Goal: Task Accomplishment & Management: Manage account settings

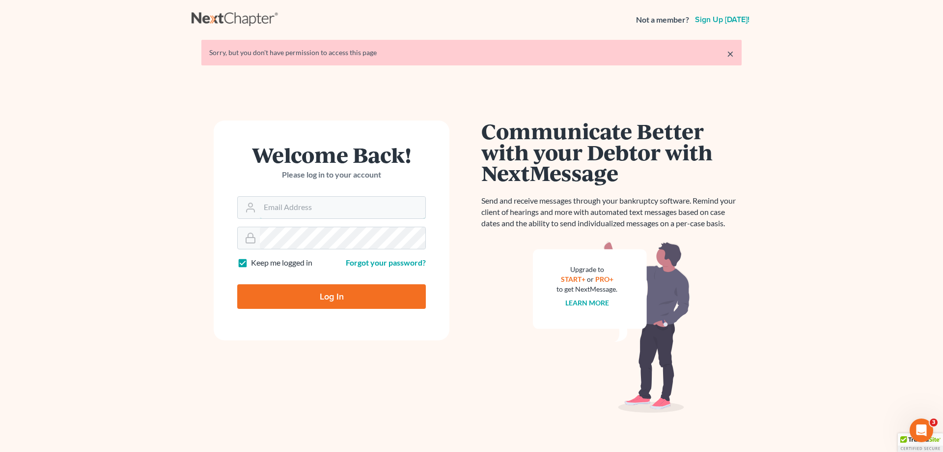
type input "[EMAIL_ADDRESS][DOMAIN_NAME]"
click at [335, 292] on input "Log In" at bounding box center [331, 296] width 189 height 25
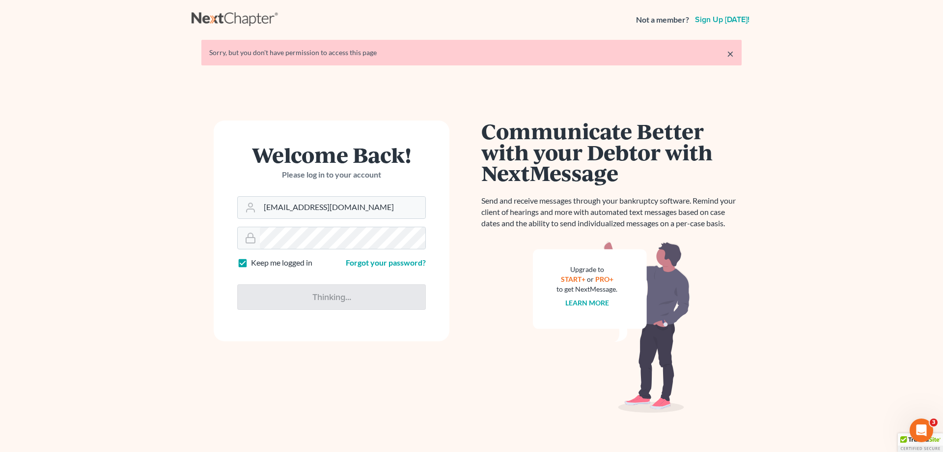
type input "Thinking..."
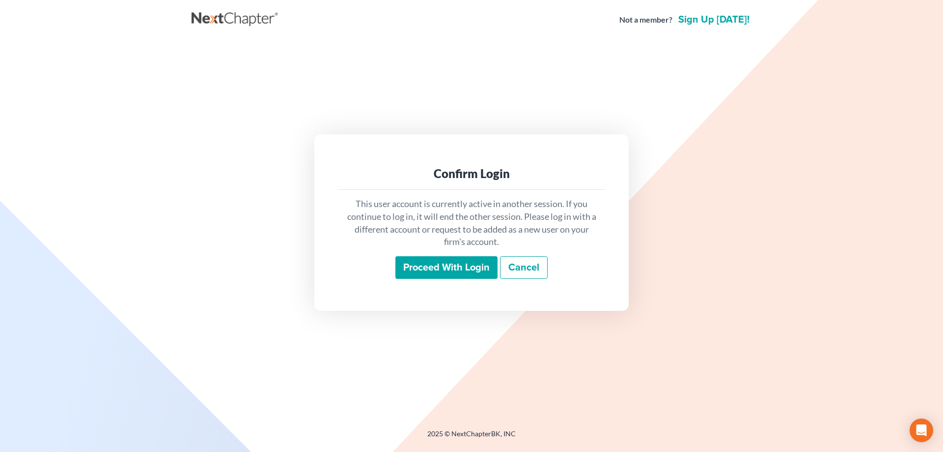
click at [458, 265] on input "Proceed with login" at bounding box center [447, 267] width 102 height 23
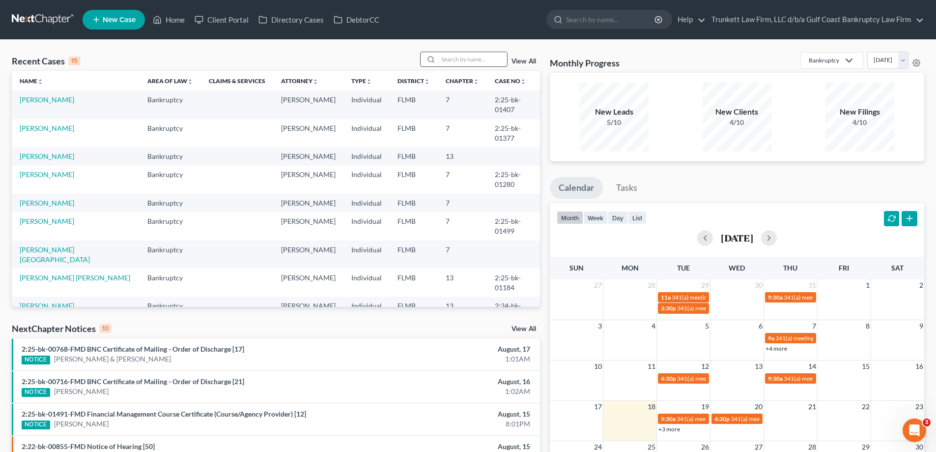
click at [457, 57] on input "search" at bounding box center [472, 59] width 69 height 14
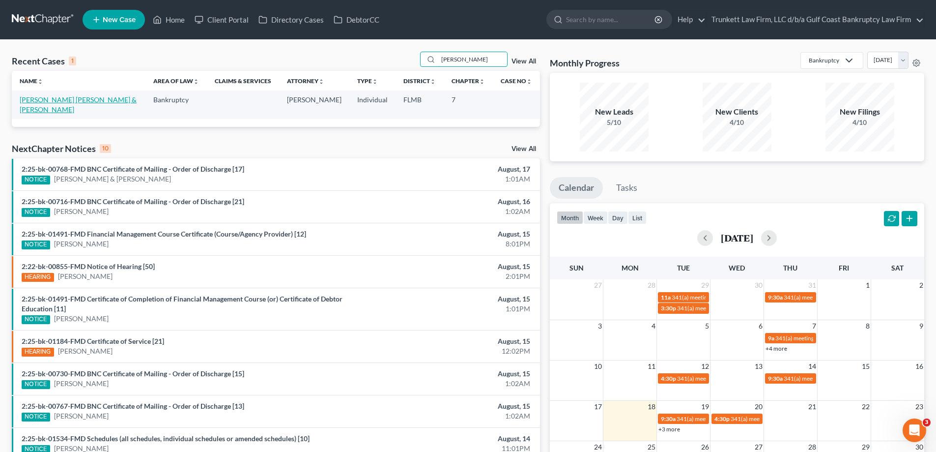
type input "hern"
click at [91, 99] on link "[PERSON_NAME] [PERSON_NAME] & [PERSON_NAME]" at bounding box center [78, 104] width 117 height 18
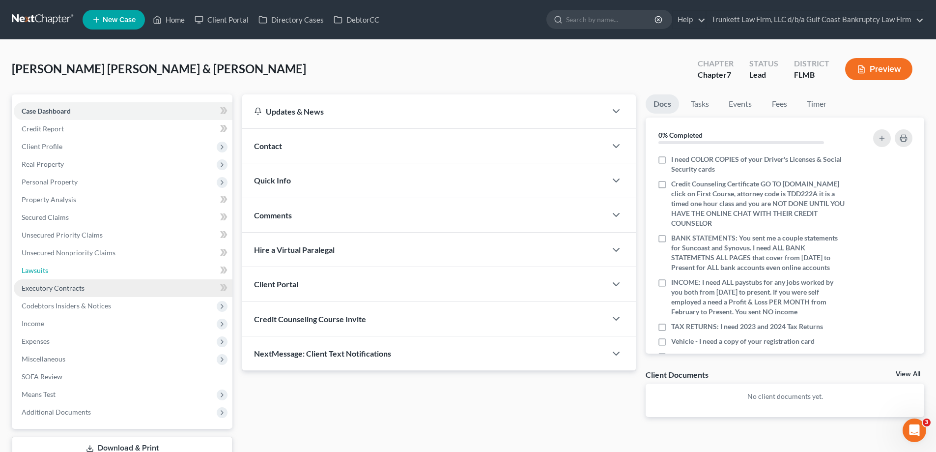
drag, startPoint x: 43, startPoint y: 268, endPoint x: 48, endPoint y: 287, distance: 19.8
click at [43, 268] on span "Lawsuits" at bounding box center [35, 270] width 27 height 8
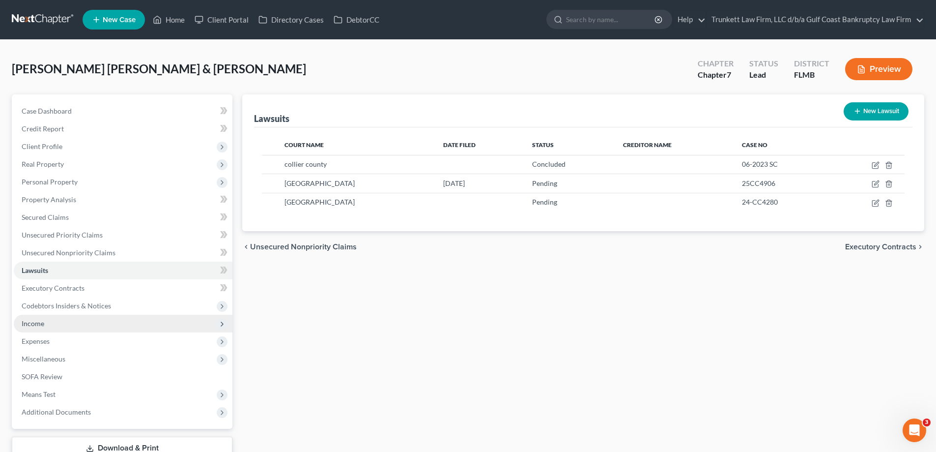
click at [45, 320] on span "Income" at bounding box center [123, 323] width 219 height 18
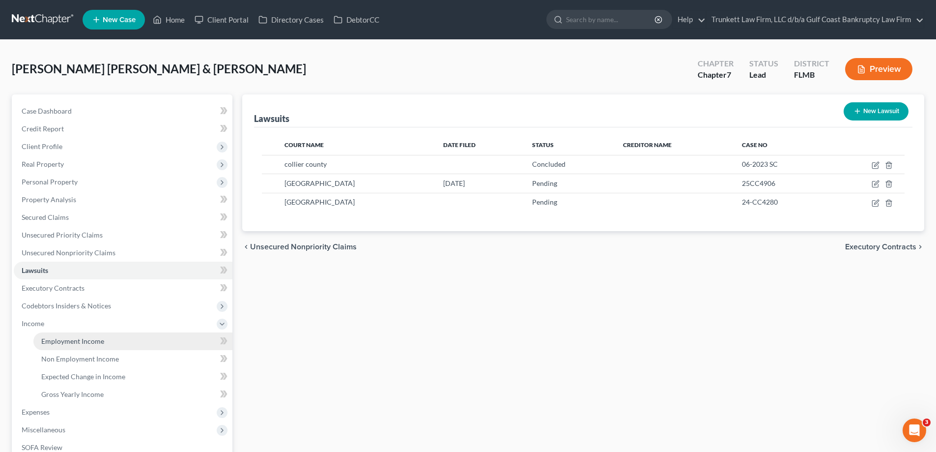
click at [68, 343] on span "Employment Income" at bounding box center [72, 341] width 63 height 8
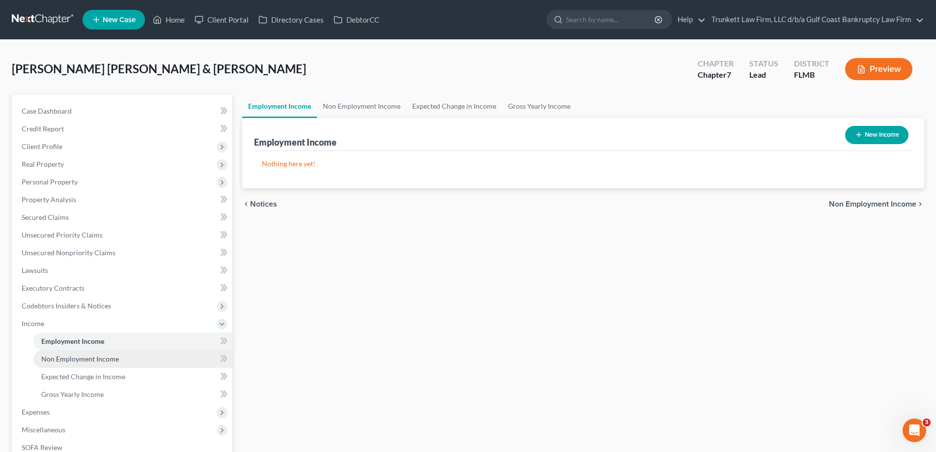
click at [68, 354] on span "Non Employment Income" at bounding box center [80, 358] width 78 height 8
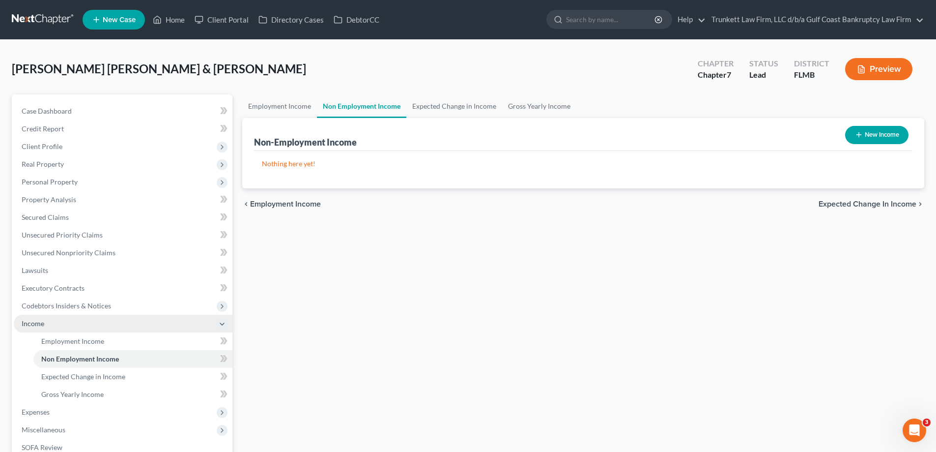
click at [44, 322] on span "Income" at bounding box center [123, 323] width 219 height 18
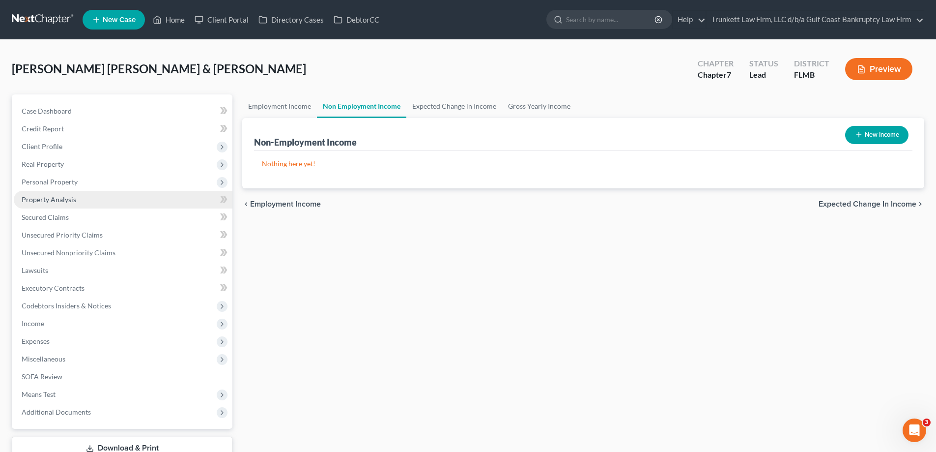
click at [66, 206] on link "Property Analysis" at bounding box center [123, 200] width 219 height 18
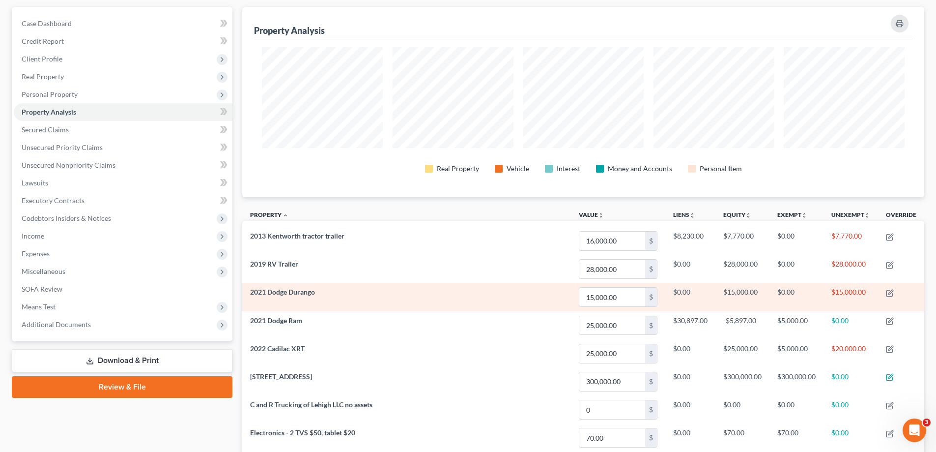
scroll to position [77, 0]
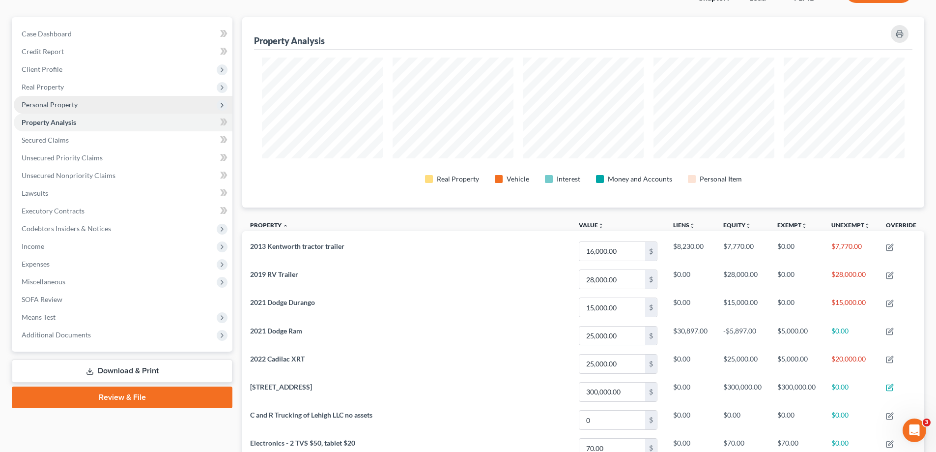
click at [62, 106] on span "Personal Property" at bounding box center [50, 104] width 56 height 8
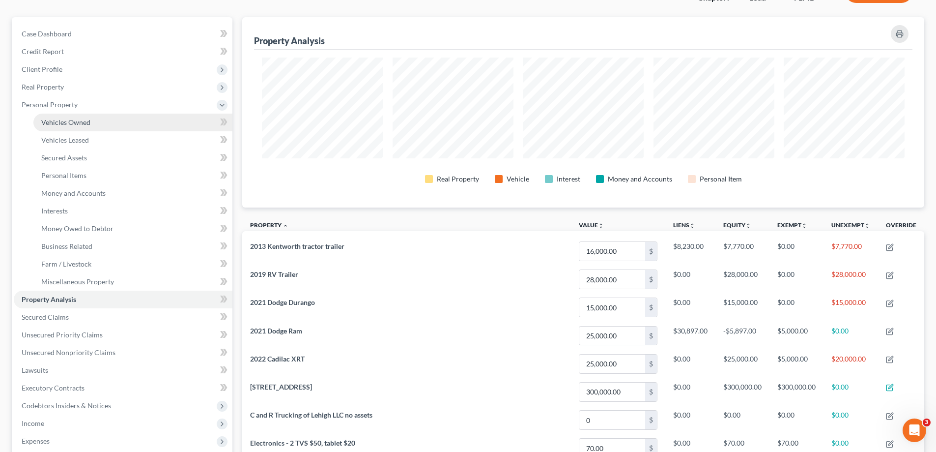
click at [62, 119] on span "Vehicles Owned" at bounding box center [65, 122] width 49 height 8
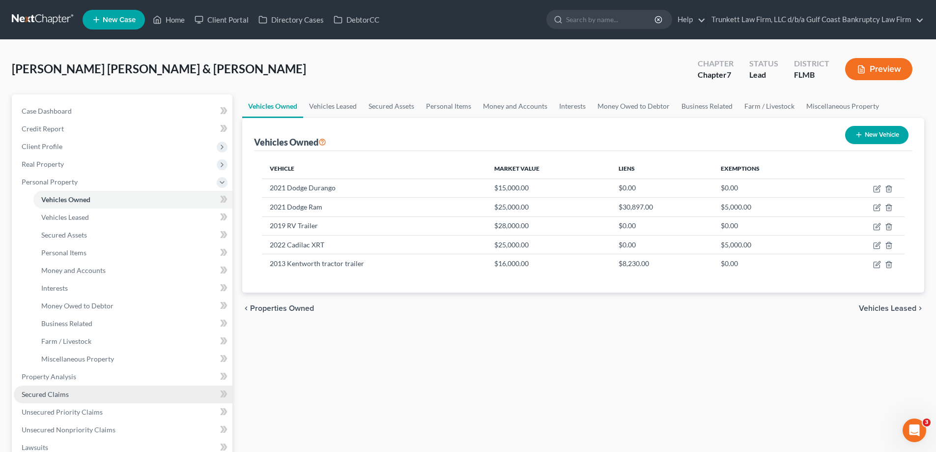
click at [65, 396] on span "Secured Claims" at bounding box center [45, 394] width 47 height 8
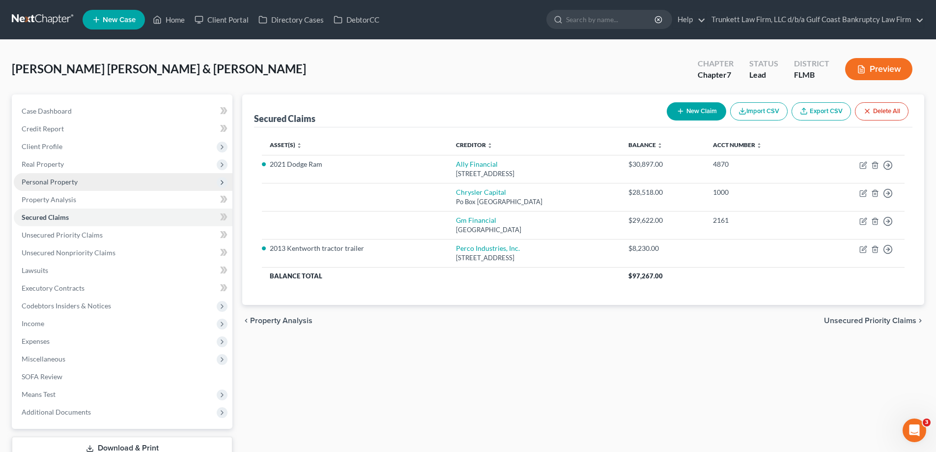
click at [68, 183] on span "Personal Property" at bounding box center [50, 181] width 56 height 8
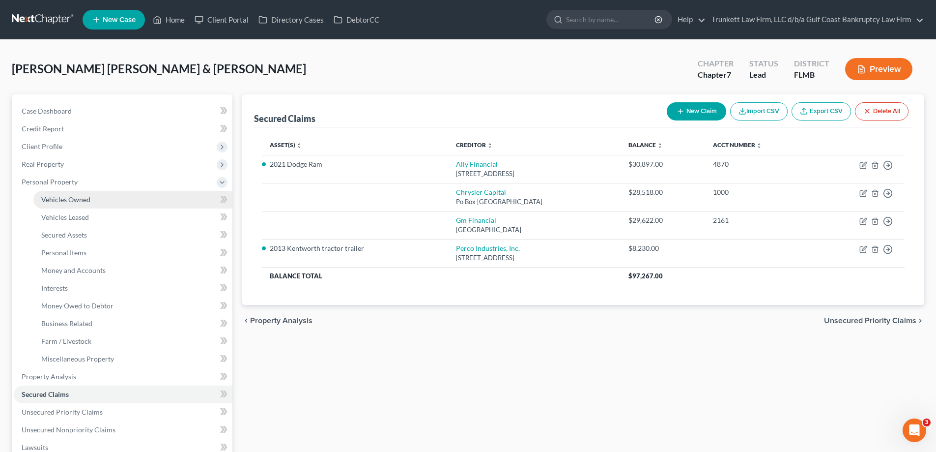
click at [77, 199] on span "Vehicles Owned" at bounding box center [65, 199] width 49 height 8
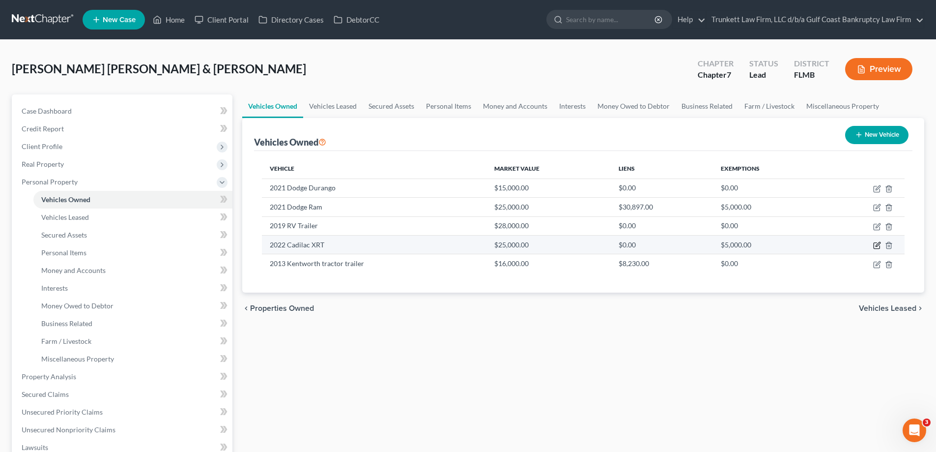
click at [875, 243] on icon "button" at bounding box center [877, 246] width 6 height 6
select select "0"
select select "4"
select select "2"
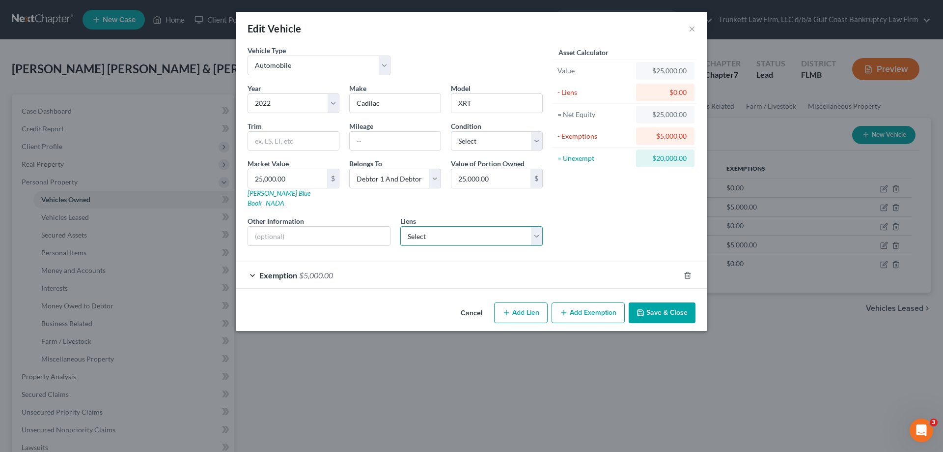
click at [471, 231] on select "Select Gm Financial - $29,622.00 Chrysler Capital - $28,518.00" at bounding box center [471, 236] width 143 height 20
select select "0"
click at [400, 226] on select "Select Gm Financial - $29,622.00 Chrysler Capital - $28,518.00" at bounding box center [471, 236] width 143 height 20
select select
select select "45"
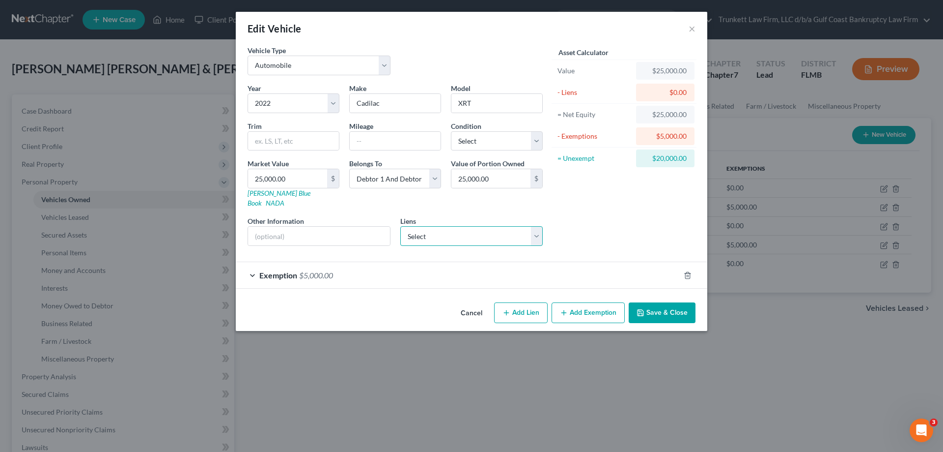
select select "2"
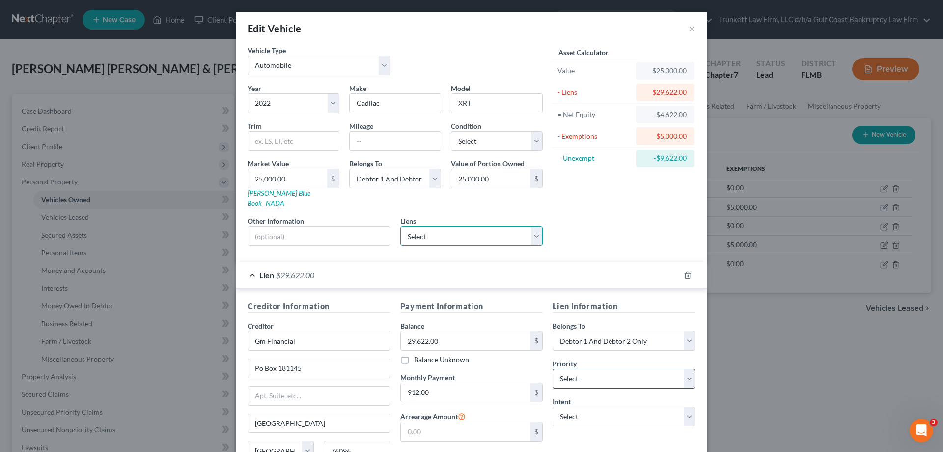
scroll to position [113, 0]
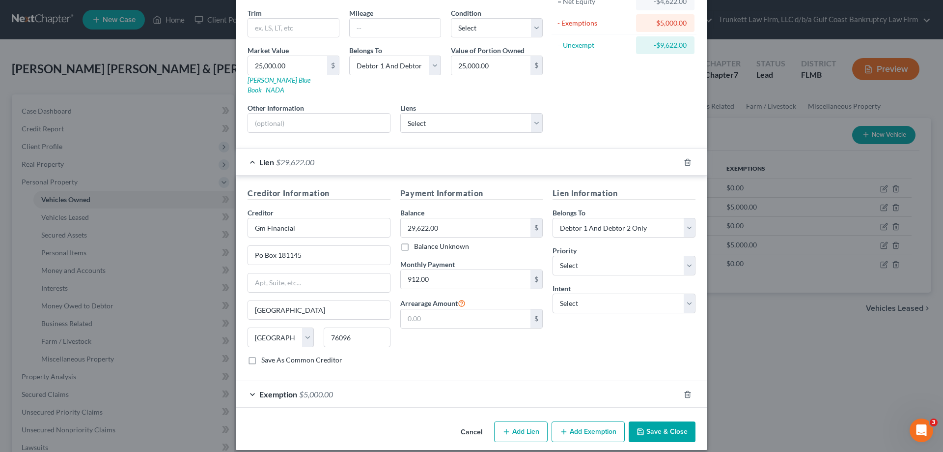
click at [672, 421] on button "Save & Close" at bounding box center [662, 431] width 67 height 21
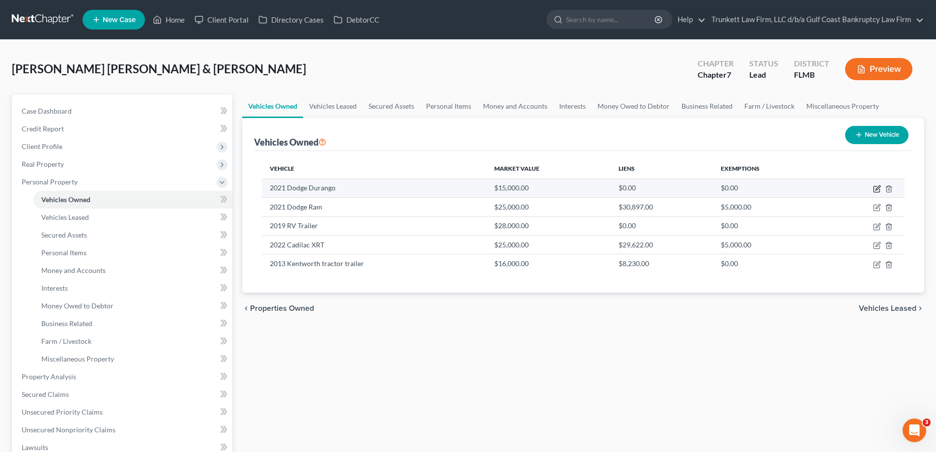
click at [877, 187] on icon "button" at bounding box center [878, 187] width 4 height 4
select select "0"
select select "5"
select select "3"
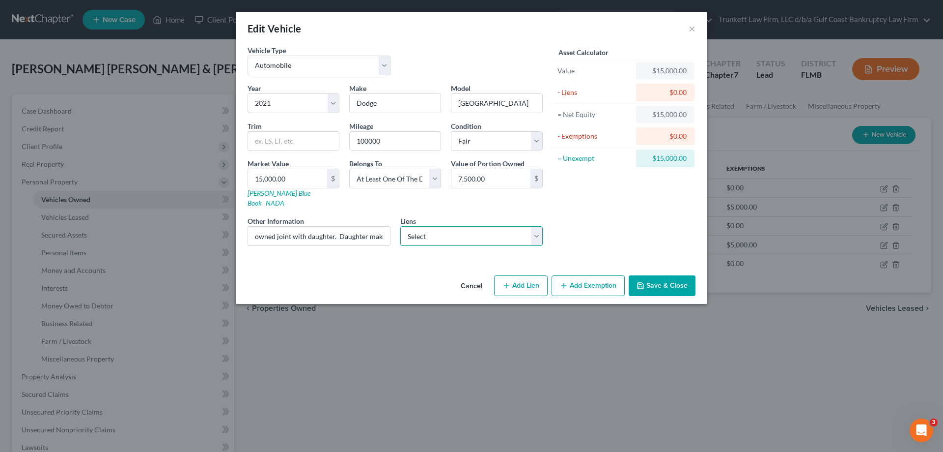
click at [504, 227] on select "Select Chrysler Capital - $28,518.00" at bounding box center [471, 236] width 143 height 20
select select "45"
select select "1"
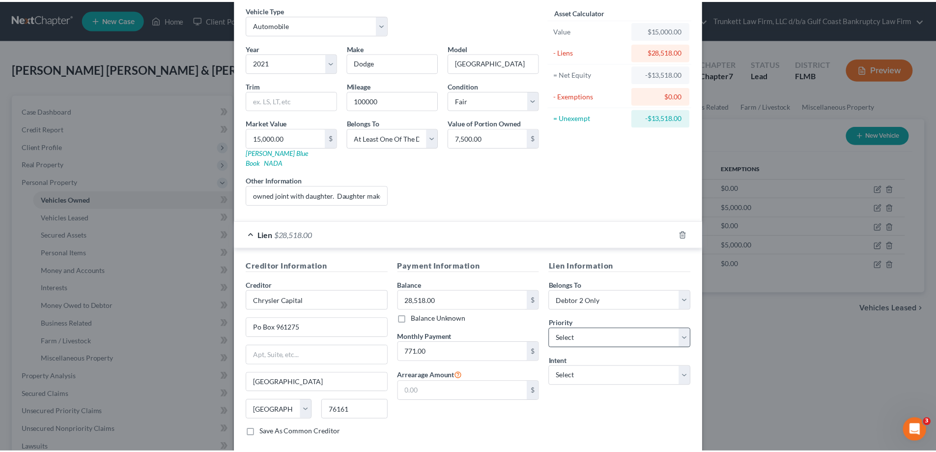
scroll to position [86, 0]
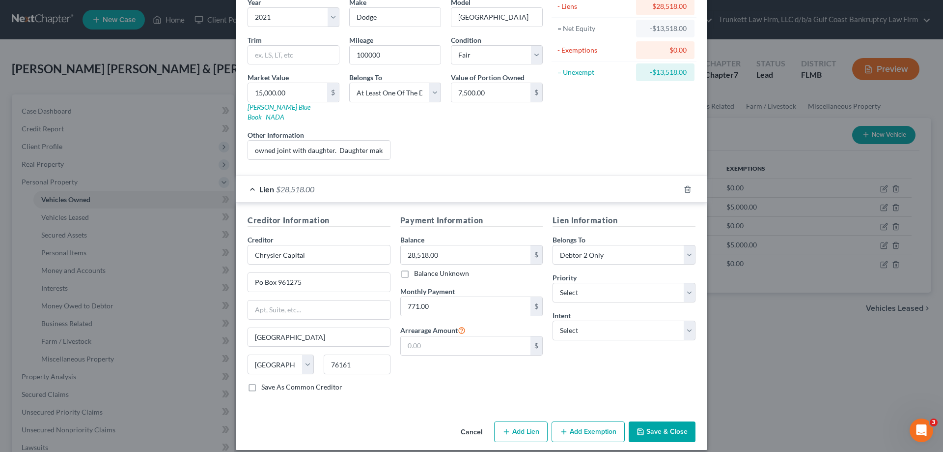
click at [672, 421] on button "Save & Close" at bounding box center [662, 431] width 67 height 21
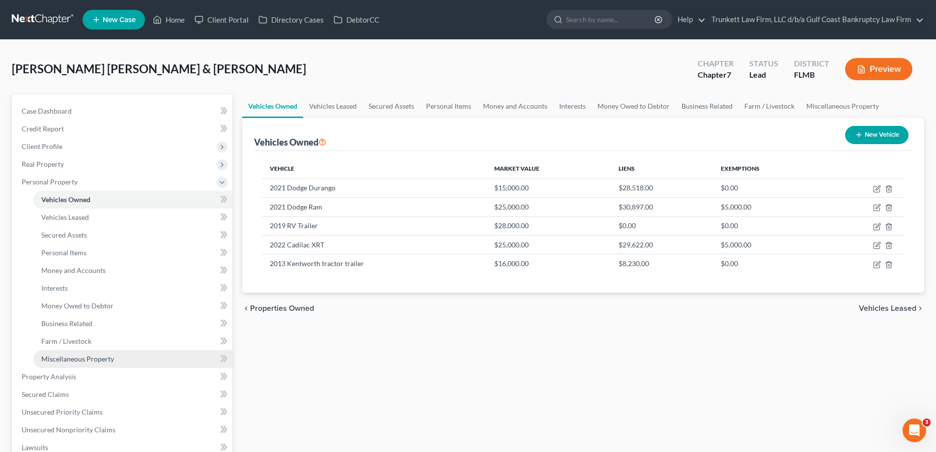
click at [101, 353] on link "Miscellaneous Property" at bounding box center [132, 359] width 199 height 18
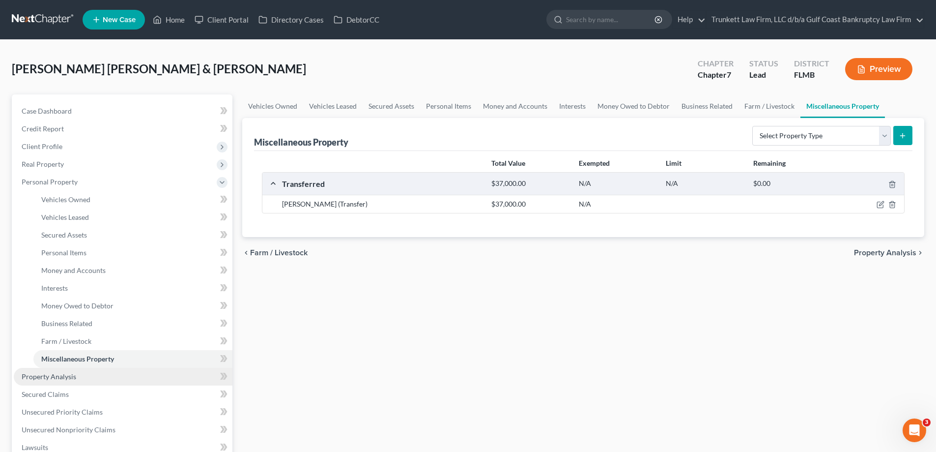
click at [75, 381] on link "Property Analysis" at bounding box center [123, 377] width 219 height 18
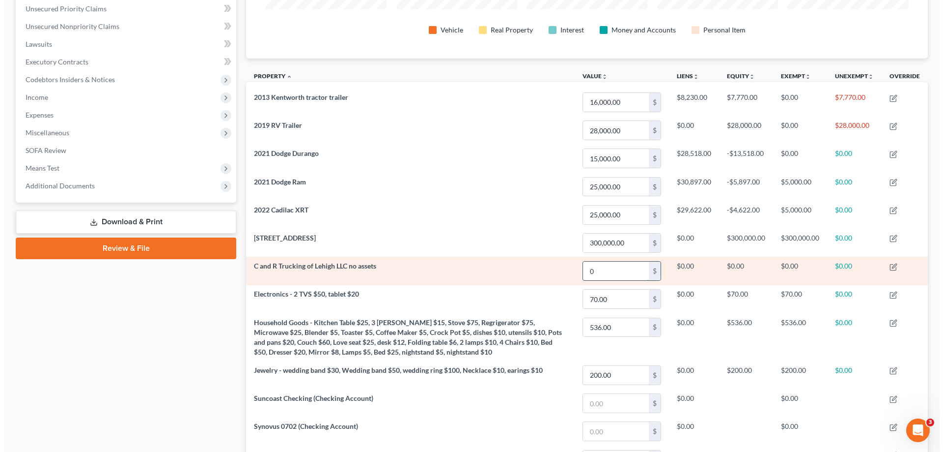
scroll to position [225, 0]
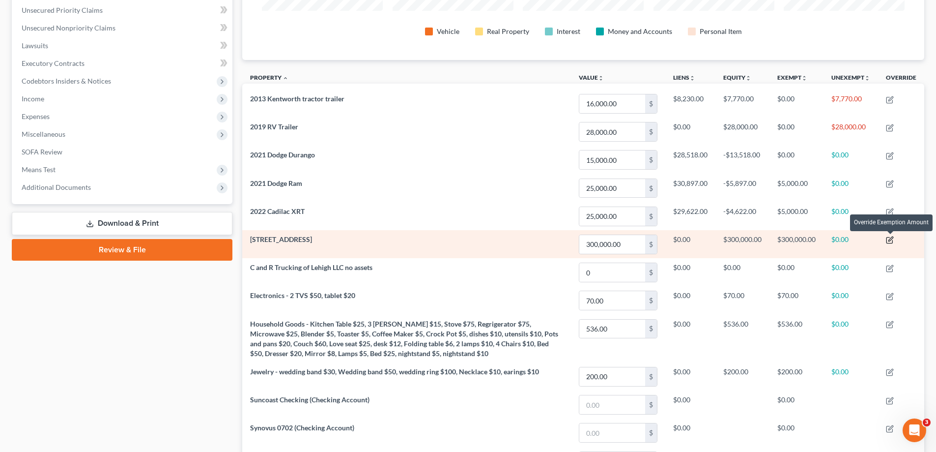
click at [894, 237] on icon "button" at bounding box center [890, 240] width 8 height 8
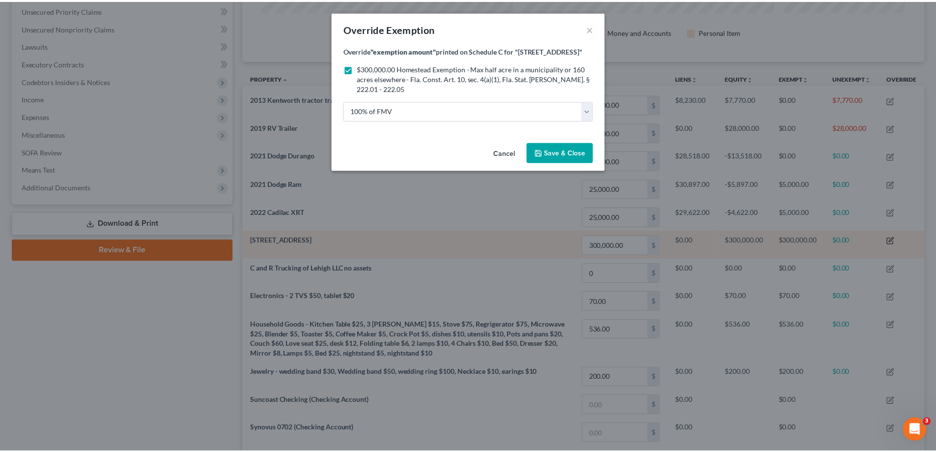
scroll to position [191, 687]
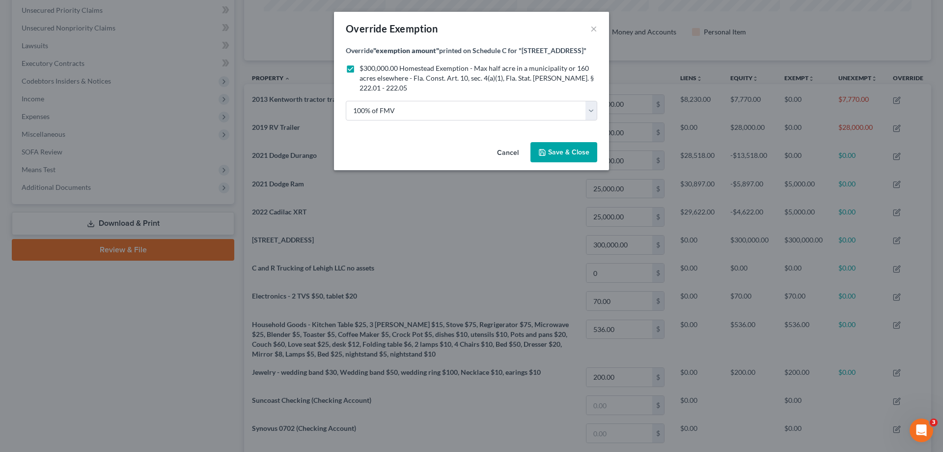
click at [575, 156] on span "Save & Close" at bounding box center [568, 152] width 41 height 8
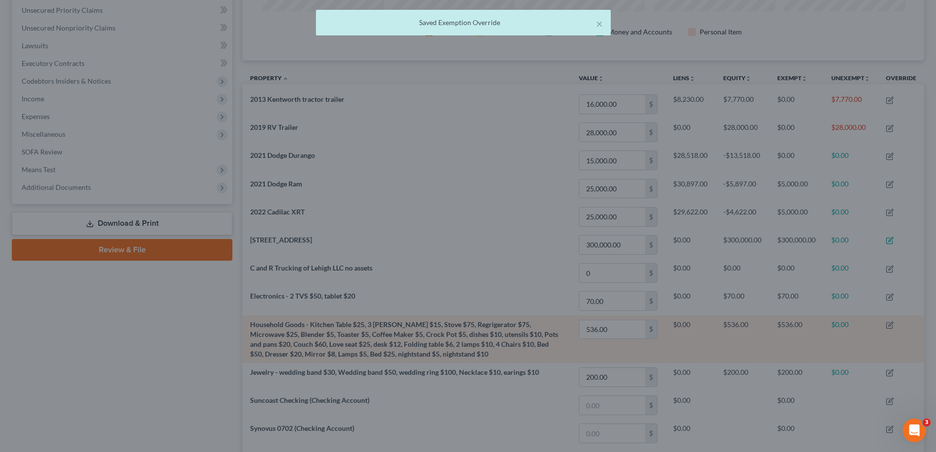
scroll to position [0, 0]
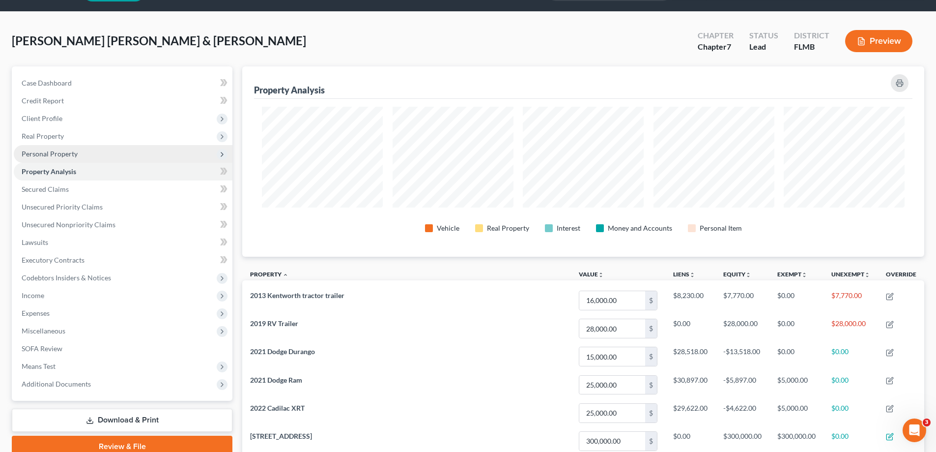
click at [72, 152] on span "Personal Property" at bounding box center [50, 153] width 56 height 8
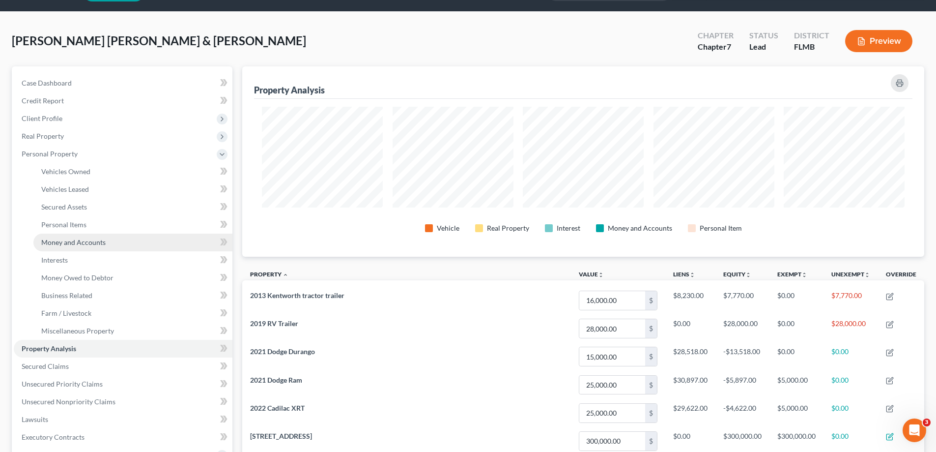
click at [91, 241] on span "Money and Accounts" at bounding box center [73, 242] width 64 height 8
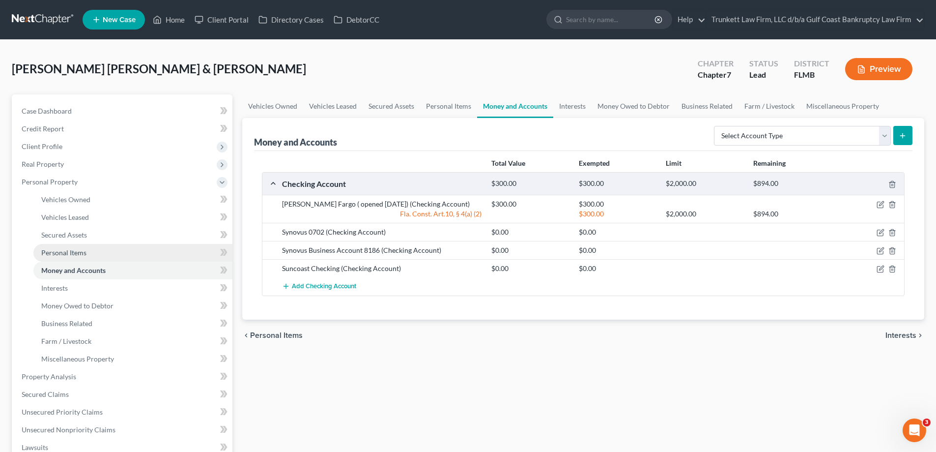
click at [93, 251] on link "Personal Items" at bounding box center [132, 253] width 199 height 18
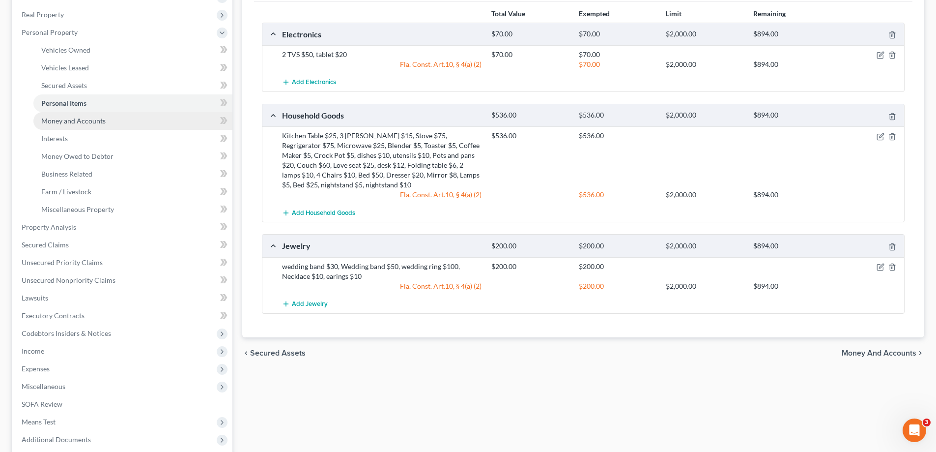
click at [85, 119] on span "Money and Accounts" at bounding box center [73, 120] width 64 height 8
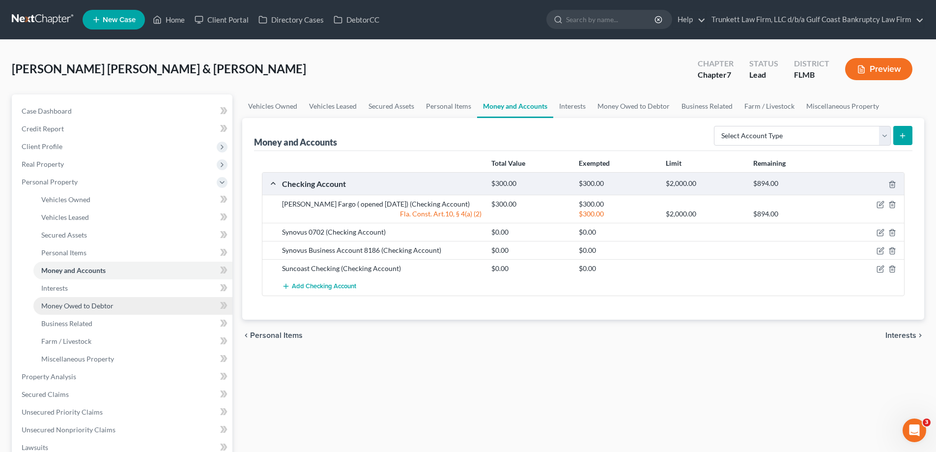
click at [80, 304] on span "Money Owed to Debtor" at bounding box center [77, 305] width 72 height 8
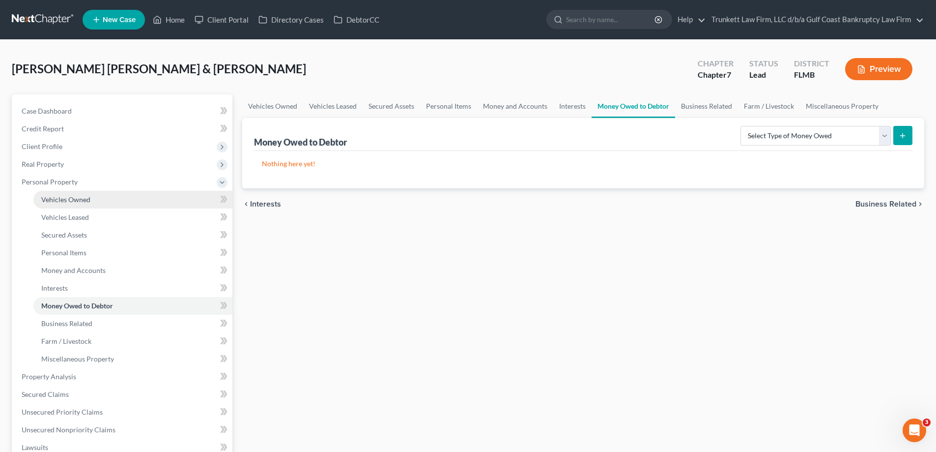
click at [75, 194] on link "Vehicles Owned" at bounding box center [132, 200] width 199 height 18
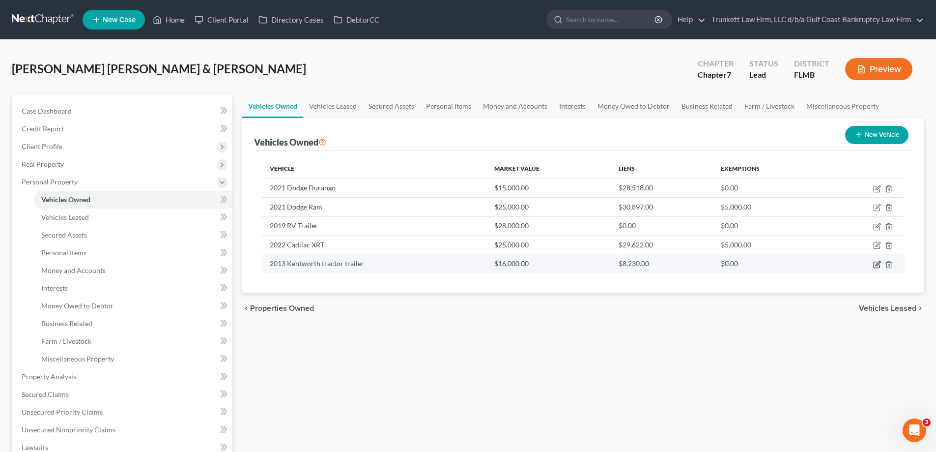
click at [877, 260] on icon "button" at bounding box center [877, 264] width 8 height 8
select select "0"
select select "13"
select select "3"
select select "0"
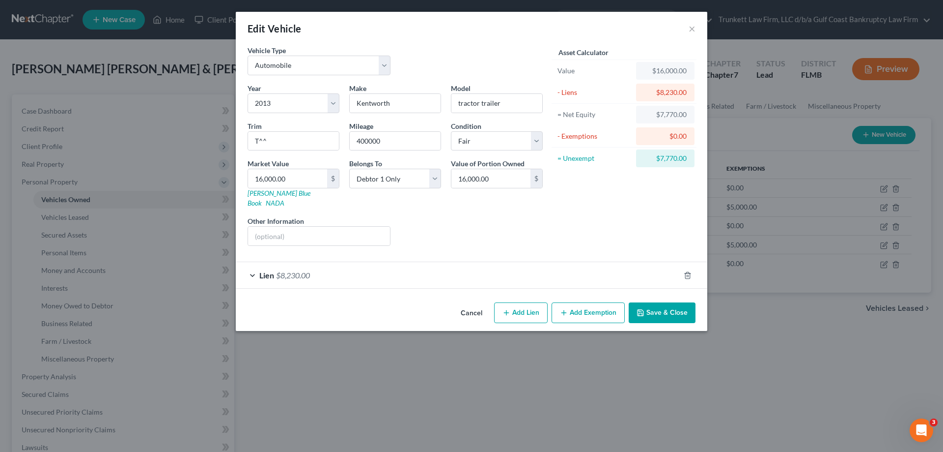
click at [587, 302] on button "Add Exemption" at bounding box center [588, 312] width 73 height 21
select select "2"
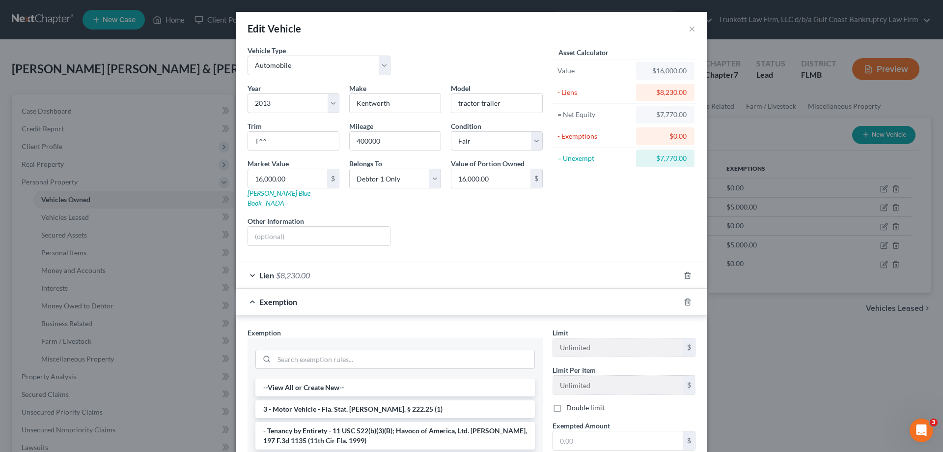
click at [374, 401] on li "3 - Motor Vehicle - Fla. Stat. Ann. § 222.25 (1)" at bounding box center [396, 409] width 280 height 18
checkbox input "true"
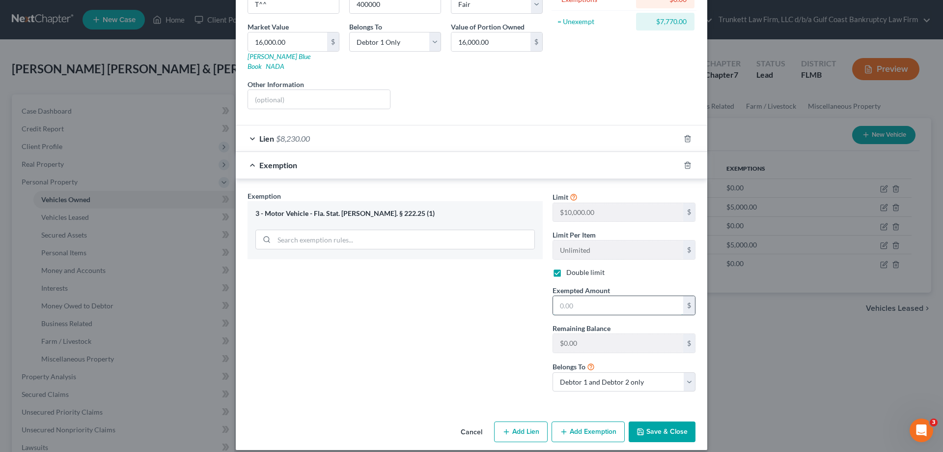
click at [590, 297] on input "text" at bounding box center [618, 305] width 130 height 19
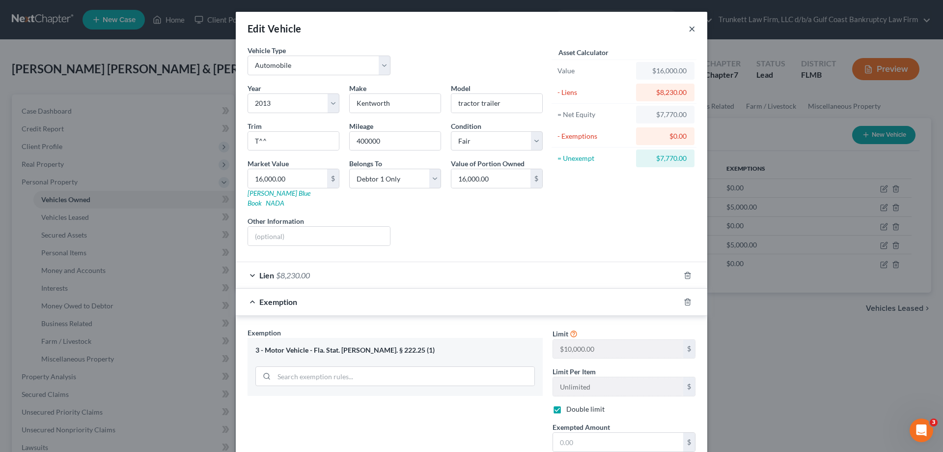
click at [689, 29] on button "×" at bounding box center [692, 29] width 7 height 12
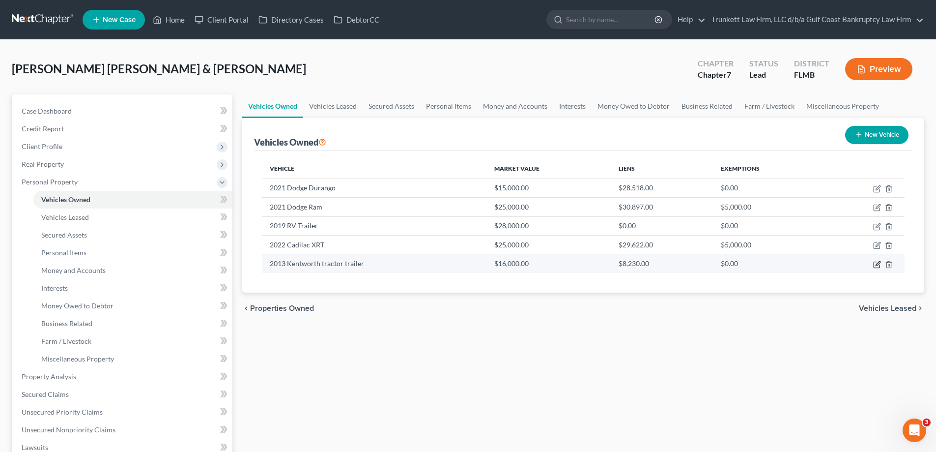
click at [877, 262] on icon "button" at bounding box center [877, 264] width 8 height 8
select select "0"
select select "13"
select select "3"
select select "0"
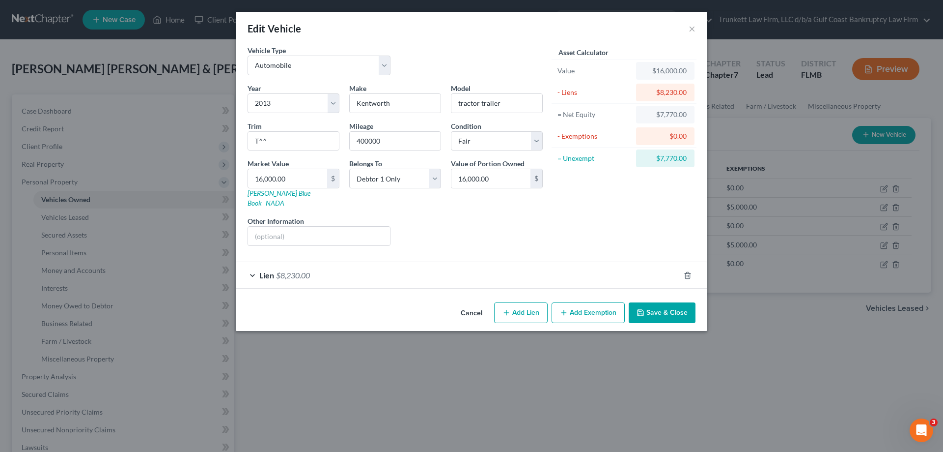
click at [600, 303] on button "Add Exemption" at bounding box center [588, 312] width 73 height 21
select select "2"
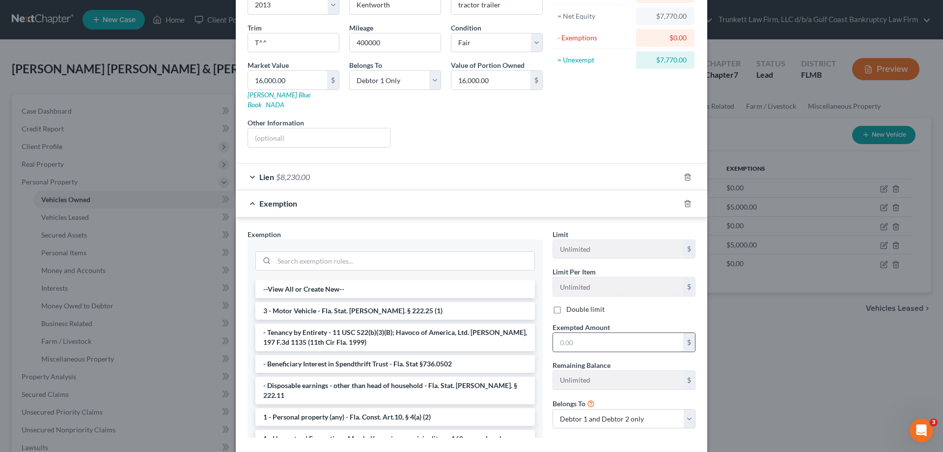
click at [578, 333] on input "text" at bounding box center [618, 342] width 130 height 19
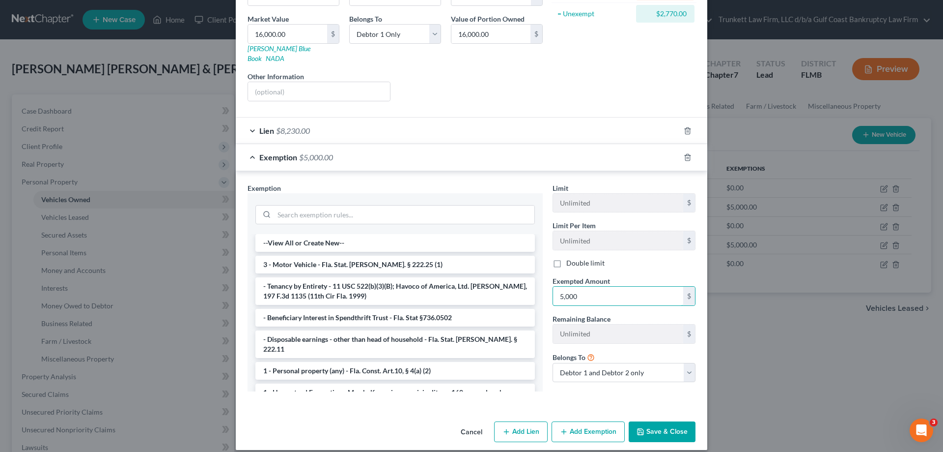
type input "5,000"
click at [656, 421] on button "Save & Close" at bounding box center [662, 431] width 67 height 21
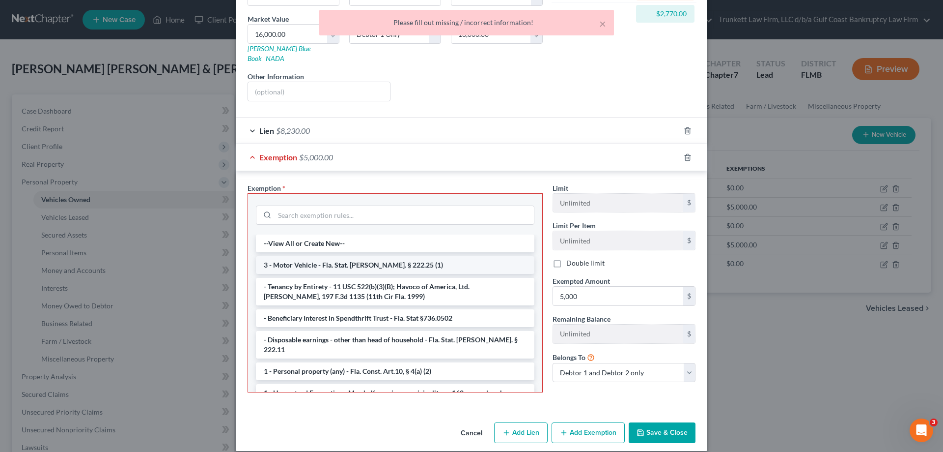
click at [350, 256] on li "3 - Motor Vehicle - Fla. Stat. Ann. § 222.25 (1)" at bounding box center [395, 265] width 279 height 18
checkbox input "true"
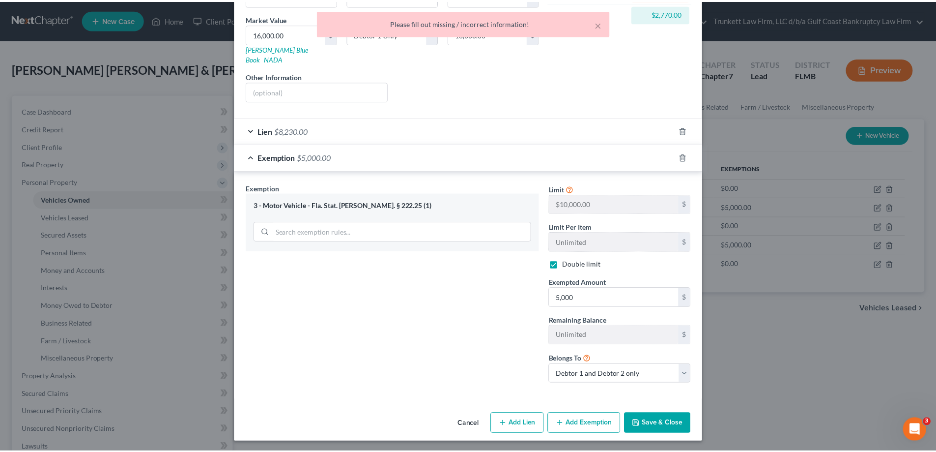
scroll to position [137, 0]
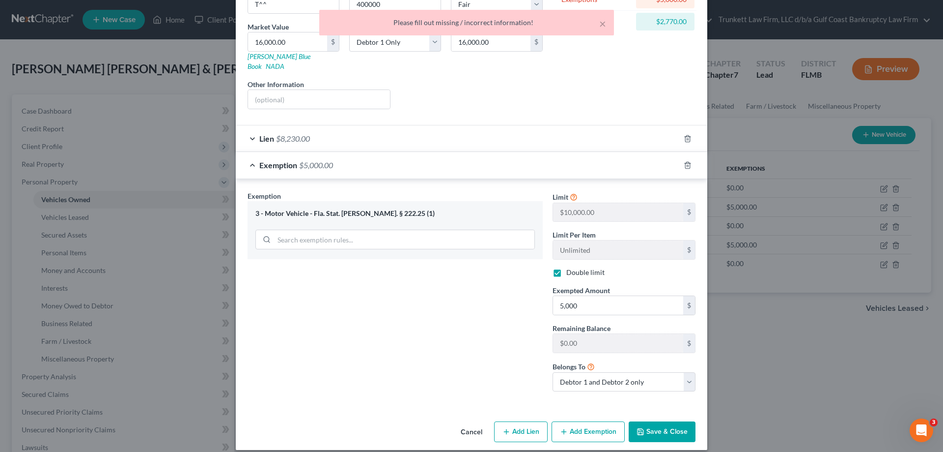
click at [664, 421] on button "Save & Close" at bounding box center [662, 431] width 67 height 21
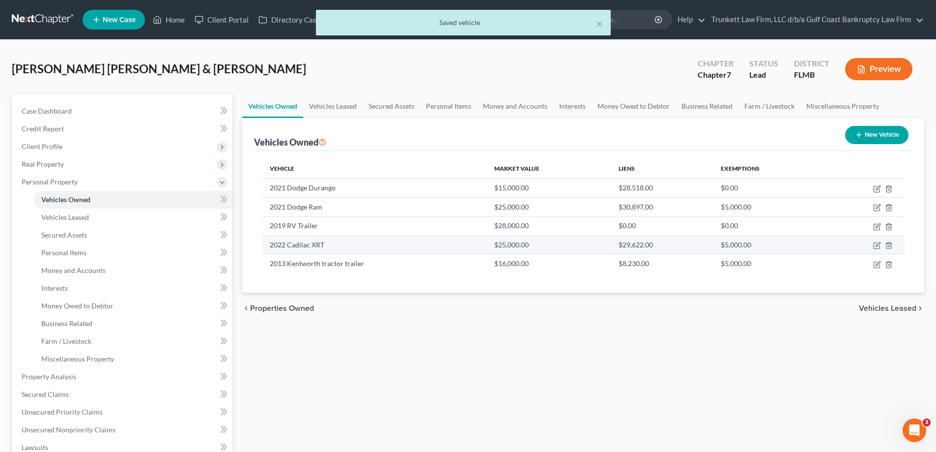
click at [870, 243] on td at bounding box center [864, 244] width 80 height 19
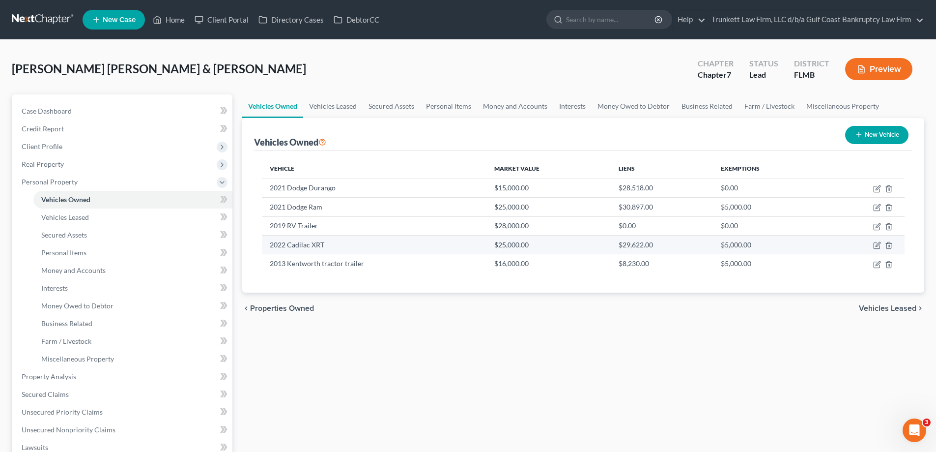
click at [870, 243] on td at bounding box center [864, 244] width 80 height 19
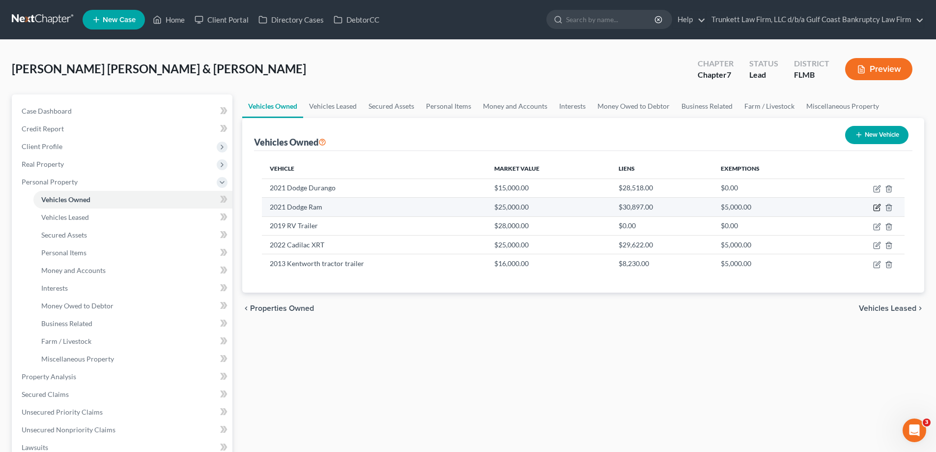
click at [876, 206] on icon "button" at bounding box center [877, 207] width 8 height 8
select select "0"
select select "5"
select select "4"
select select "2"
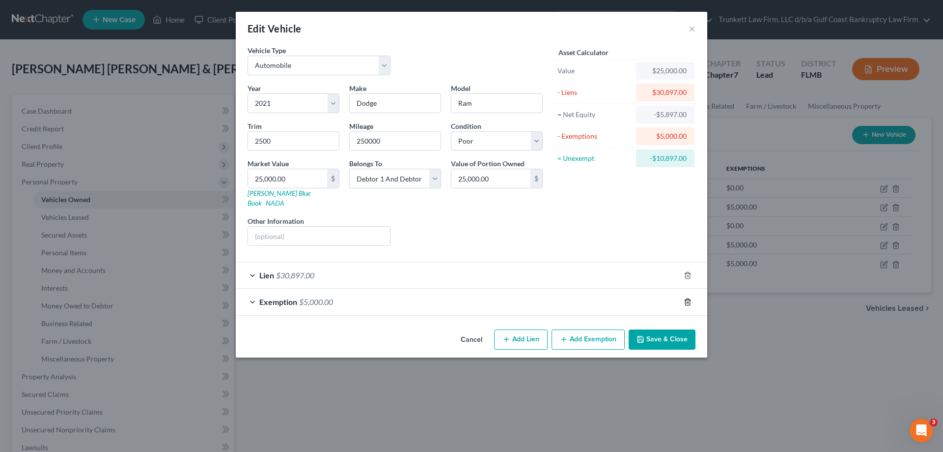
drag, startPoint x: 689, startPoint y: 288, endPoint x: 688, endPoint y: 293, distance: 5.5
click at [689, 298] on icon "button" at bounding box center [688, 302] width 8 height 8
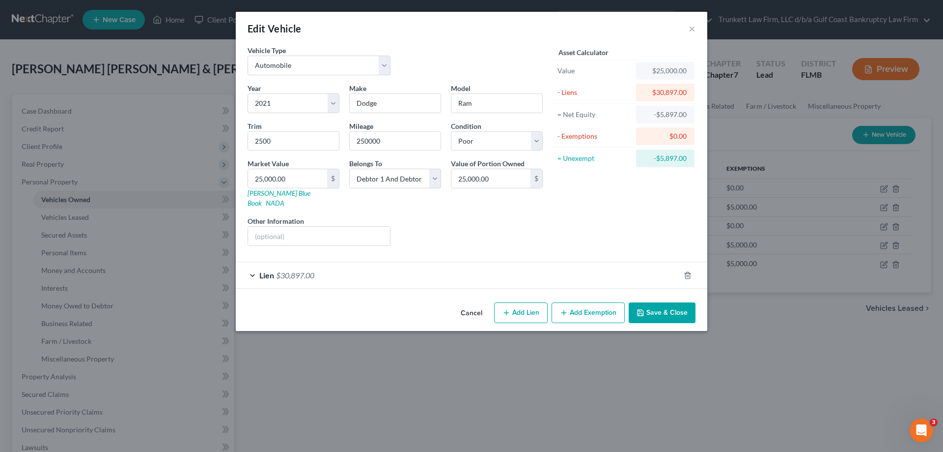
click at [676, 302] on button "Save & Close" at bounding box center [662, 312] width 67 height 21
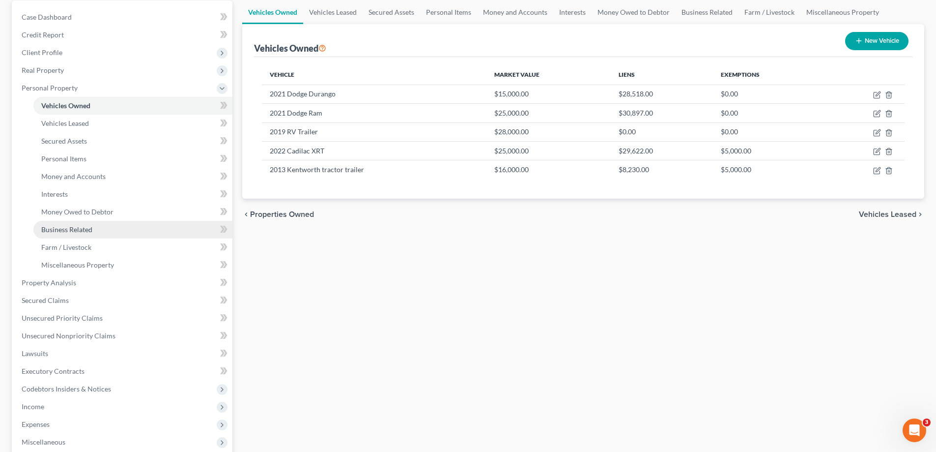
scroll to position [147, 0]
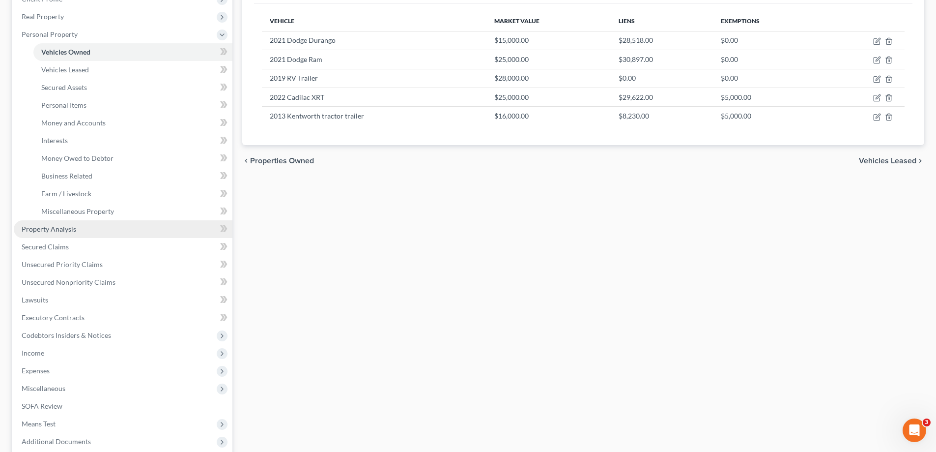
click at [74, 229] on span "Property Analysis" at bounding box center [49, 229] width 55 height 8
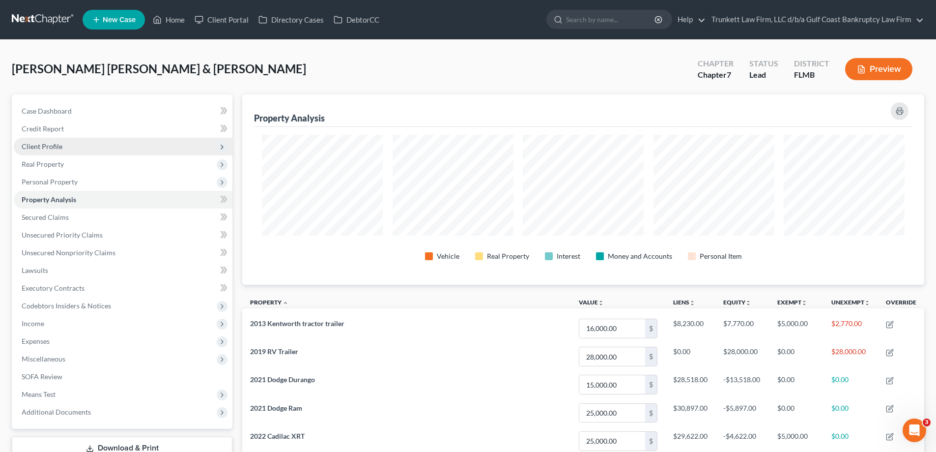
click at [55, 145] on span "Client Profile" at bounding box center [42, 146] width 41 height 8
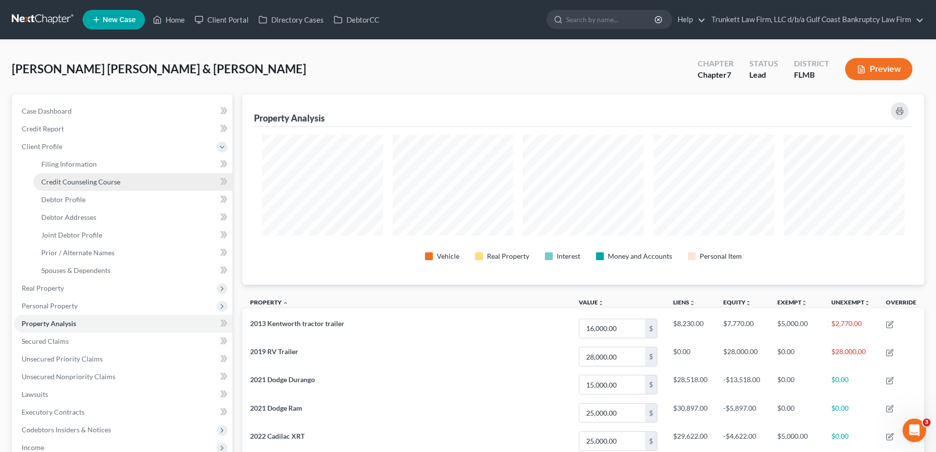
click at [82, 180] on span "Credit Counseling Course" at bounding box center [80, 181] width 79 height 8
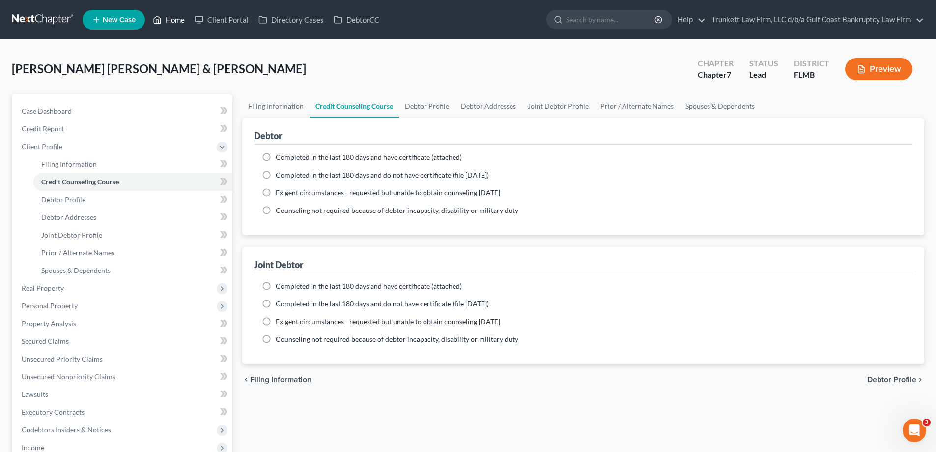
click at [182, 19] on link "Home" at bounding box center [169, 20] width 42 height 18
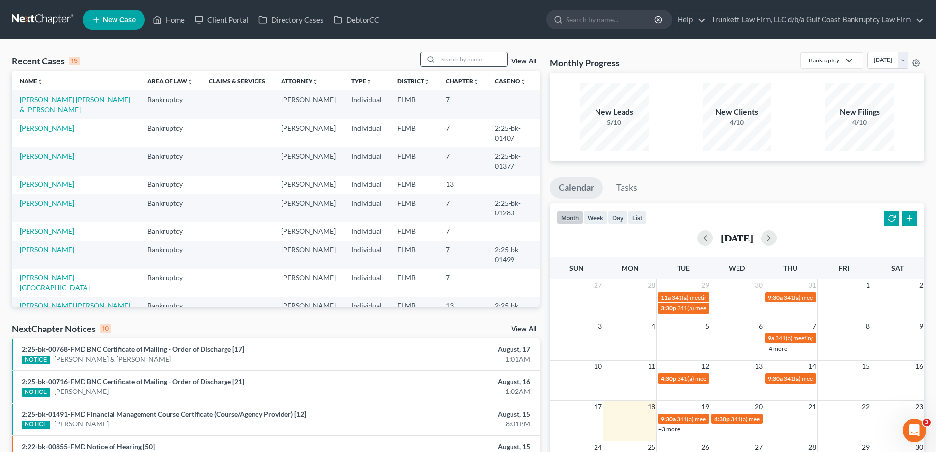
click at [456, 63] on input "search" at bounding box center [472, 59] width 69 height 14
type input "rose"
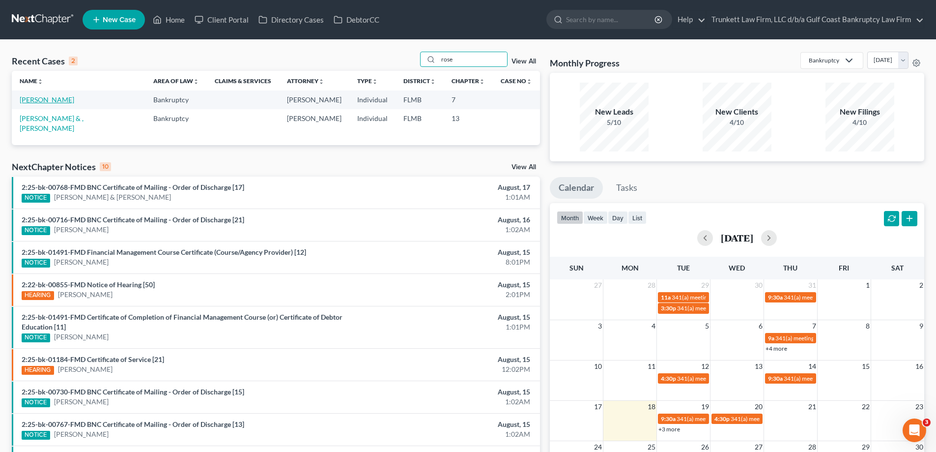
click at [42, 101] on link "Rose, Robert" at bounding box center [47, 99] width 55 height 8
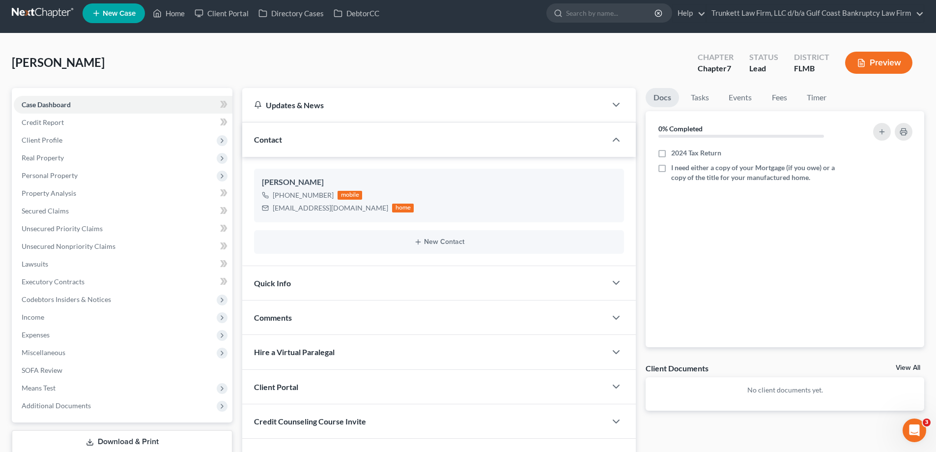
scroll to position [71, 0]
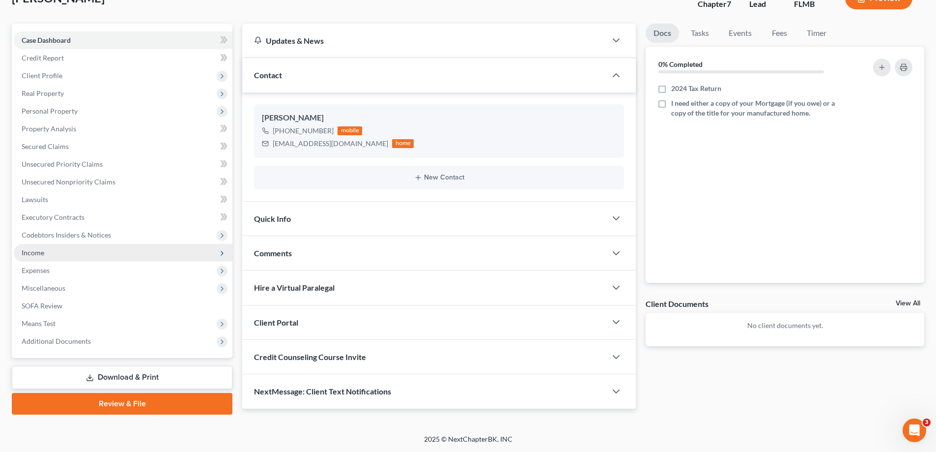
click at [39, 254] on span "Income" at bounding box center [33, 252] width 23 height 8
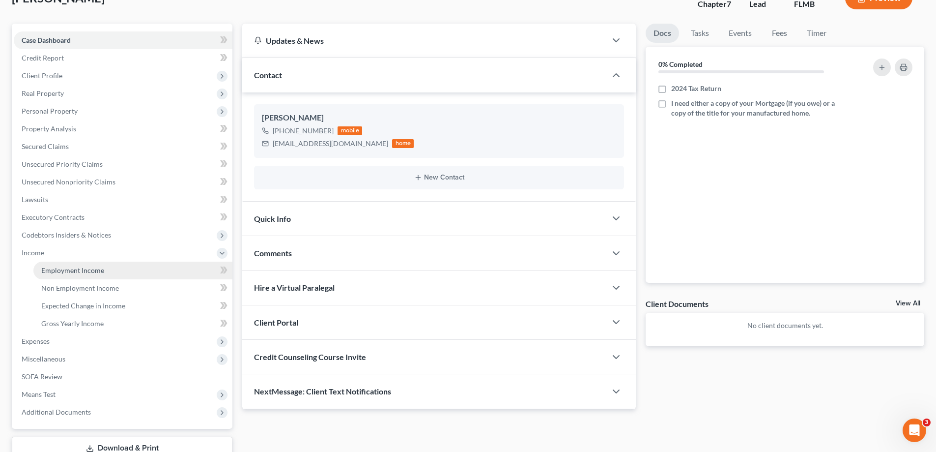
click at [76, 269] on span "Employment Income" at bounding box center [72, 270] width 63 height 8
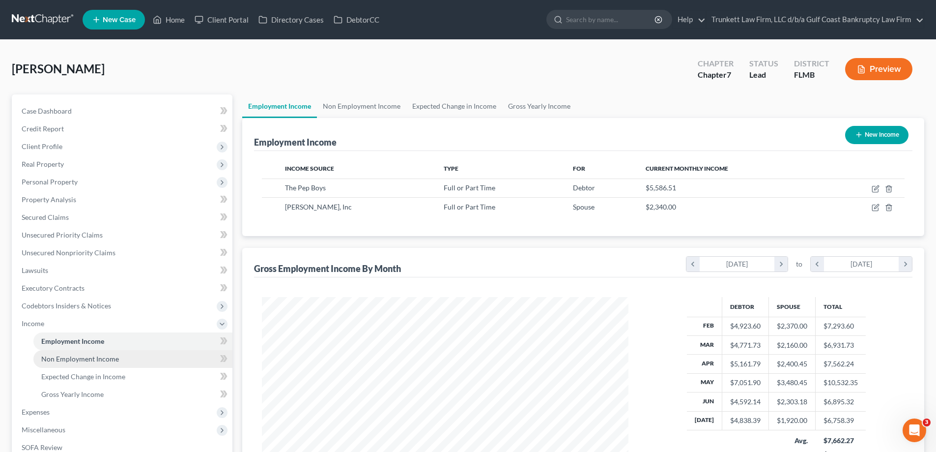
click at [72, 353] on link "Non Employment Income" at bounding box center [132, 359] width 199 height 18
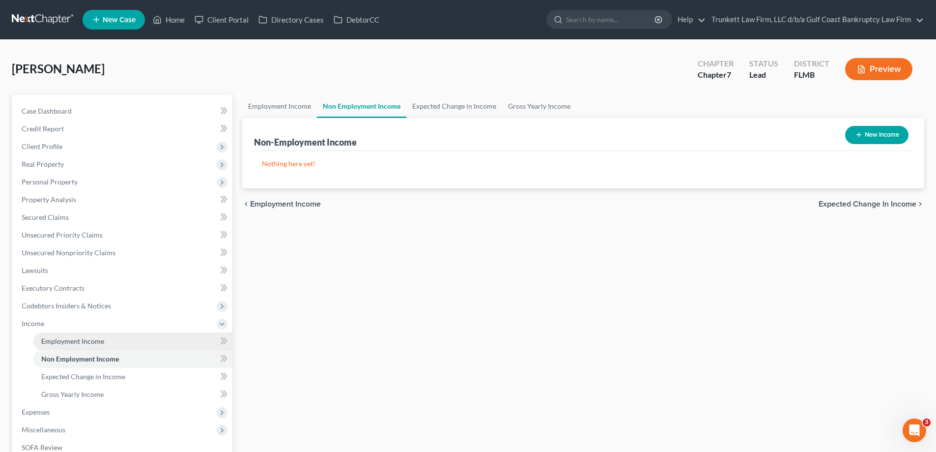
click at [83, 339] on span "Employment Income" at bounding box center [72, 341] width 63 height 8
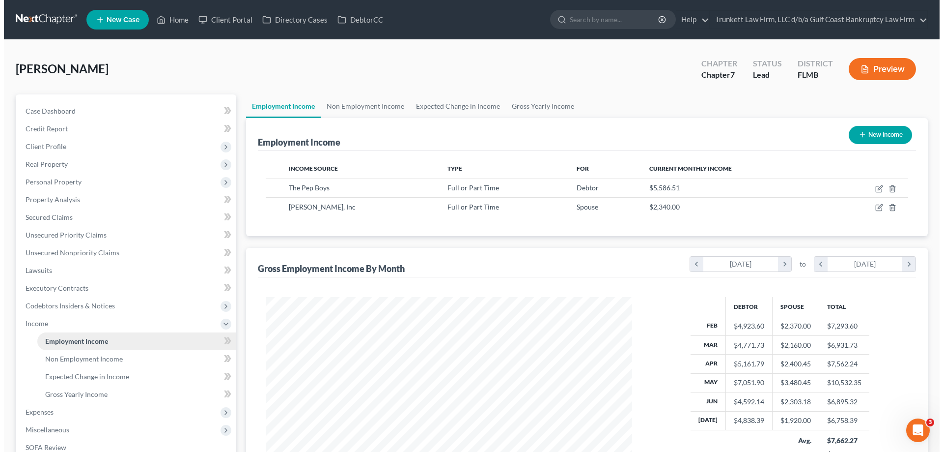
scroll to position [183, 386]
click at [178, 20] on link "Home" at bounding box center [169, 20] width 42 height 18
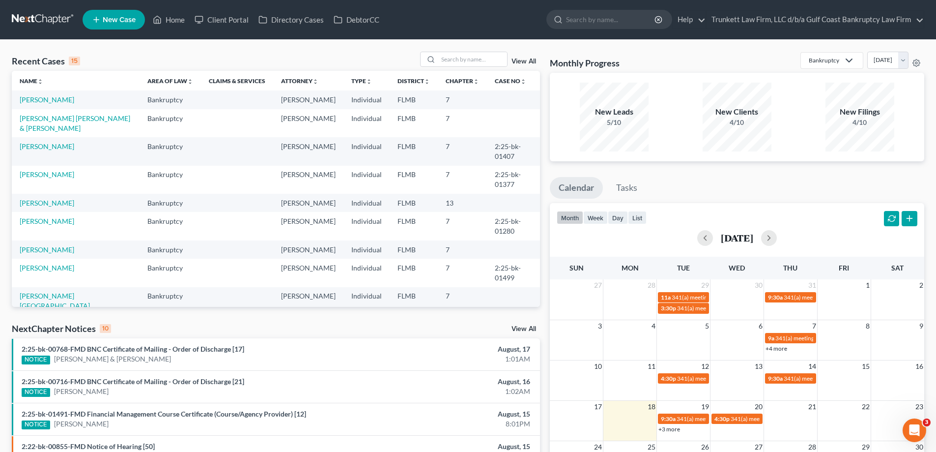
click at [71, 134] on td "Hernandez Galan, Cirilo & Hernandez, Rosa" at bounding box center [76, 123] width 128 height 28
click at [59, 126] on link "Hernandez Galan, Cirilo & Hernandez, Rosa" at bounding box center [75, 123] width 111 height 18
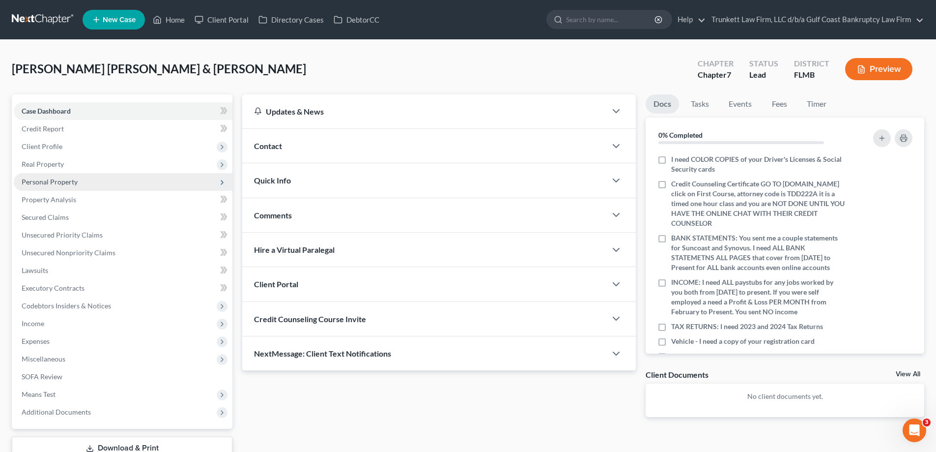
click at [64, 182] on span "Personal Property" at bounding box center [50, 181] width 56 height 8
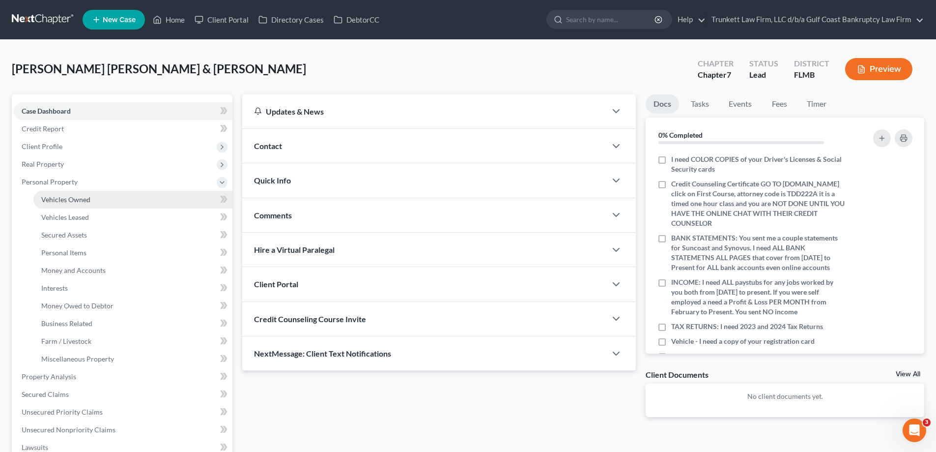
click at [85, 197] on span "Vehicles Owned" at bounding box center [65, 199] width 49 height 8
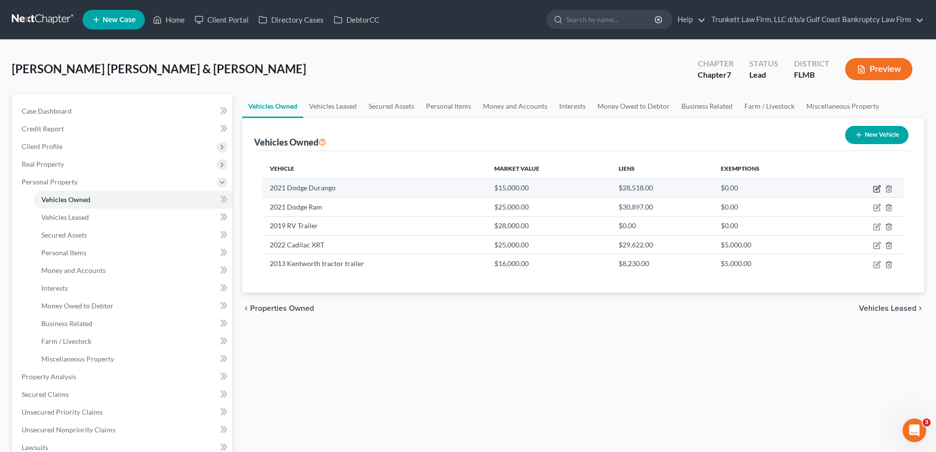
click at [877, 186] on icon "button" at bounding box center [877, 189] width 6 height 6
select select "0"
select select "5"
select select "3"
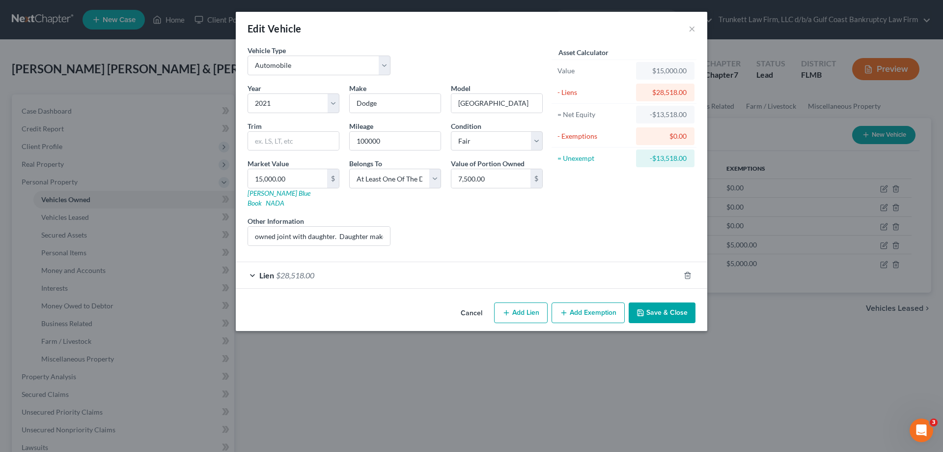
click at [347, 265] on div "Lien $28,518.00" at bounding box center [458, 275] width 444 height 26
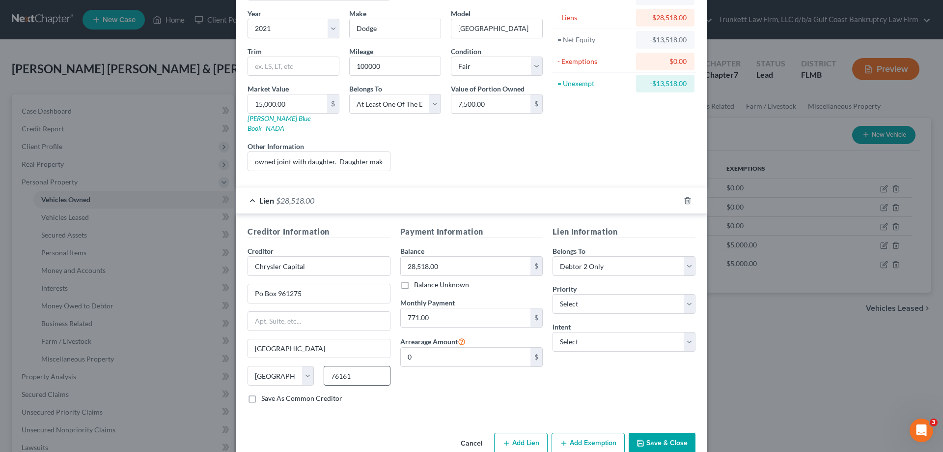
scroll to position [86, 0]
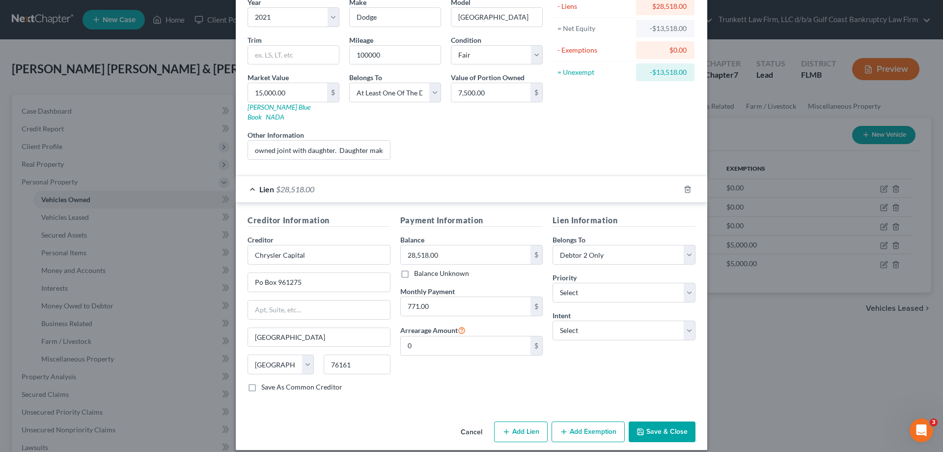
click at [675, 421] on button "Save & Close" at bounding box center [662, 431] width 67 height 21
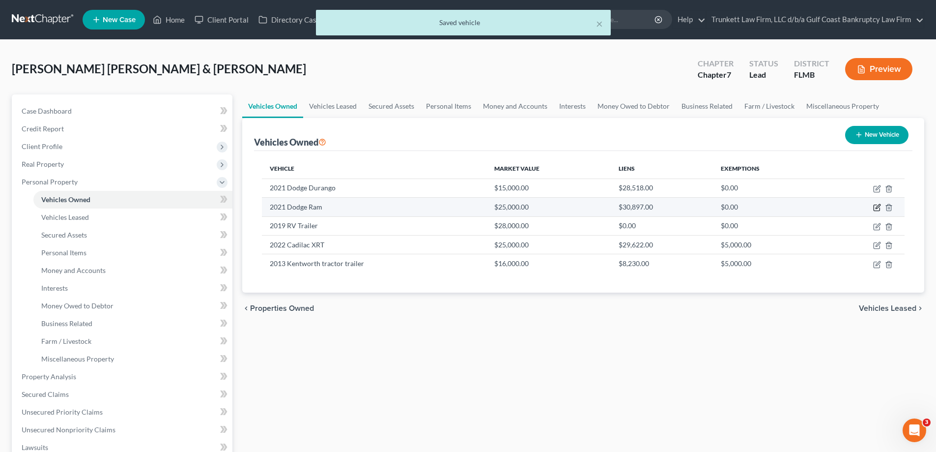
click at [880, 203] on icon "button" at bounding box center [877, 207] width 8 height 8
select select "0"
select select "5"
select select "4"
select select "2"
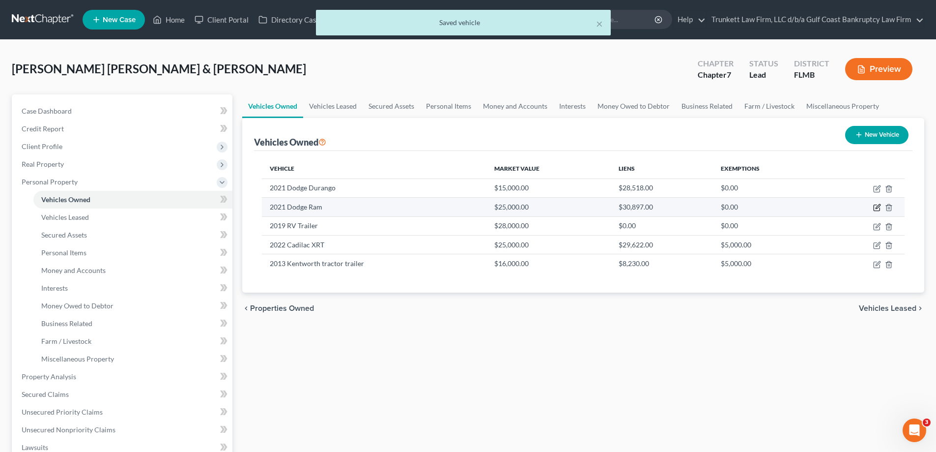
select select "23"
select select "1"
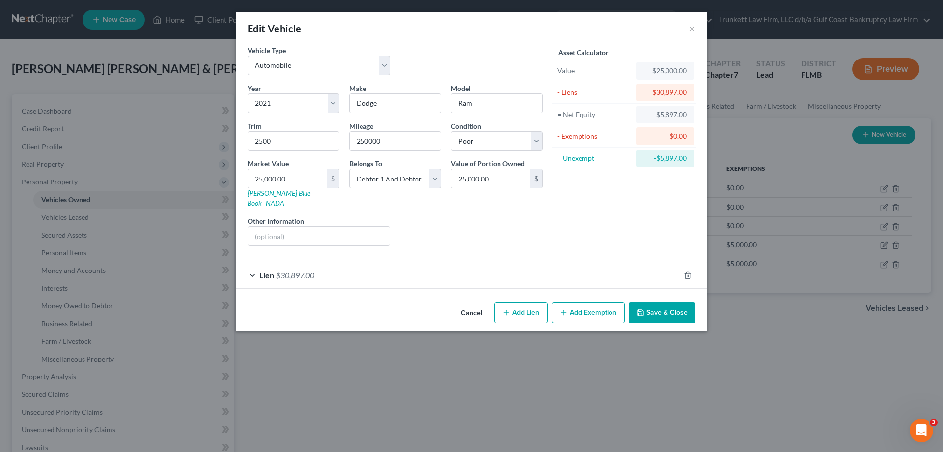
click at [290, 270] on span "$30,897.00" at bounding box center [295, 274] width 38 height 9
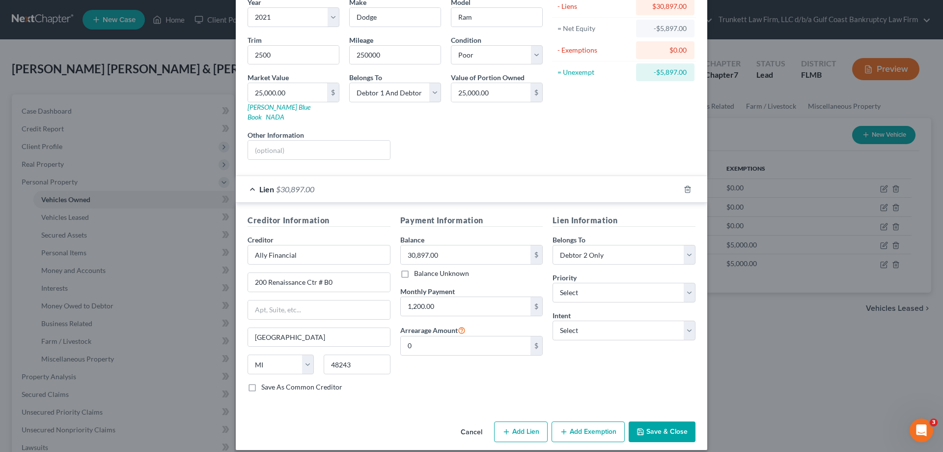
click at [658, 421] on button "Save & Close" at bounding box center [662, 431] width 67 height 21
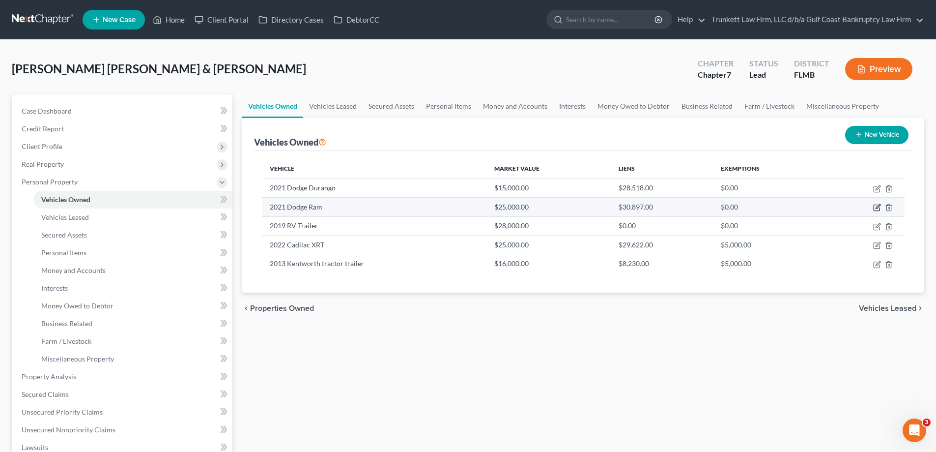
click at [878, 205] on icon "button" at bounding box center [878, 206] width 4 height 4
select select "0"
select select "5"
select select "4"
select select "2"
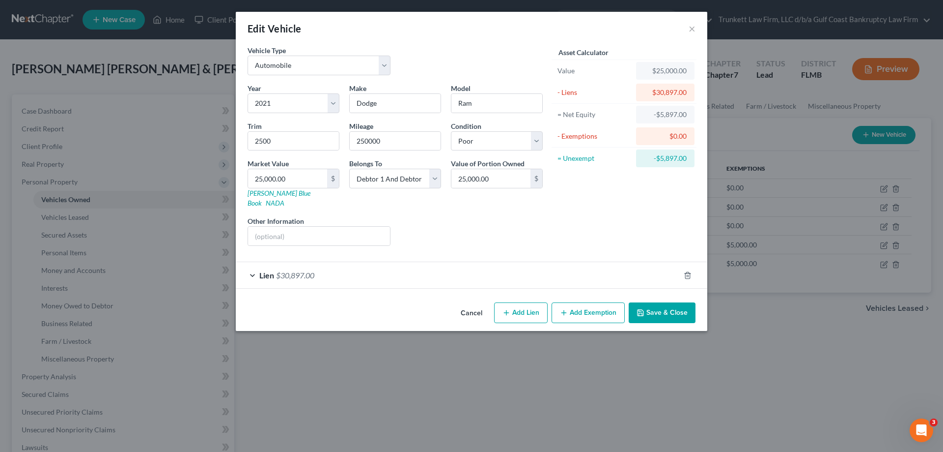
click at [395, 265] on div "Lien $30,897.00" at bounding box center [458, 275] width 444 height 26
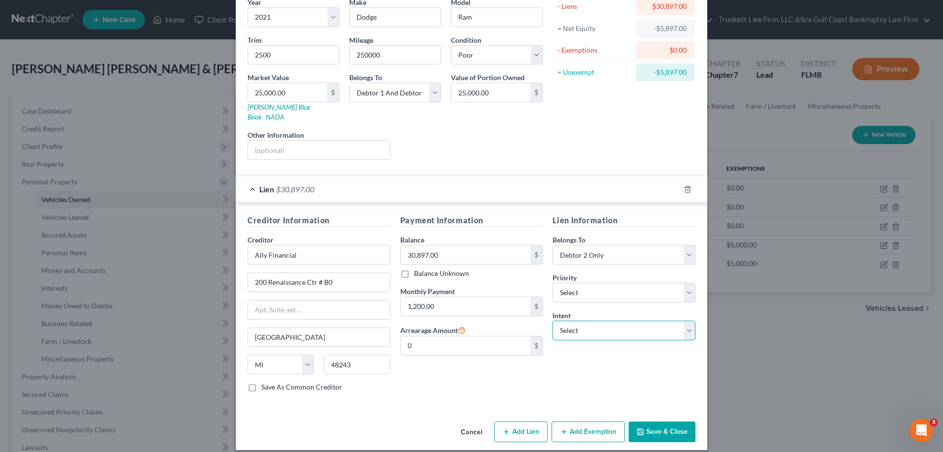
click at [599, 320] on select "Select Surrender Redeem Reaffirm Avoid Other" at bounding box center [624, 330] width 143 height 20
select select "0"
click at [553, 320] on select "Select Surrender Redeem Reaffirm Avoid Other" at bounding box center [624, 330] width 143 height 20
click at [664, 422] on button "Save & Close" at bounding box center [662, 431] width 67 height 21
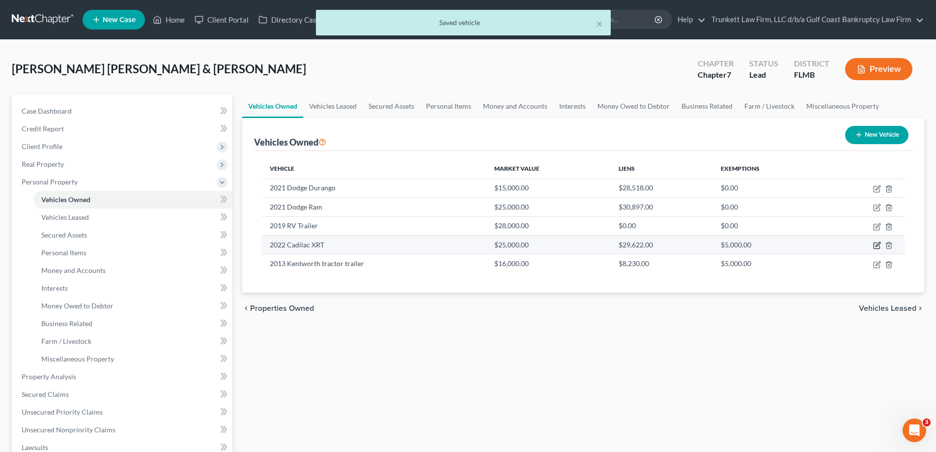
click at [878, 244] on icon "button" at bounding box center [878, 244] width 4 height 4
select select "0"
select select "4"
select select "2"
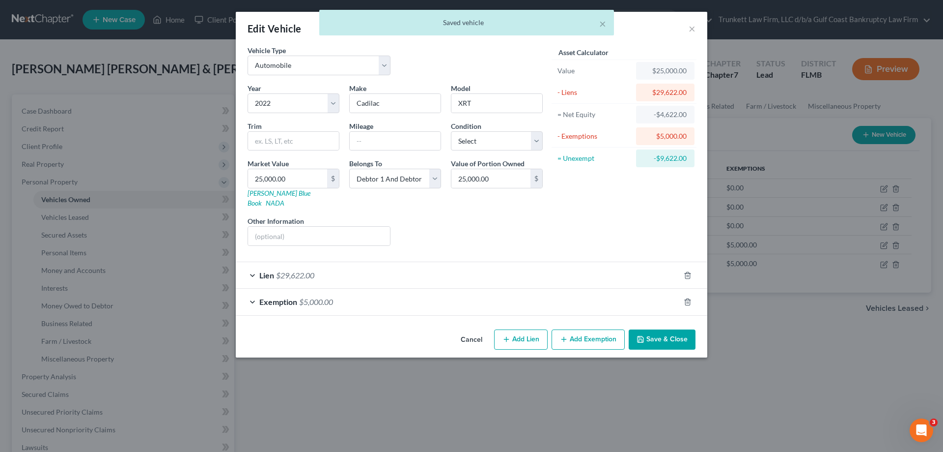
click at [358, 288] on div "Exemption $5,000.00" at bounding box center [458, 301] width 444 height 26
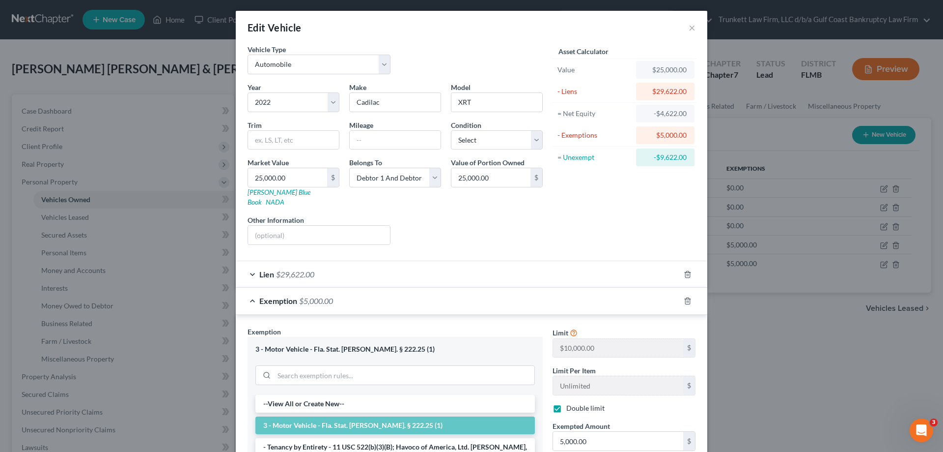
scroll to position [0, 0]
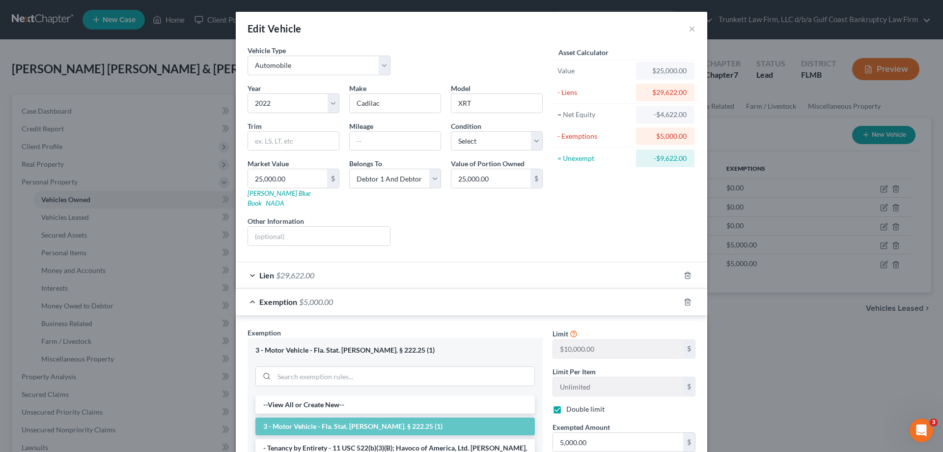
click at [328, 265] on div "Lien $29,622.00" at bounding box center [458, 275] width 444 height 26
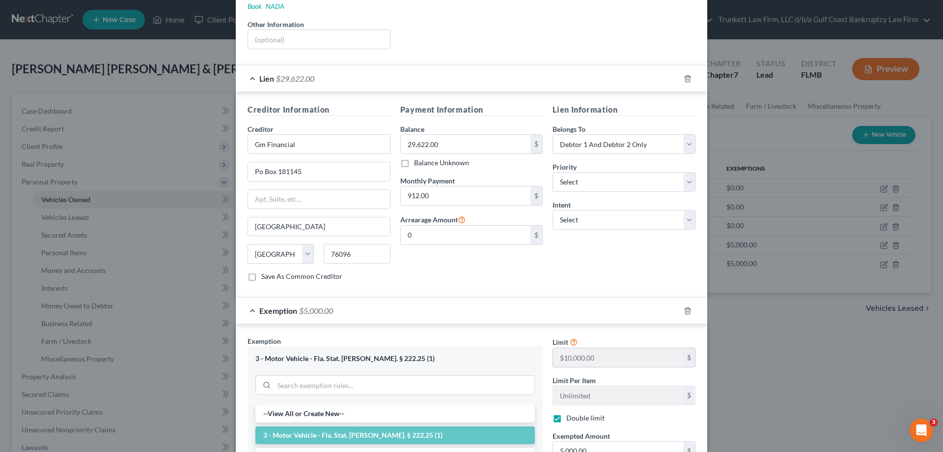
scroll to position [367, 0]
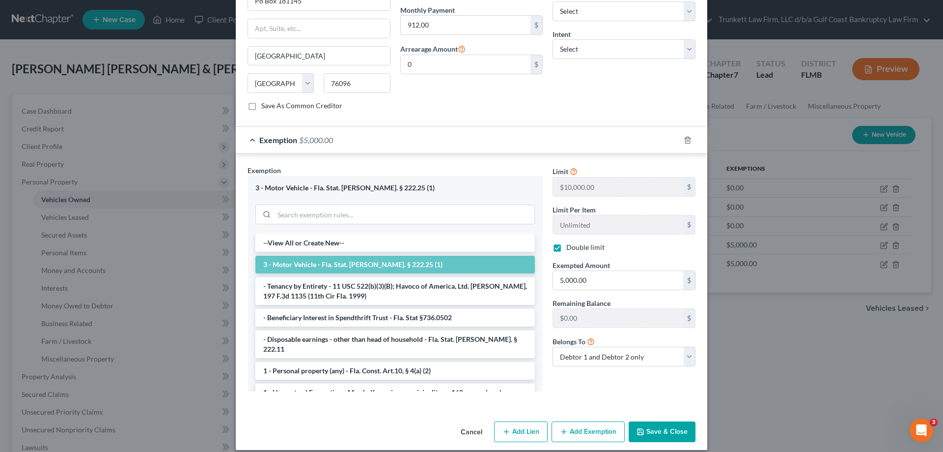
click at [668, 421] on button "Save & Close" at bounding box center [662, 431] width 67 height 21
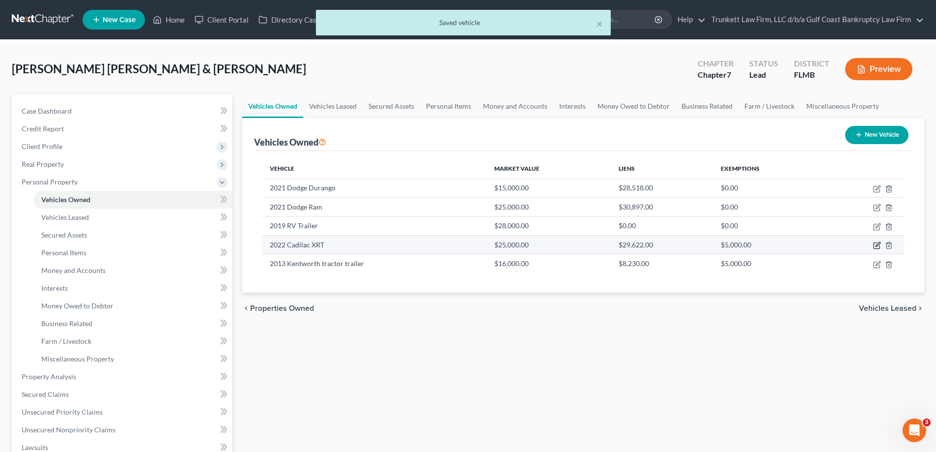
click at [877, 243] on icon "button" at bounding box center [877, 246] width 6 height 6
select select "0"
select select "4"
select select "2"
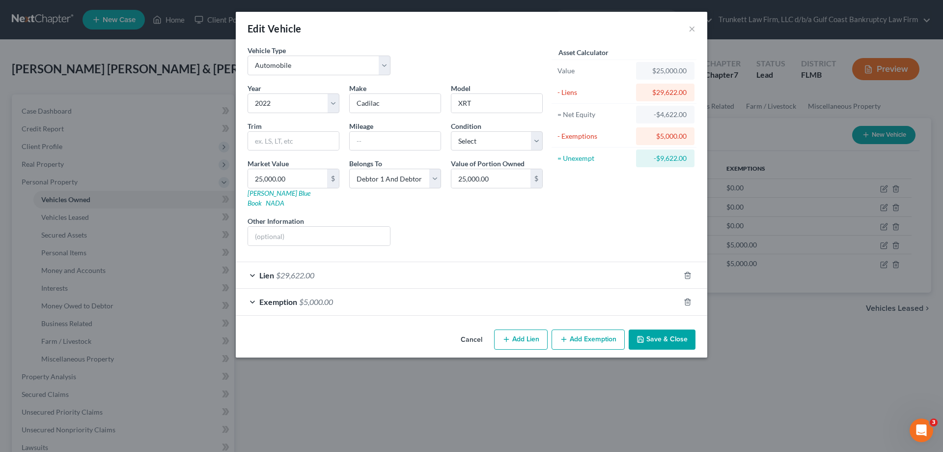
click at [325, 262] on div "Lien $29,622.00" at bounding box center [458, 275] width 444 height 26
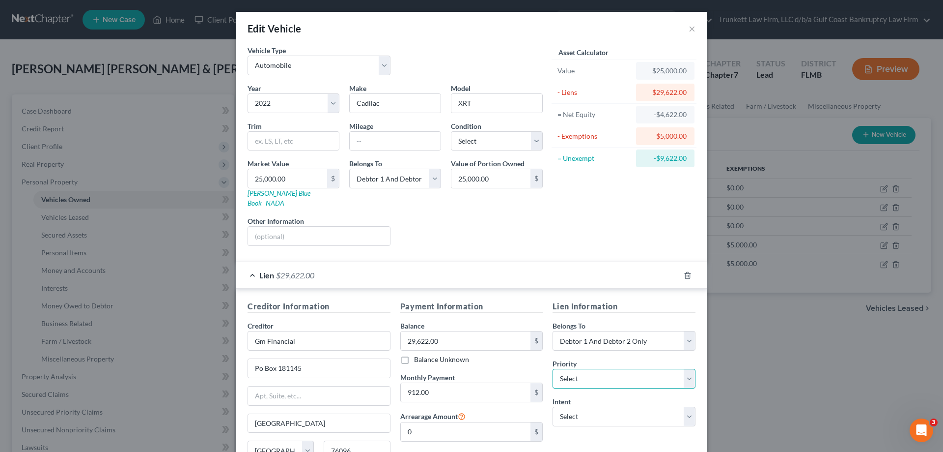
click at [581, 371] on select "Select 1st 2nd 3rd 4th 5th 6th 7th 8th 9th 10th 11th 12th 13th 14th 15th 16th 1…" at bounding box center [624, 379] width 143 height 20
click at [598, 383] on div "Lien Information Belongs To * Select Debtor 1 Only Debtor 2 Only Debtor 1 And D…" at bounding box center [624, 392] width 153 height 185
click at [580, 406] on select "Select Surrender Redeem Reaffirm Avoid Other" at bounding box center [624, 416] width 143 height 20
select select "2"
click at [553, 406] on select "Select Surrender Redeem Reaffirm Avoid Other" at bounding box center [624, 416] width 143 height 20
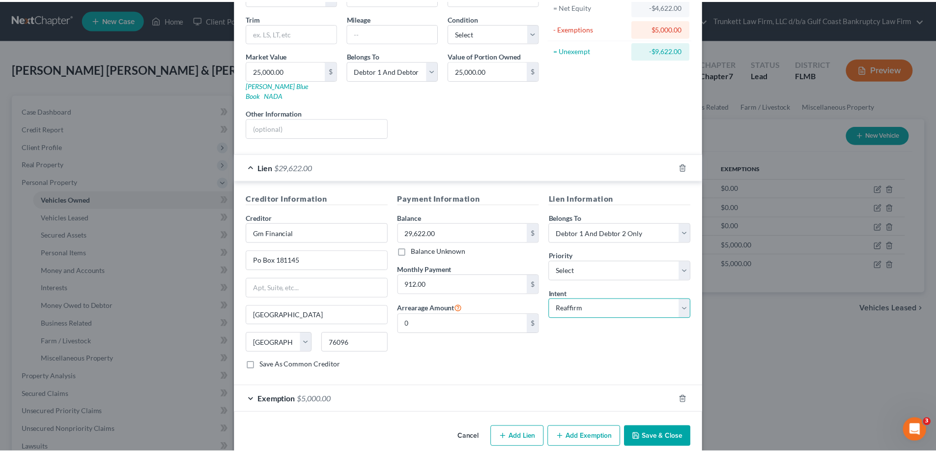
scroll to position [113, 0]
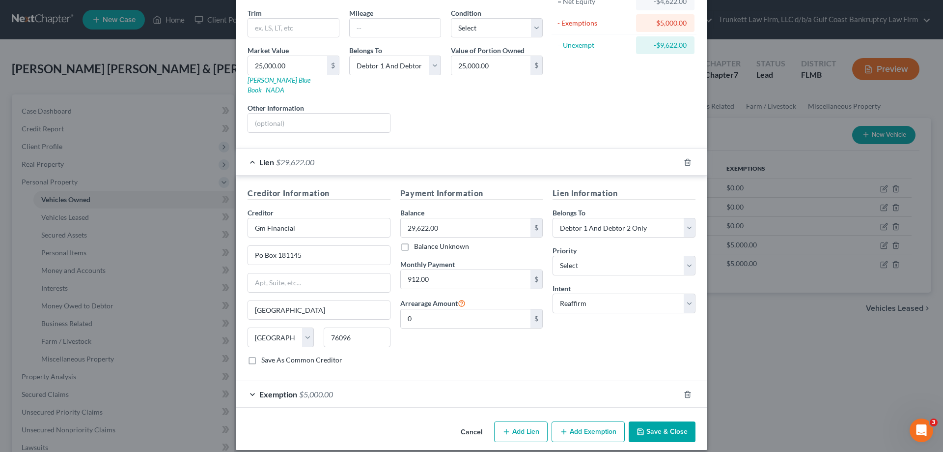
click at [661, 421] on button "Save & Close" at bounding box center [662, 431] width 67 height 21
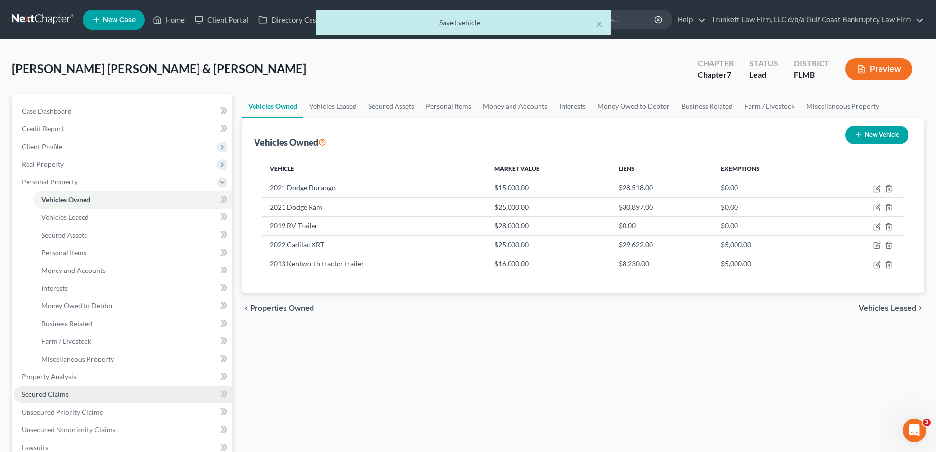
click at [65, 393] on span "Secured Claims" at bounding box center [45, 394] width 47 height 8
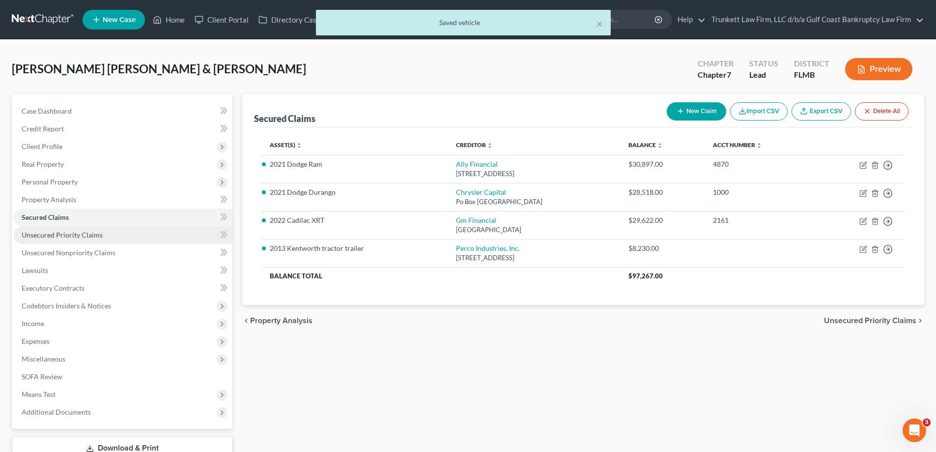
click at [86, 234] on span "Unsecured Priority Claims" at bounding box center [62, 234] width 81 height 8
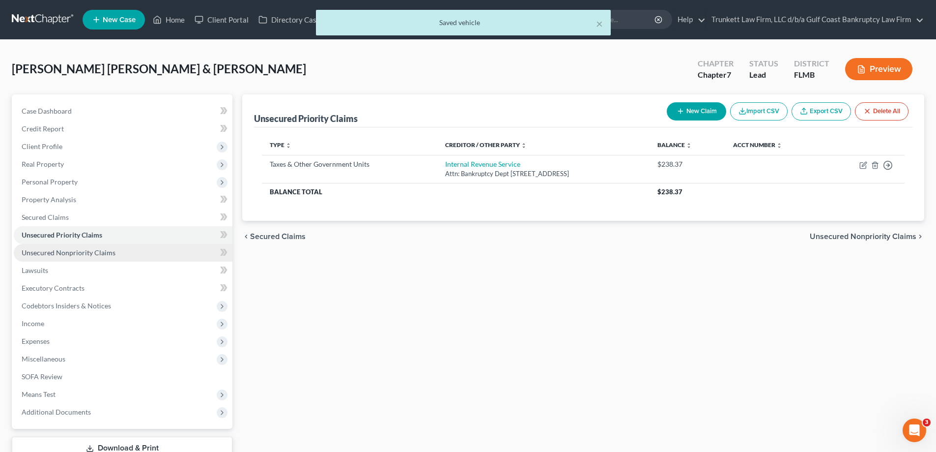
click at [92, 248] on span "Unsecured Nonpriority Claims" at bounding box center [69, 252] width 94 height 8
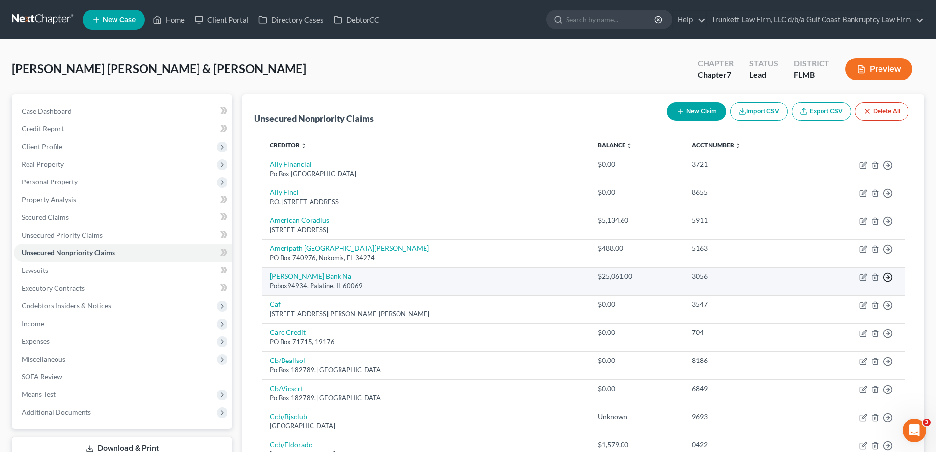
click at [887, 170] on icon "button" at bounding box center [888, 165] width 10 height 10
click at [827, 285] on link "Move to D" at bounding box center [843, 284] width 82 height 17
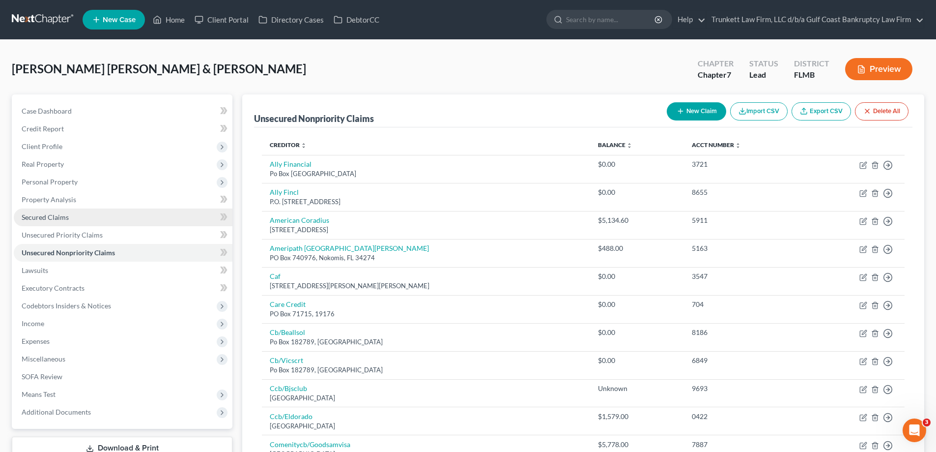
click at [64, 216] on span "Secured Claims" at bounding box center [45, 217] width 47 height 8
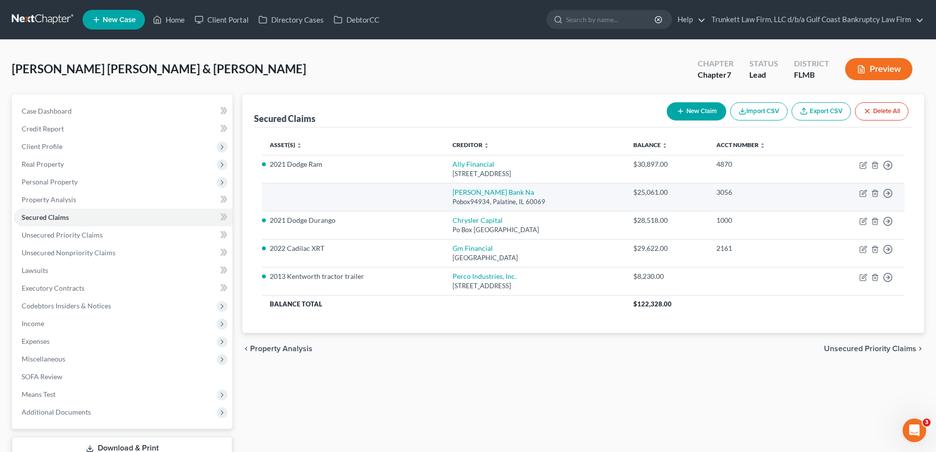
click at [280, 190] on td at bounding box center [353, 197] width 183 height 28
click at [865, 190] on icon "button" at bounding box center [864, 192] width 4 height 4
select select "14"
select select "0"
select select "2"
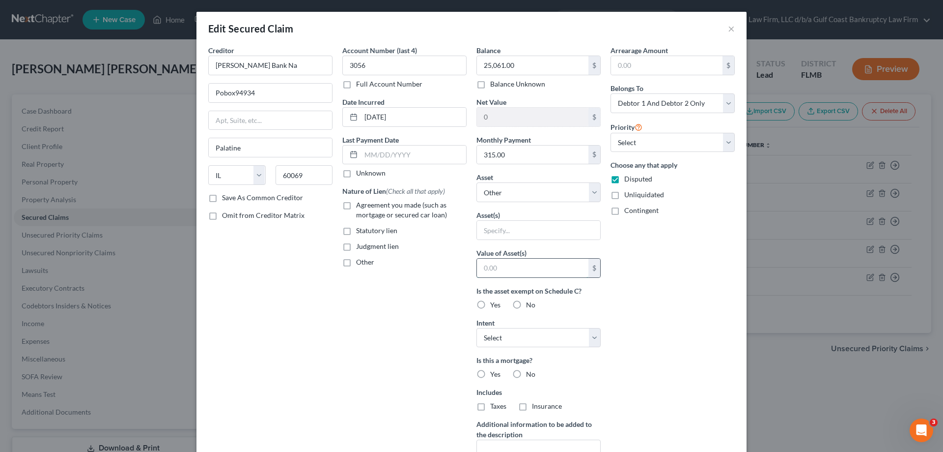
click at [499, 263] on input "text" at bounding box center [533, 267] width 112 height 19
click at [593, 335] on select "Select Surrender Redeem Reaffirm Avoid Other" at bounding box center [539, 338] width 124 height 20
select select "0"
click at [477, 328] on select "Select Surrender Redeem Reaffirm Avoid Other" at bounding box center [539, 338] width 124 height 20
click at [506, 198] on select "Select Other Multiple Assets 2021 Dodge Durango - $15000.0 2253 E. 8th St - $30…" at bounding box center [539, 192] width 124 height 20
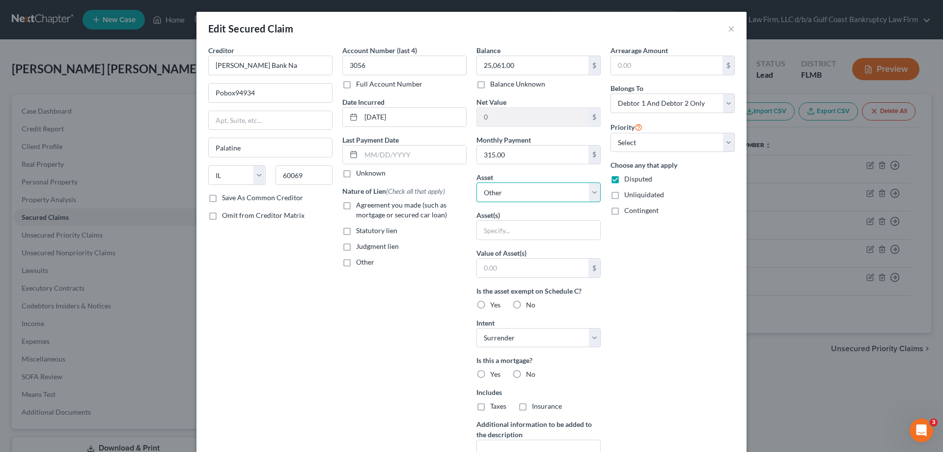
select select "5"
click at [477, 182] on select "Select Other Multiple Assets 2021 Dodge Durango - $15000.0 2253 E. 8th St - $30…" at bounding box center [539, 192] width 124 height 20
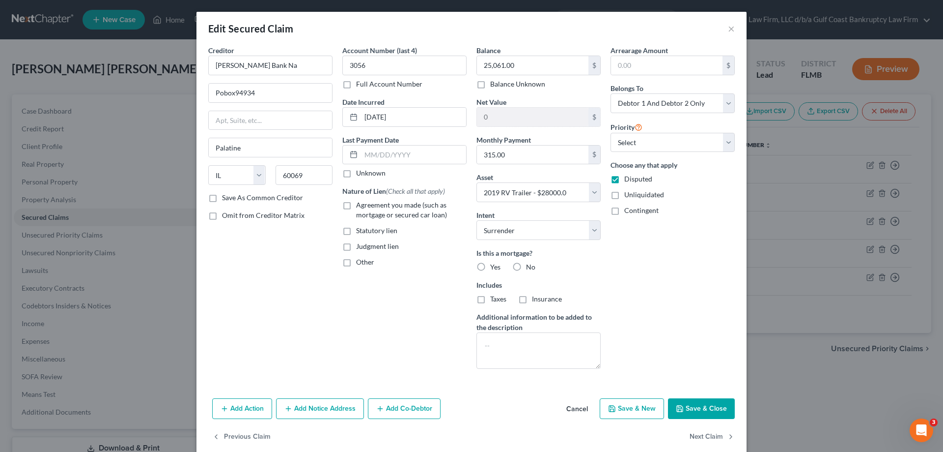
click at [715, 407] on button "Save & Close" at bounding box center [701, 408] width 67 height 21
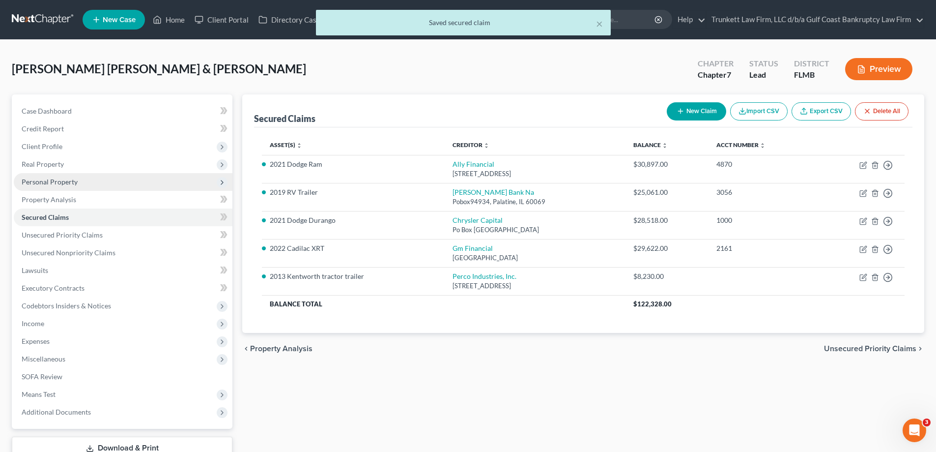
click at [55, 181] on span "Personal Property" at bounding box center [50, 181] width 56 height 8
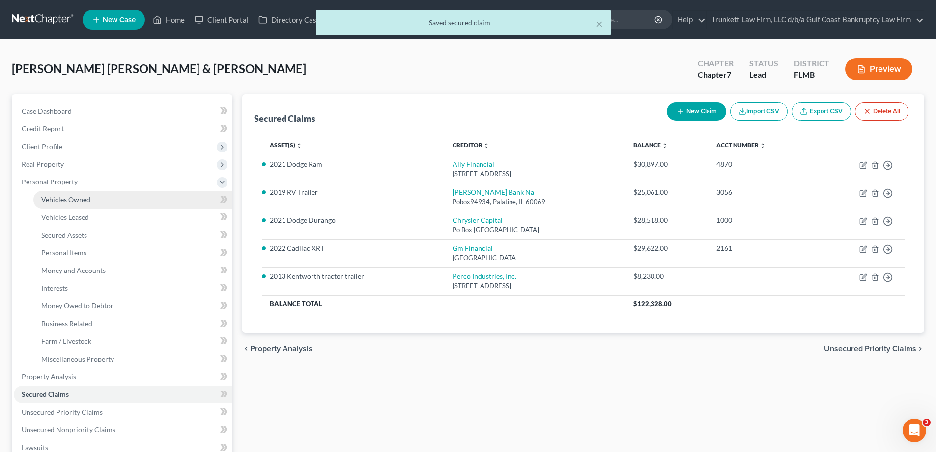
click at [74, 200] on span "Vehicles Owned" at bounding box center [65, 199] width 49 height 8
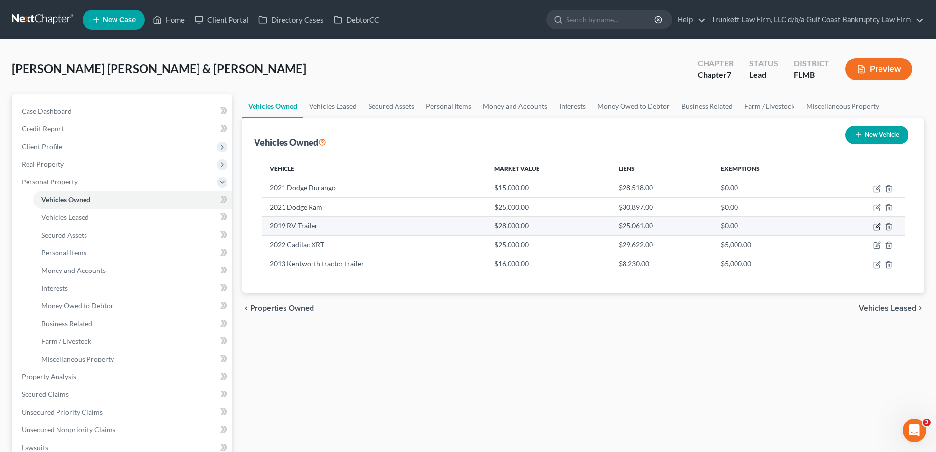
click at [876, 228] on icon "button" at bounding box center [877, 227] width 8 height 8
select select "0"
select select "7"
select select "2"
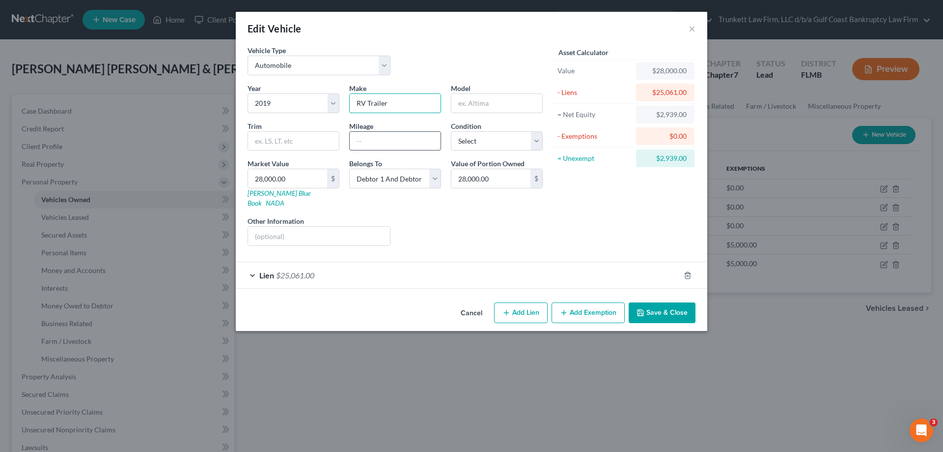
drag, startPoint x: 361, startPoint y: 104, endPoint x: 383, endPoint y: 144, distance: 46.4
click at [362, 104] on input "RV Trailer" at bounding box center [395, 103] width 91 height 19
type input "Mallard RV Trailer"
click at [537, 143] on select "Select Excellent Very Good Good Fair Poor" at bounding box center [497, 141] width 92 height 20
select select "3"
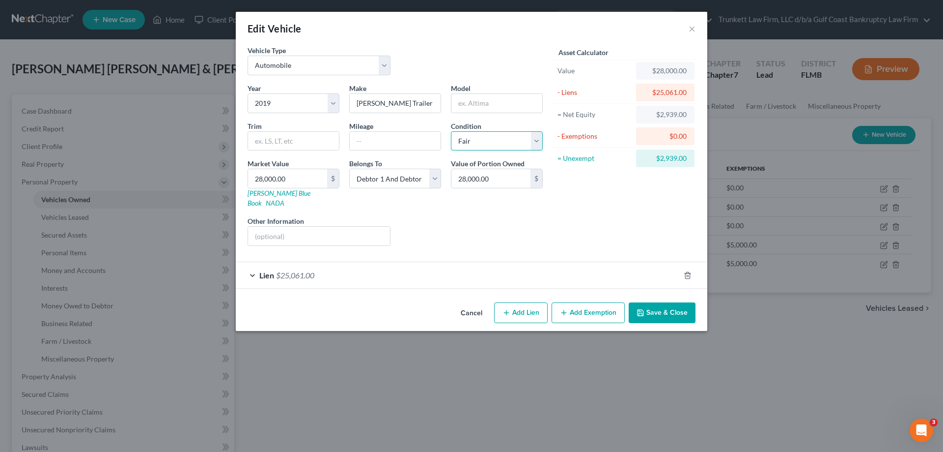
click at [451, 131] on select "Select Excellent Very Good Good Fair Poor" at bounding box center [497, 141] width 92 height 20
click at [665, 302] on button "Save & Close" at bounding box center [662, 312] width 67 height 21
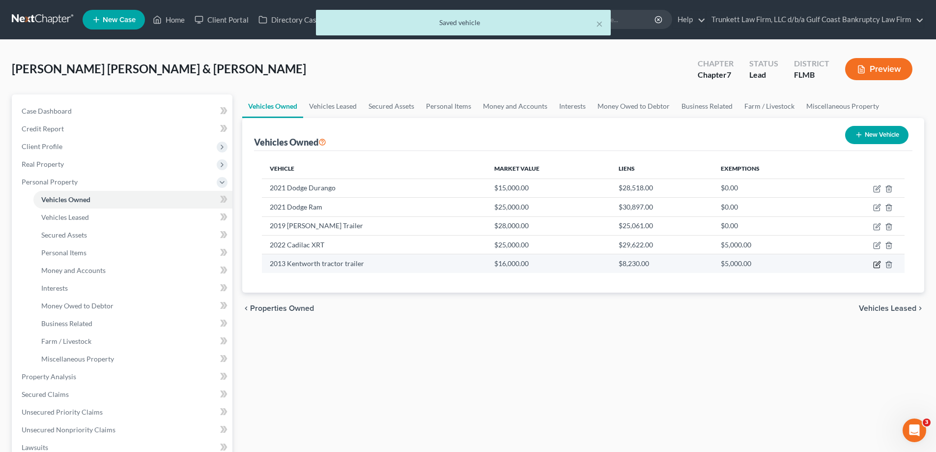
click at [876, 262] on icon "button" at bounding box center [877, 264] width 8 height 8
select select "0"
select select "13"
select select "3"
select select "0"
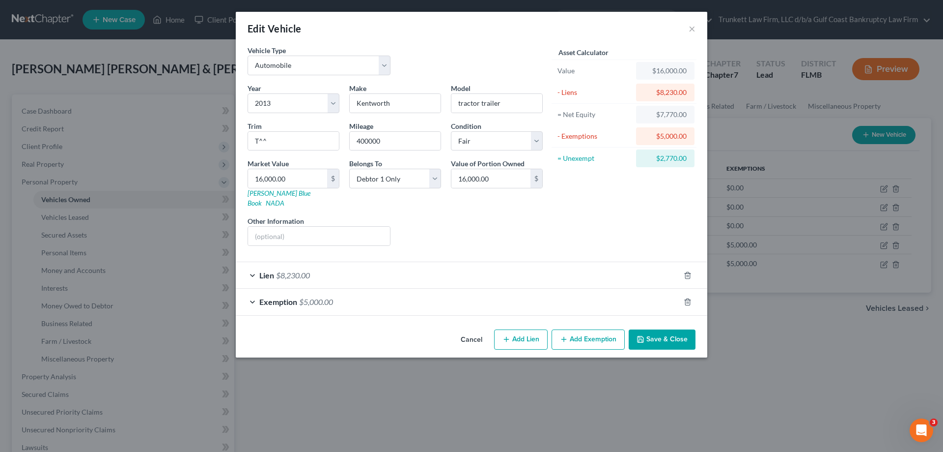
click at [651, 329] on button "Save & Close" at bounding box center [662, 339] width 67 height 21
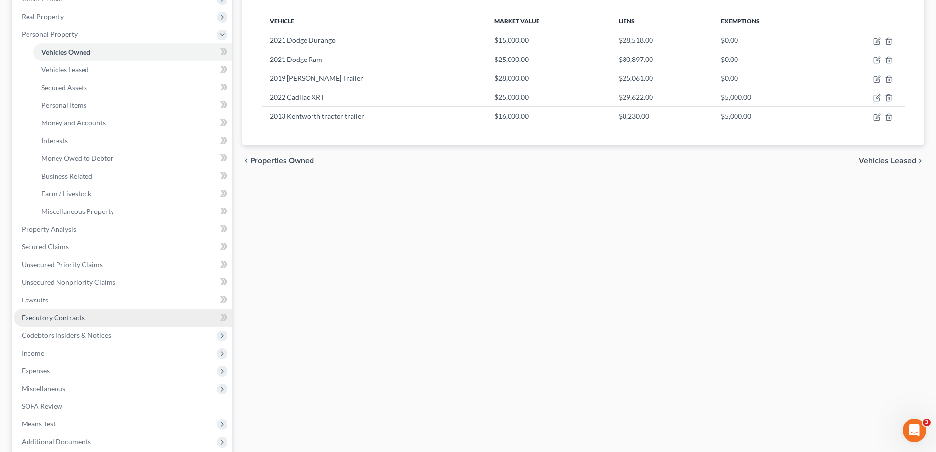
scroll to position [49, 0]
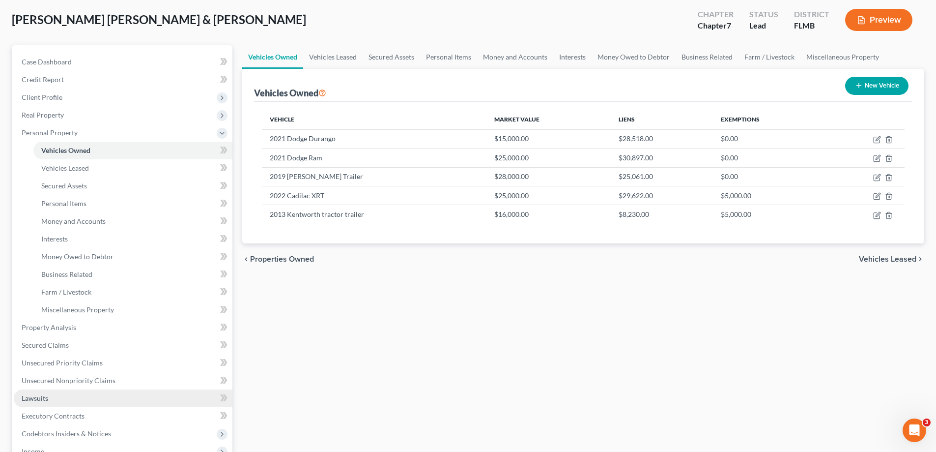
click at [53, 398] on link "Lawsuits" at bounding box center [123, 398] width 219 height 18
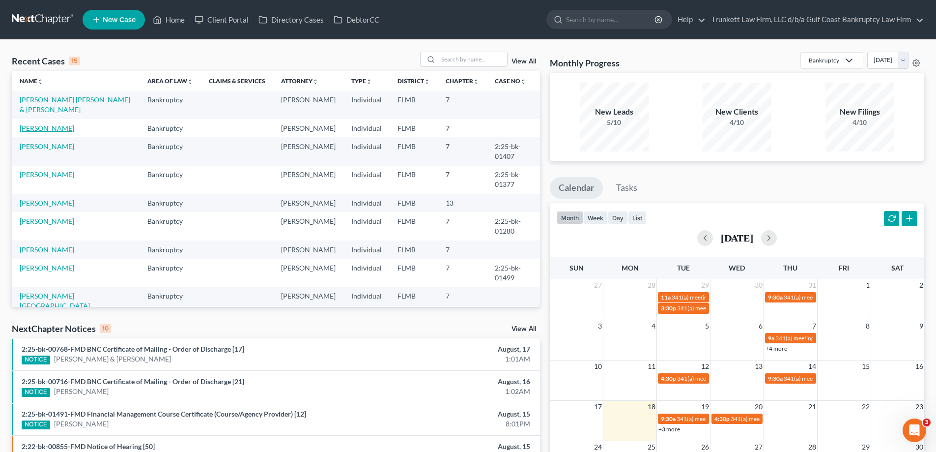
click at [46, 127] on link "[PERSON_NAME]" at bounding box center [47, 128] width 55 height 8
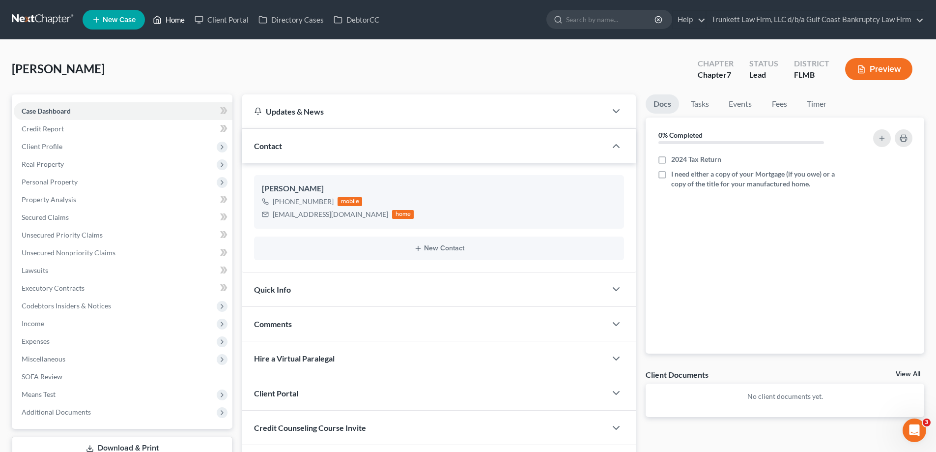
click at [176, 22] on link "Home" at bounding box center [169, 20] width 42 height 18
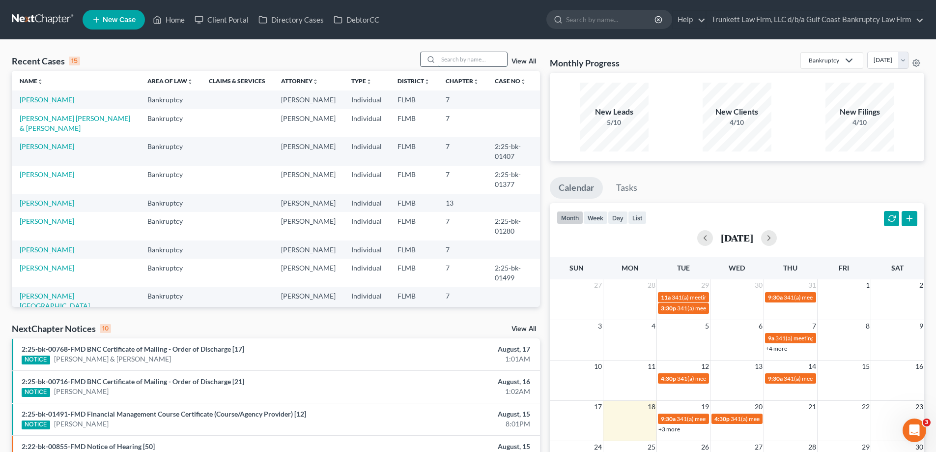
click at [455, 58] on input "search" at bounding box center [472, 59] width 69 height 14
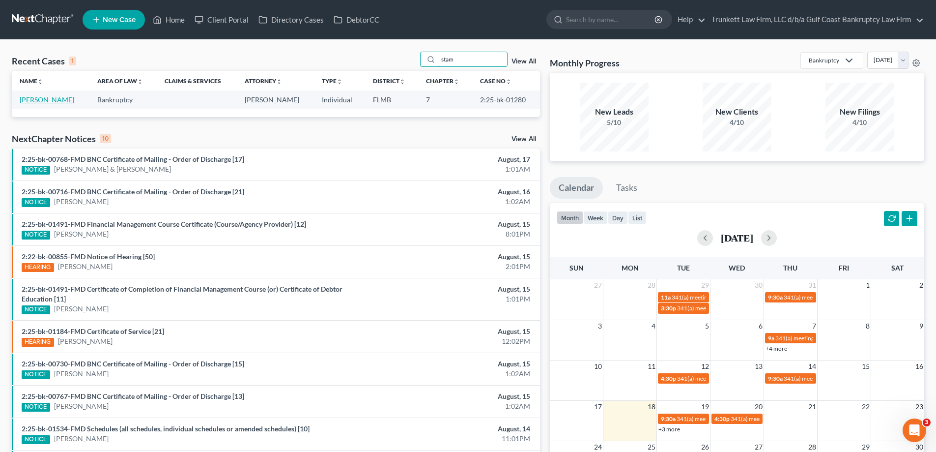
type input "stam"
click at [54, 103] on link "Stammel, Mark" at bounding box center [47, 99] width 55 height 8
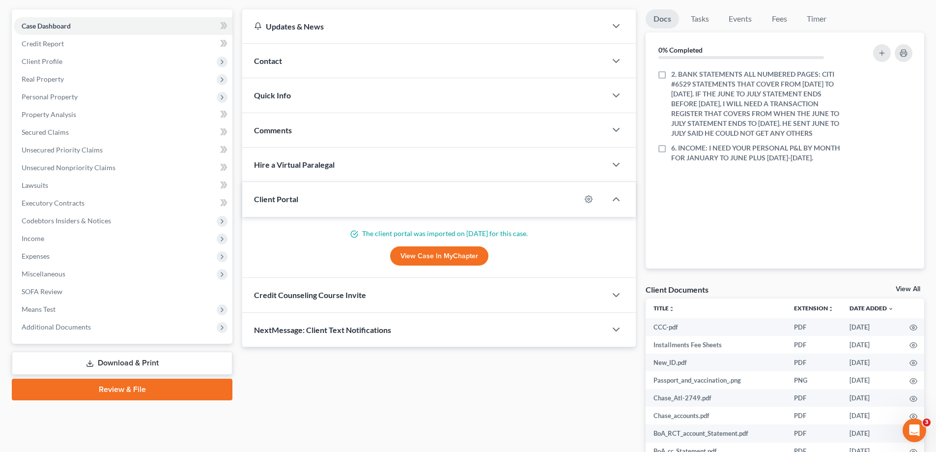
scroll to position [98, 0]
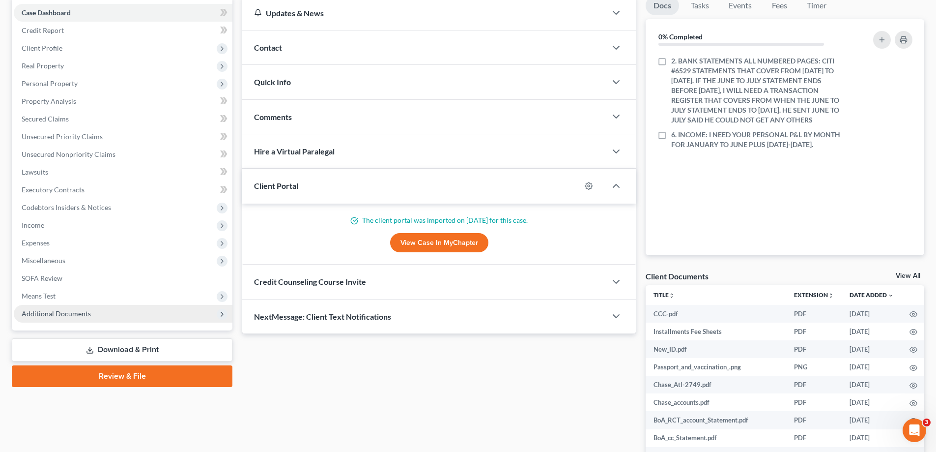
click at [76, 311] on span "Additional Documents" at bounding box center [56, 313] width 69 height 8
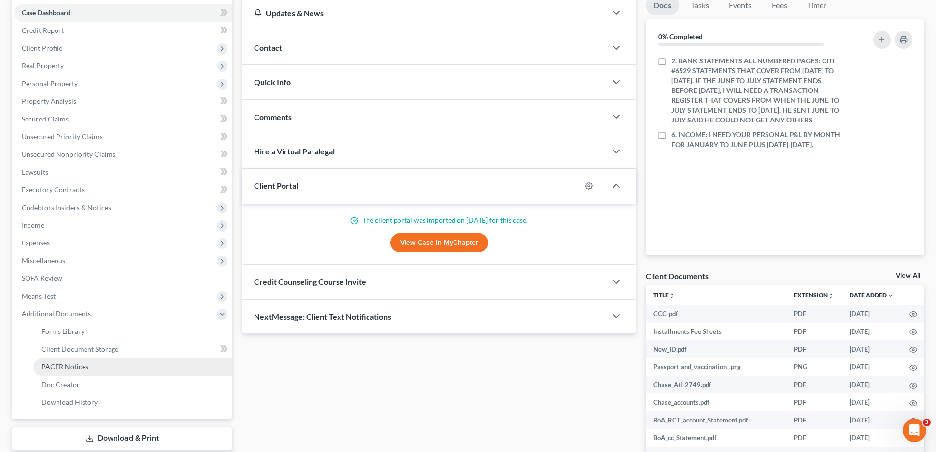
click at [76, 367] on span "PACER Notices" at bounding box center [64, 366] width 47 height 8
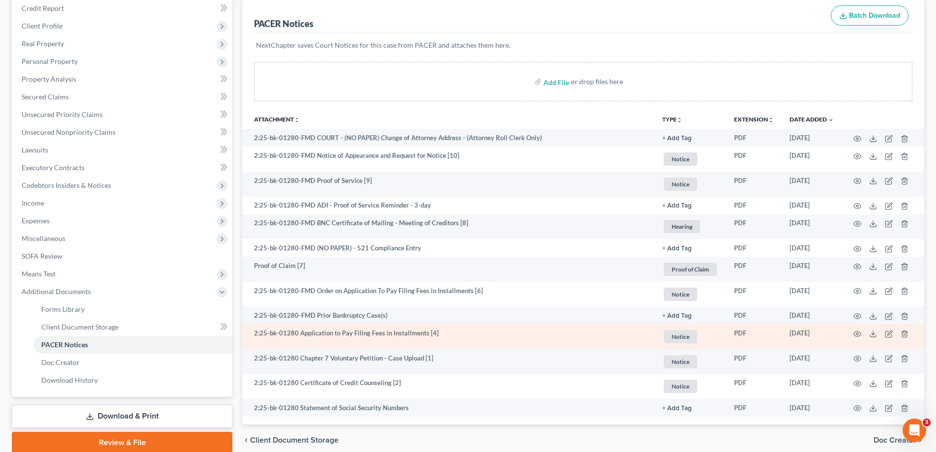
scroll to position [63, 0]
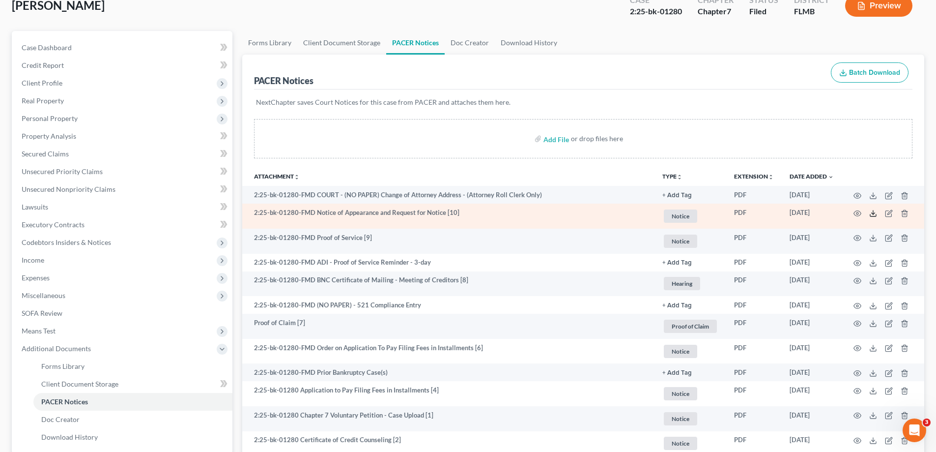
click at [872, 214] on icon at bounding box center [873, 213] width 8 height 8
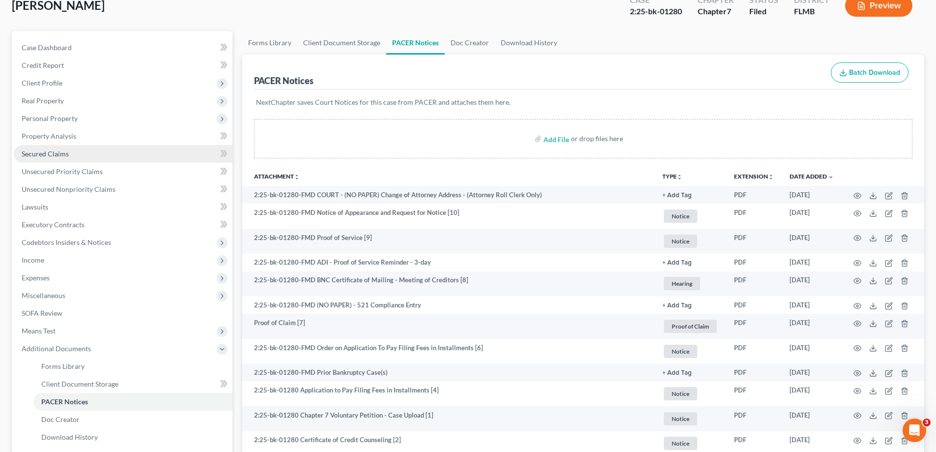
click at [31, 155] on span "Secured Claims" at bounding box center [45, 153] width 47 height 8
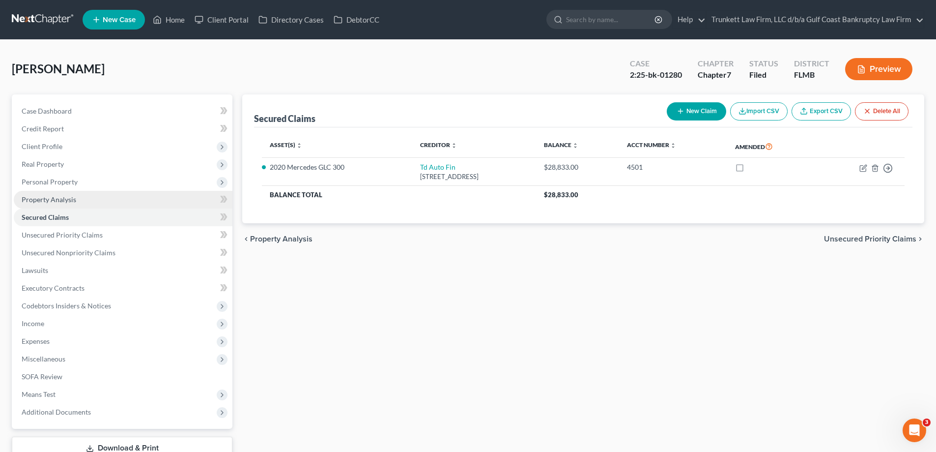
click at [49, 192] on link "Property Analysis" at bounding box center [123, 200] width 219 height 18
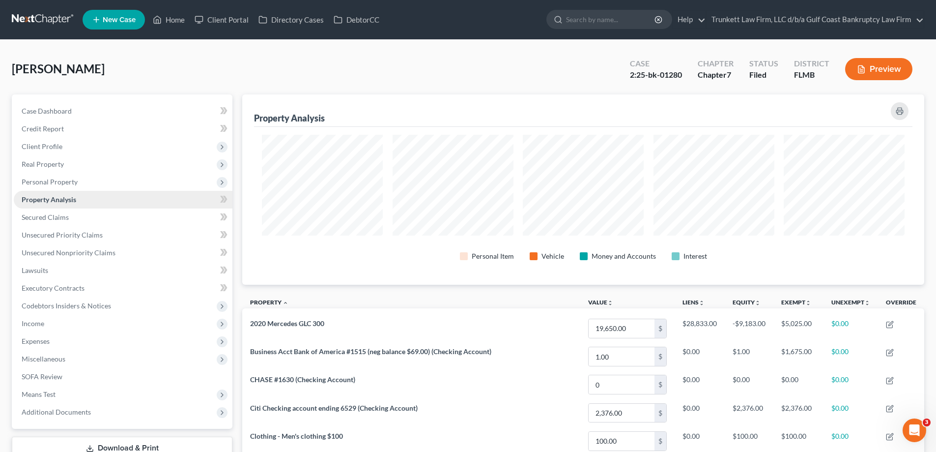
scroll to position [190, 682]
click at [41, 320] on span "Income" at bounding box center [33, 323] width 23 height 8
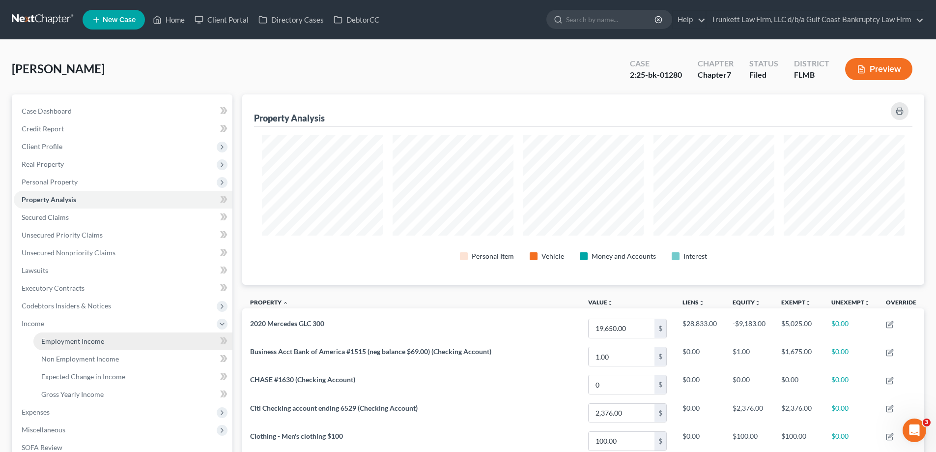
click at [97, 335] on link "Employment Income" at bounding box center [132, 341] width 199 height 18
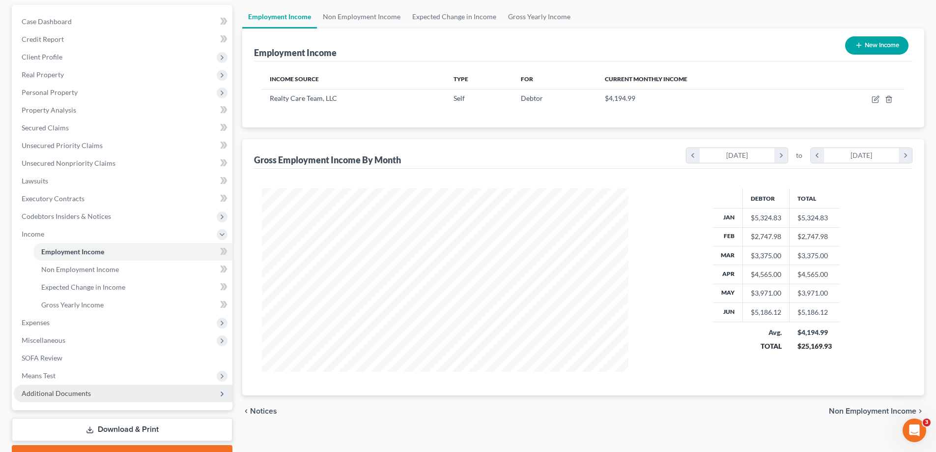
scroll to position [142, 0]
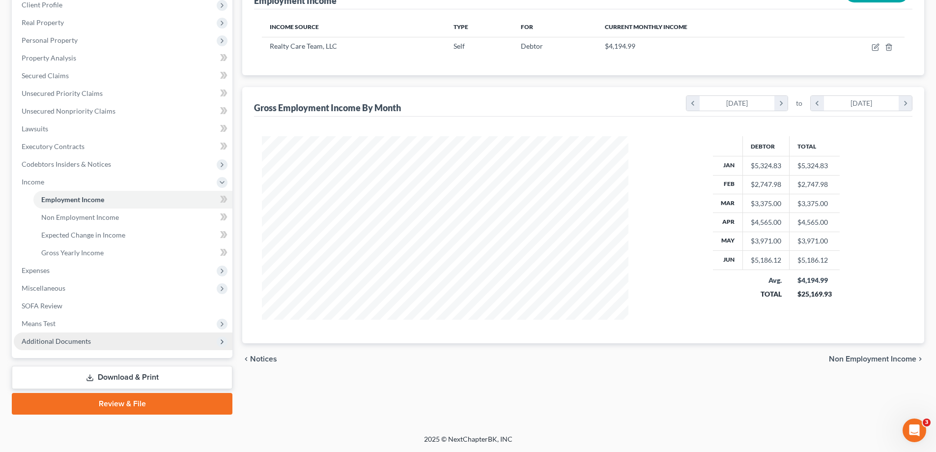
click at [74, 338] on span "Additional Documents" at bounding box center [56, 341] width 69 height 8
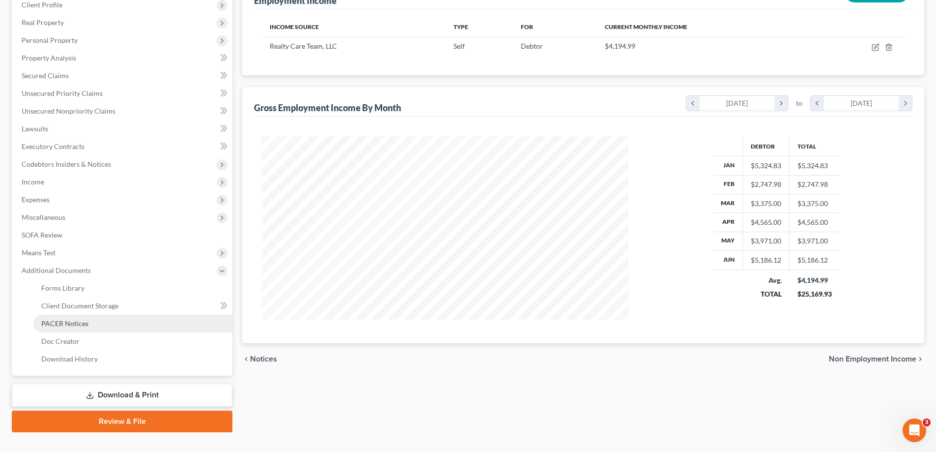
click at [84, 322] on span "PACER Notices" at bounding box center [64, 323] width 47 height 8
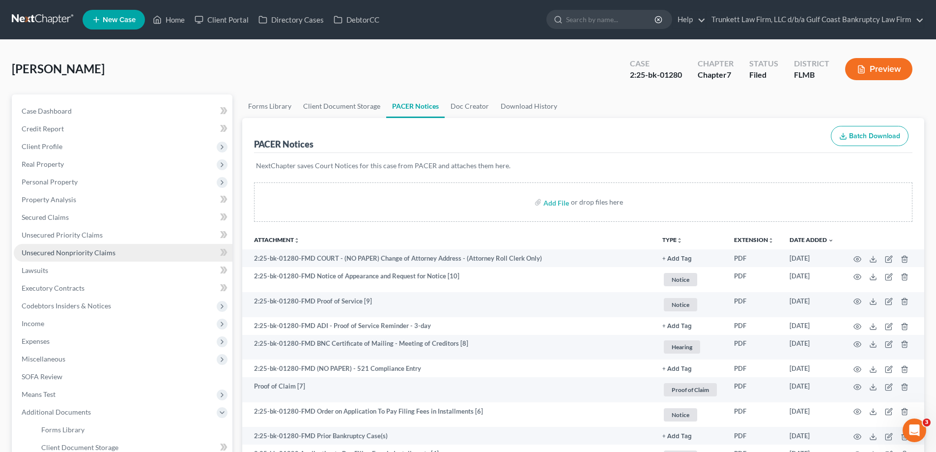
click at [64, 250] on span "Unsecured Nonpriority Claims" at bounding box center [69, 252] width 94 height 8
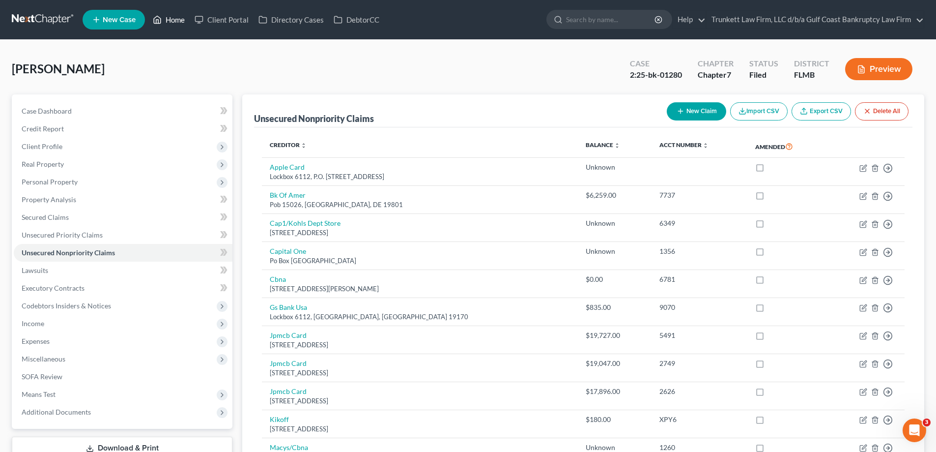
click at [178, 18] on link "Home" at bounding box center [169, 20] width 42 height 18
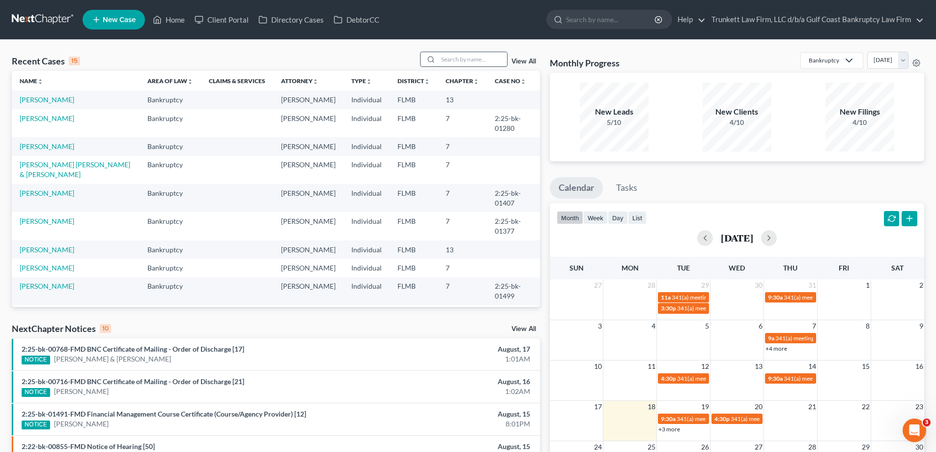
click at [456, 58] on input "search" at bounding box center [472, 59] width 69 height 14
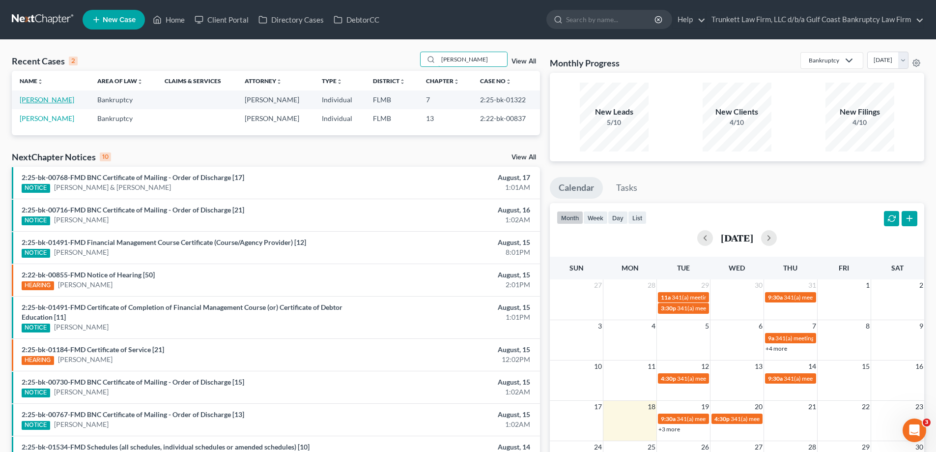
type input "paul"
click at [48, 98] on link "Paul, Robert" at bounding box center [47, 99] width 55 height 8
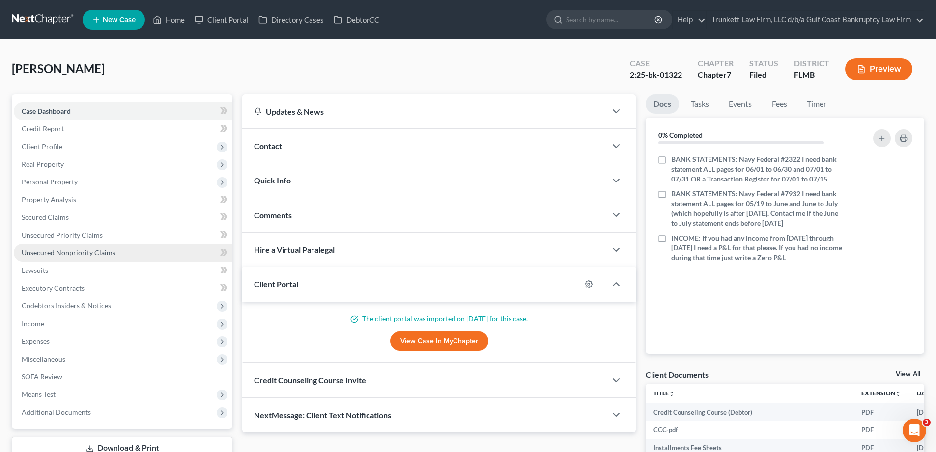
click at [104, 246] on link "Unsecured Nonpriority Claims" at bounding box center [123, 253] width 219 height 18
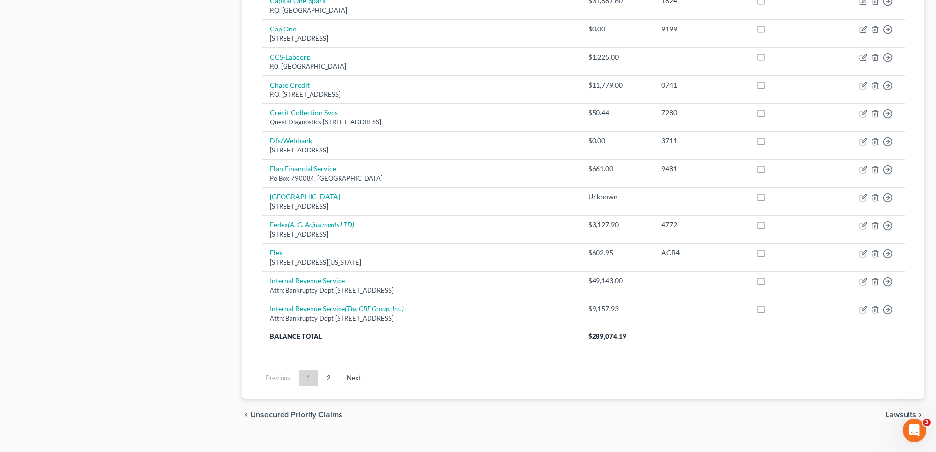
scroll to position [686, 0]
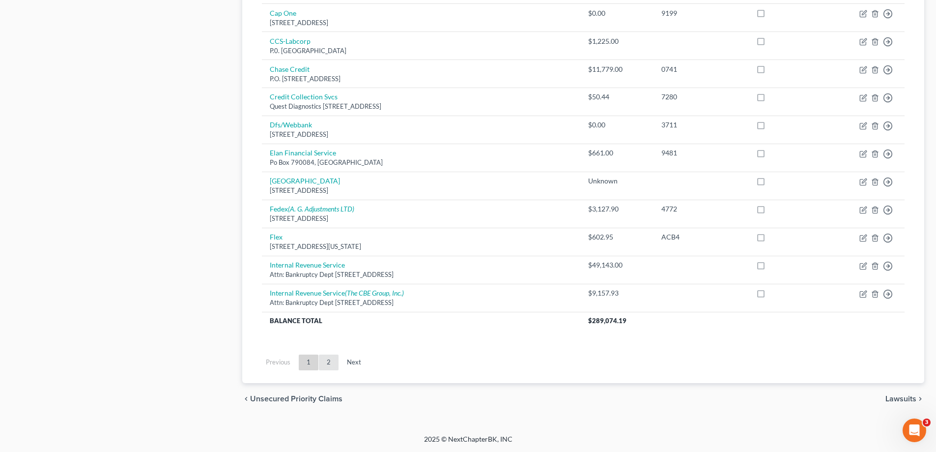
click at [332, 362] on link "2" at bounding box center [329, 362] width 20 height 16
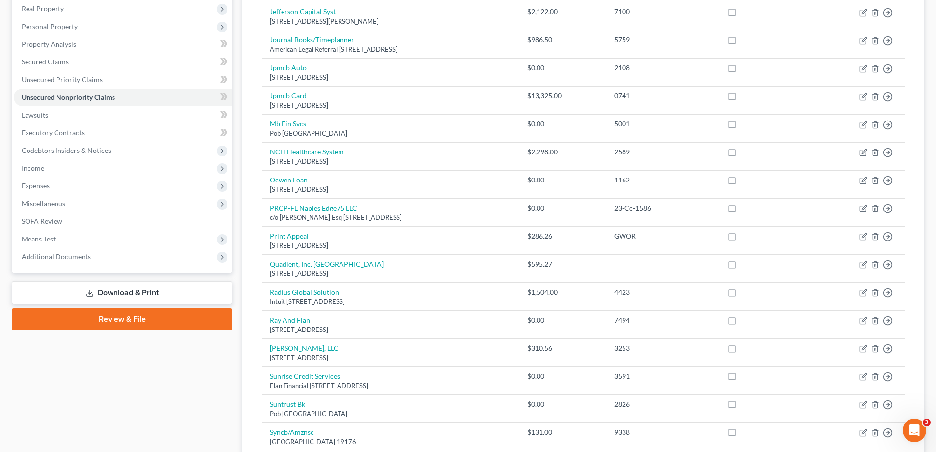
scroll to position [0, 0]
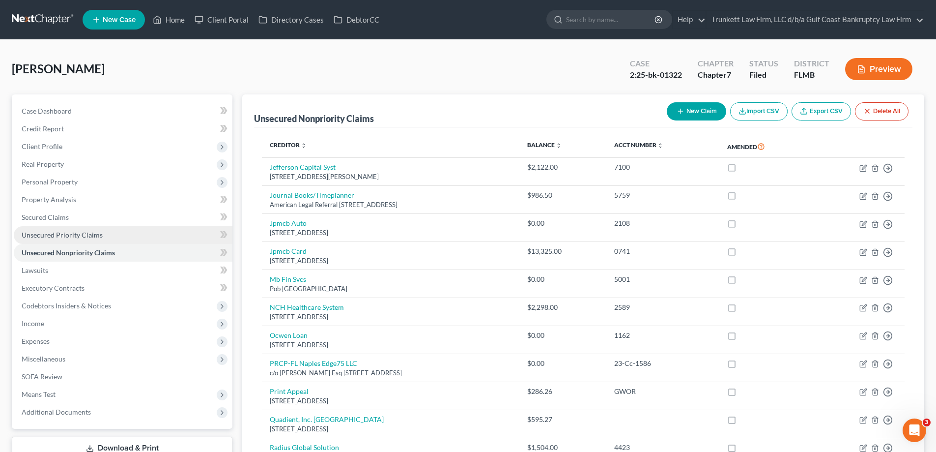
click at [74, 232] on span "Unsecured Priority Claims" at bounding box center [62, 234] width 81 height 8
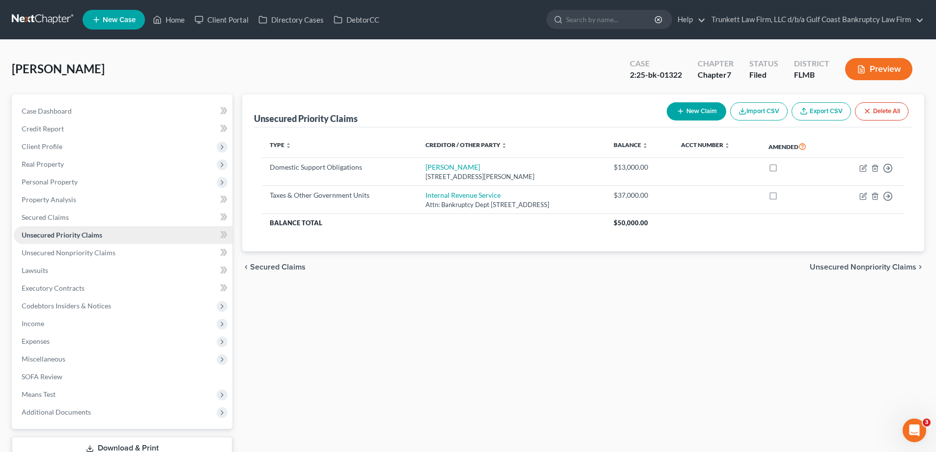
click at [84, 230] on span "Unsecured Priority Claims" at bounding box center [62, 234] width 81 height 8
click at [58, 219] on span "Secured Claims" at bounding box center [45, 217] width 47 height 8
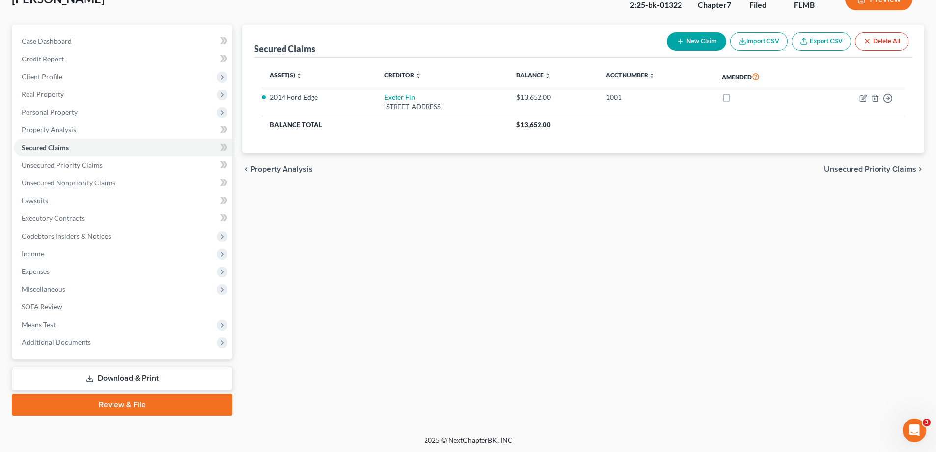
scroll to position [71, 0]
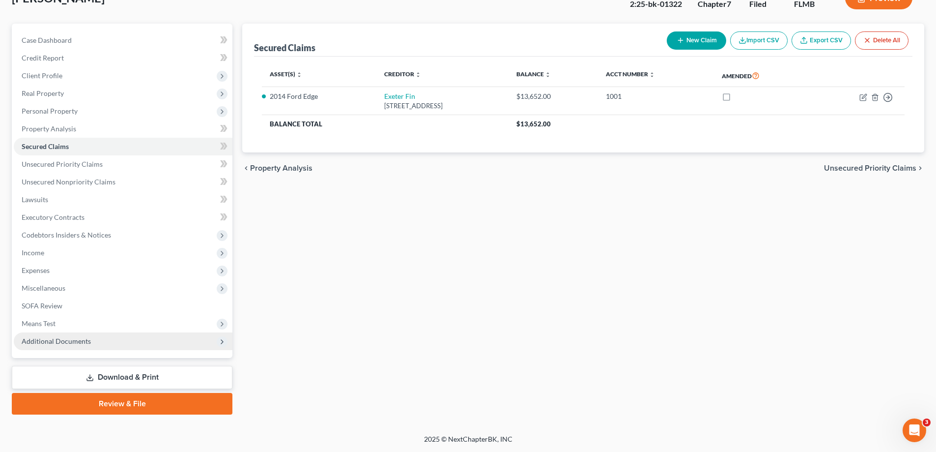
click at [68, 338] on span "Additional Documents" at bounding box center [56, 341] width 69 height 8
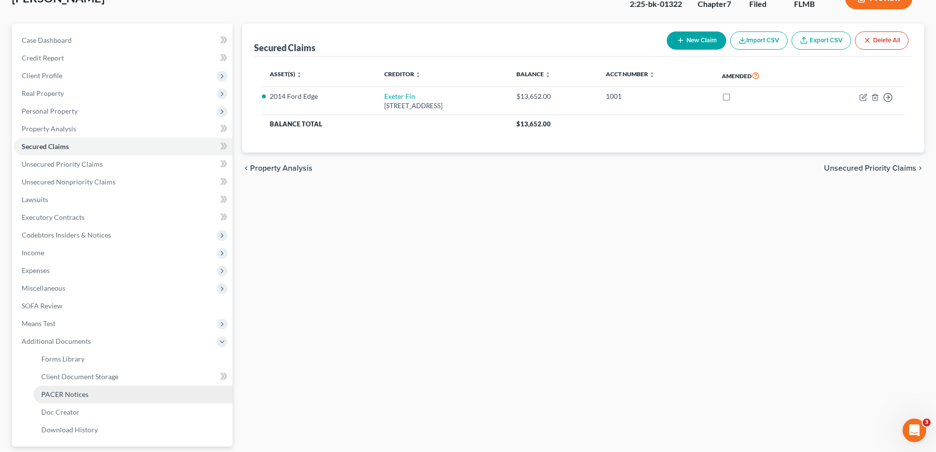
click at [70, 392] on span "PACER Notices" at bounding box center [64, 394] width 47 height 8
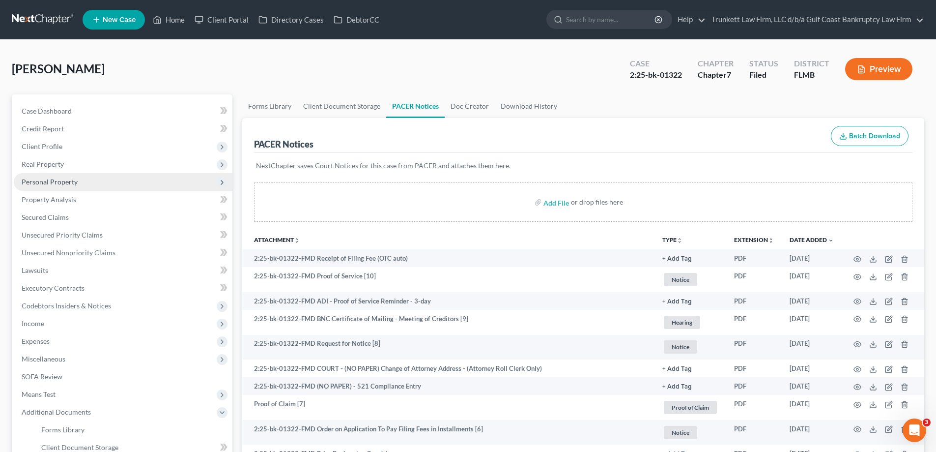
click at [57, 182] on span "Personal Property" at bounding box center [50, 181] width 56 height 8
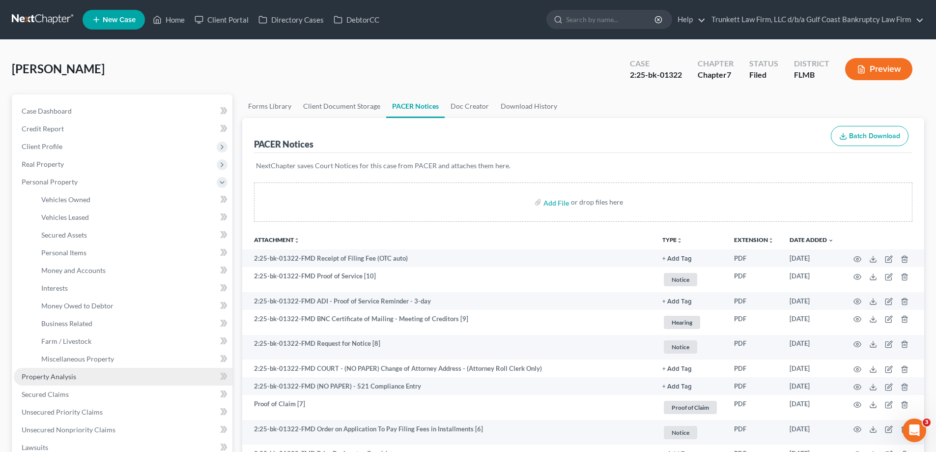
click at [65, 375] on span "Property Analysis" at bounding box center [49, 376] width 55 height 8
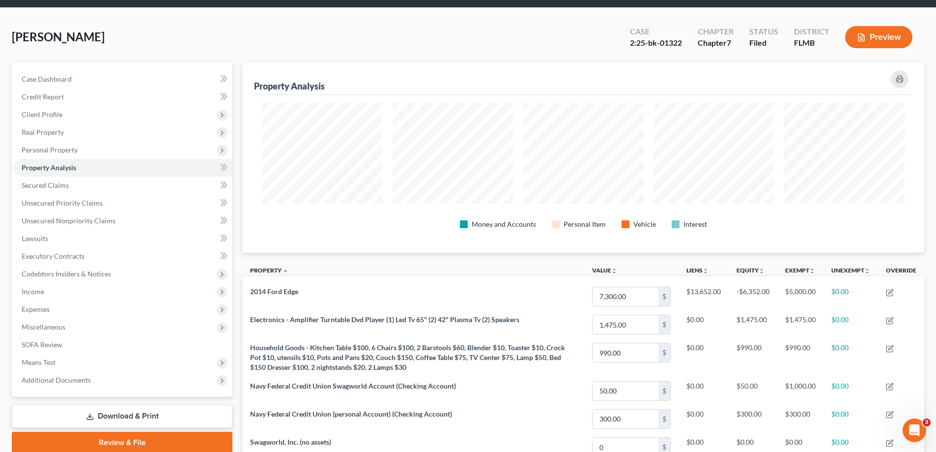
scroll to position [49, 0]
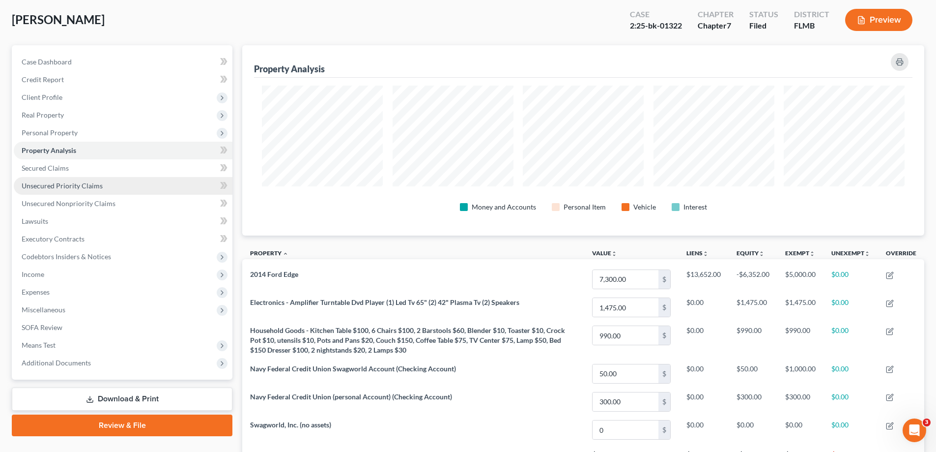
click at [81, 181] on span "Unsecured Priority Claims" at bounding box center [62, 185] width 81 height 8
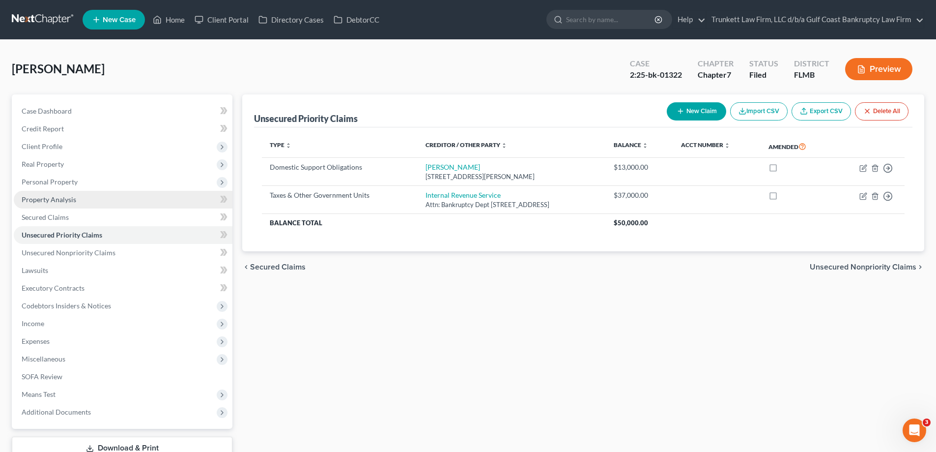
click at [61, 196] on span "Property Analysis" at bounding box center [49, 199] width 55 height 8
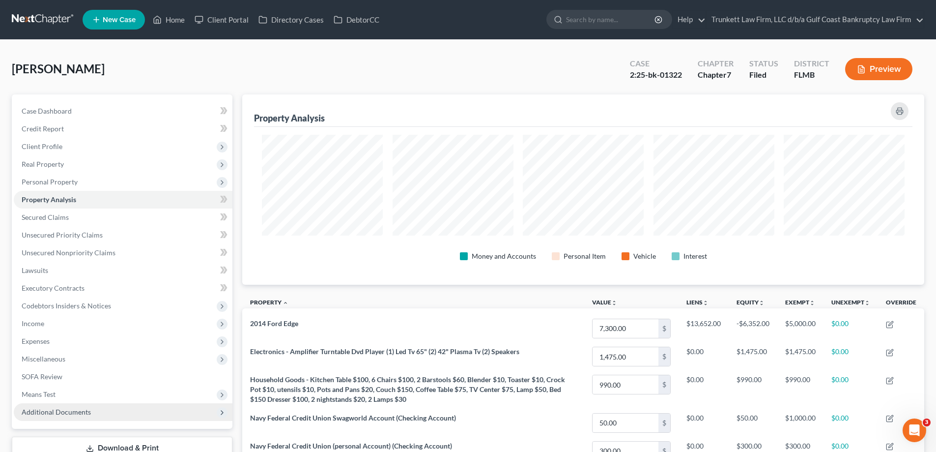
click at [64, 408] on span "Additional Documents" at bounding box center [56, 411] width 69 height 8
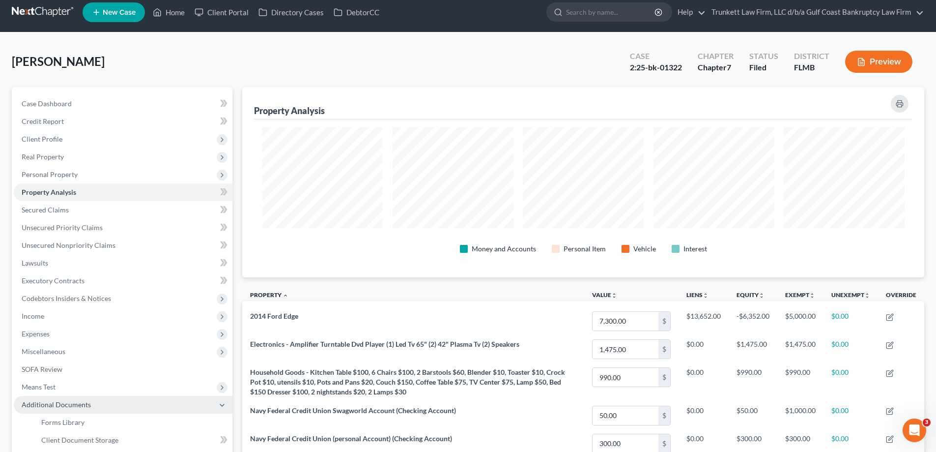
scroll to position [98, 0]
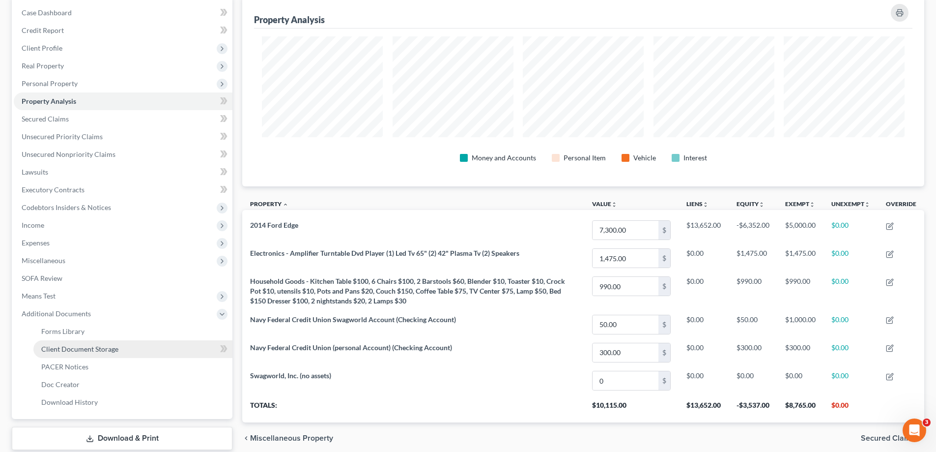
click at [74, 345] on span "Client Document Storage" at bounding box center [79, 348] width 77 height 8
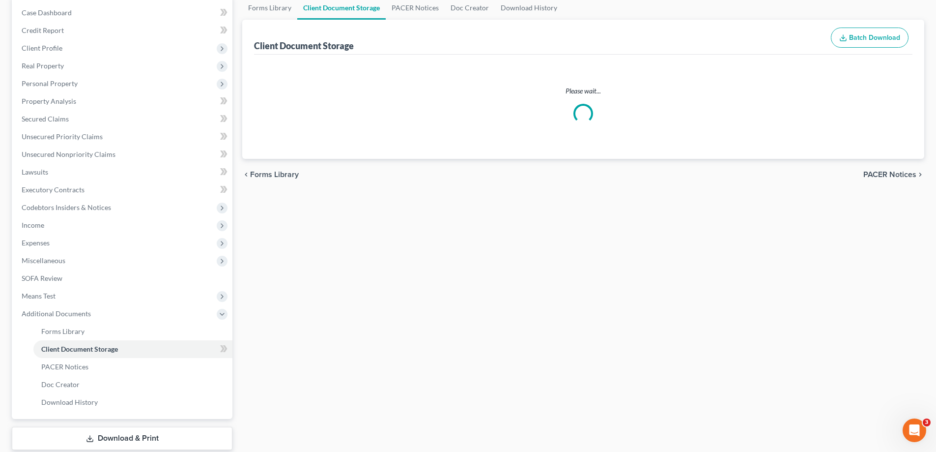
select select "4"
select select "9"
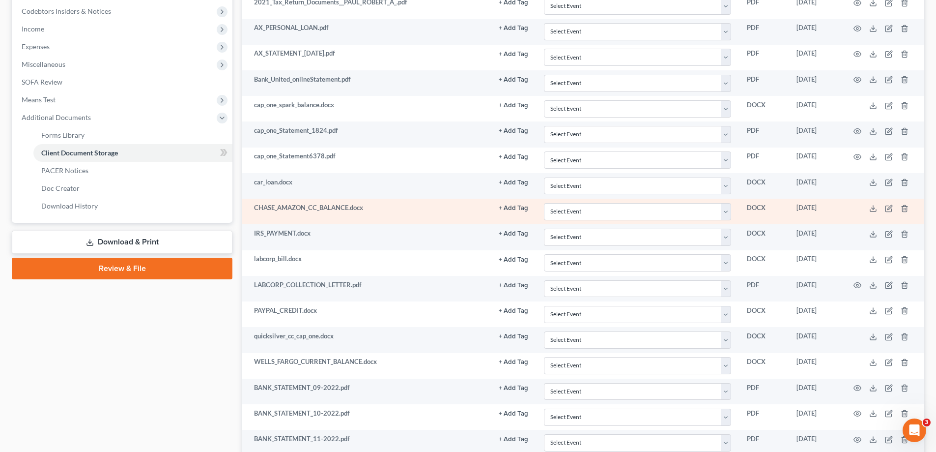
scroll to position [344, 0]
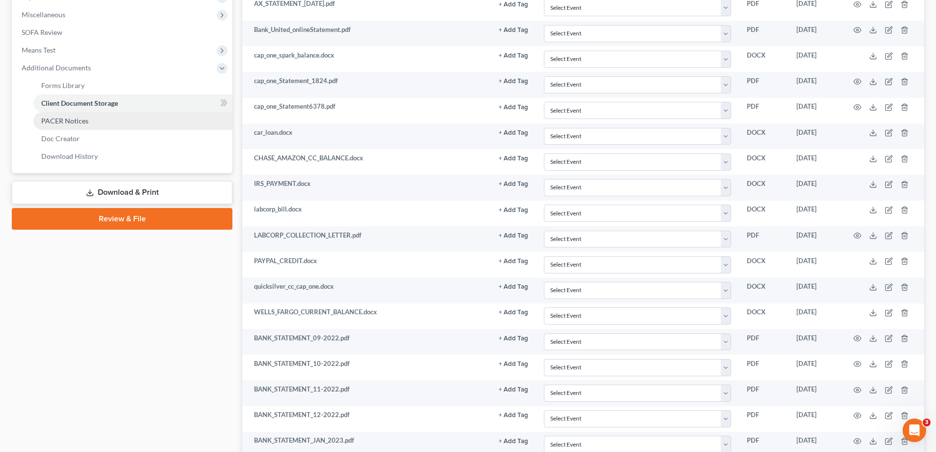
click at [62, 125] on link "PACER Notices" at bounding box center [132, 121] width 199 height 18
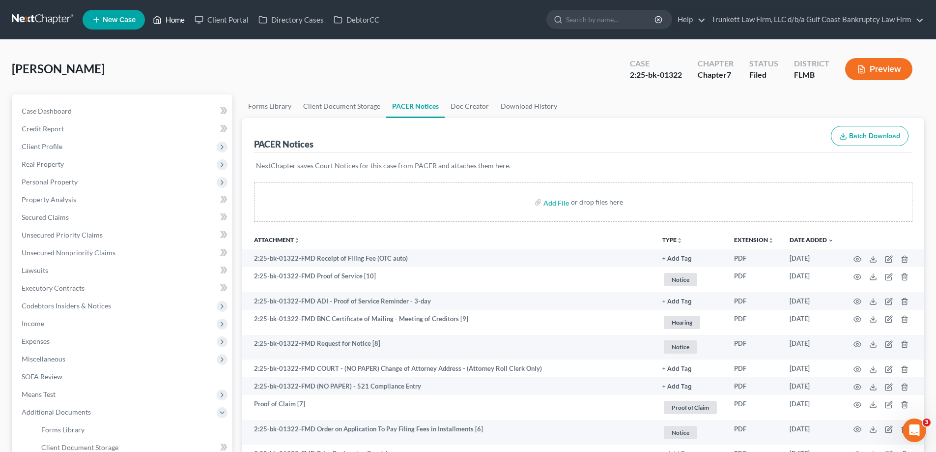
click at [174, 14] on link "Home" at bounding box center [169, 20] width 42 height 18
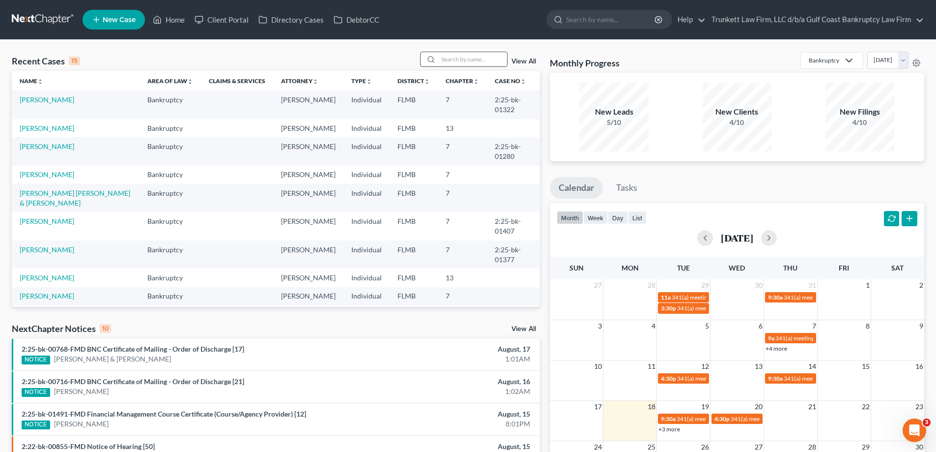
click at [472, 63] on input "search" at bounding box center [472, 59] width 69 height 14
type input "hansen"
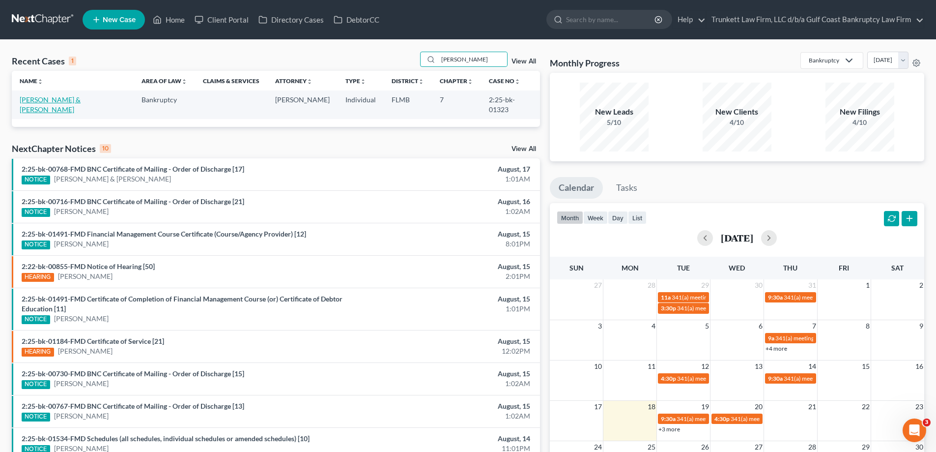
click at [56, 98] on link "Hansen, Travis & Maria" at bounding box center [50, 104] width 61 height 18
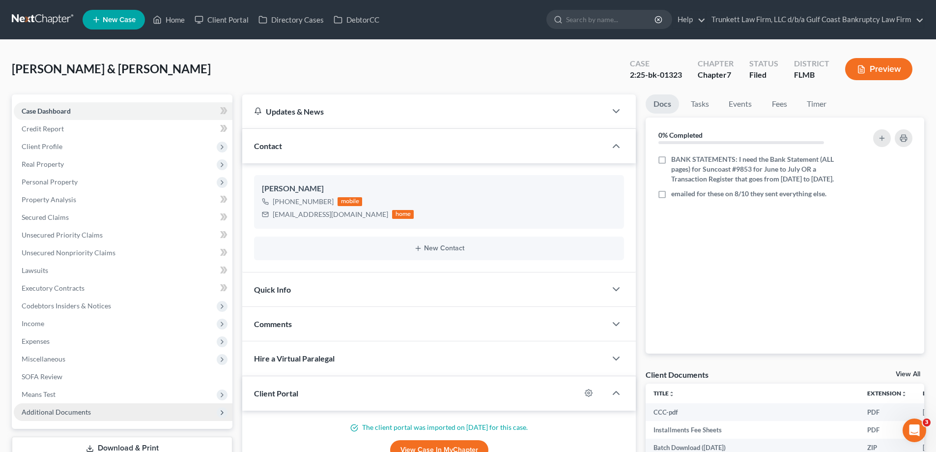
click at [91, 408] on span "Additional Documents" at bounding box center [123, 412] width 219 height 18
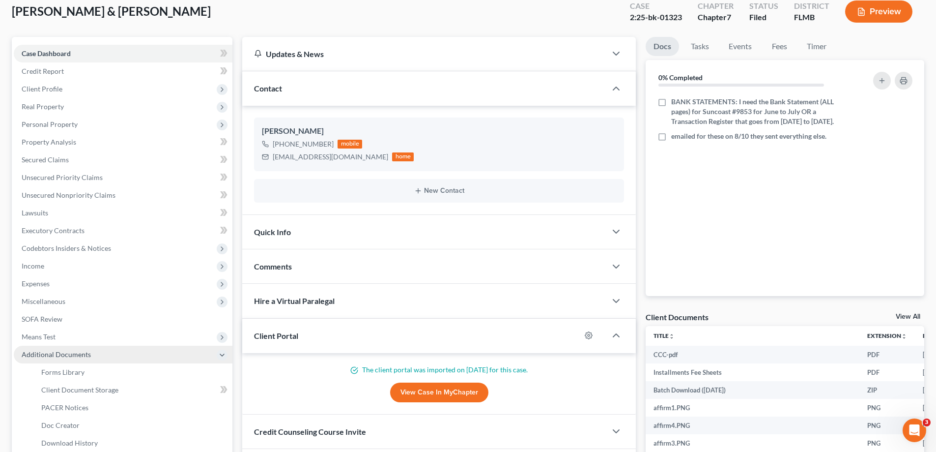
scroll to position [147, 0]
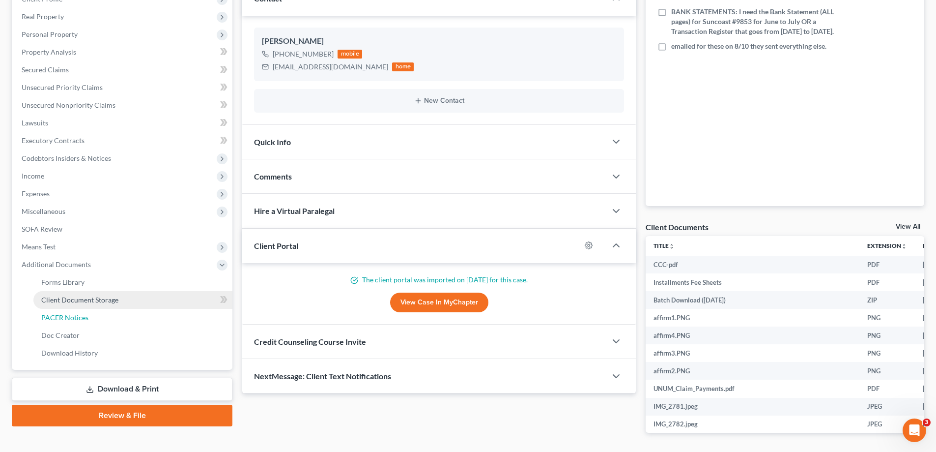
drag, startPoint x: 84, startPoint y: 316, endPoint x: 163, endPoint y: 305, distance: 79.9
click at [84, 316] on span "PACER Notices" at bounding box center [64, 317] width 47 height 8
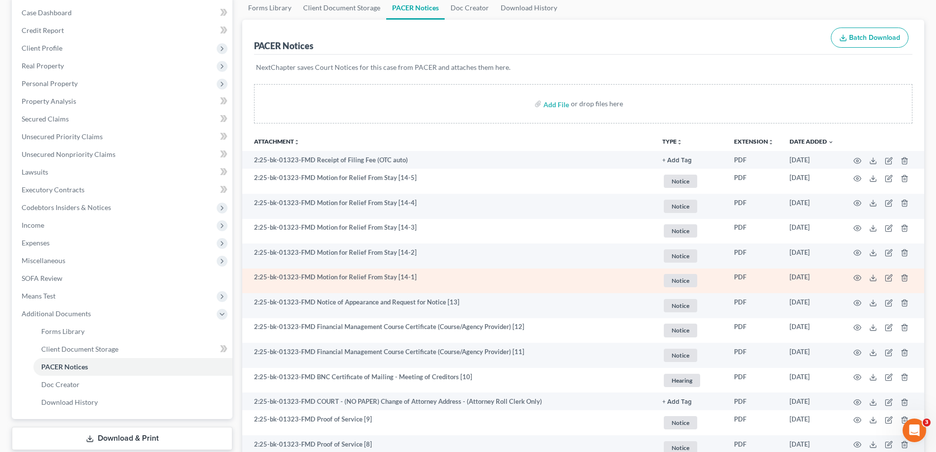
scroll to position [147, 0]
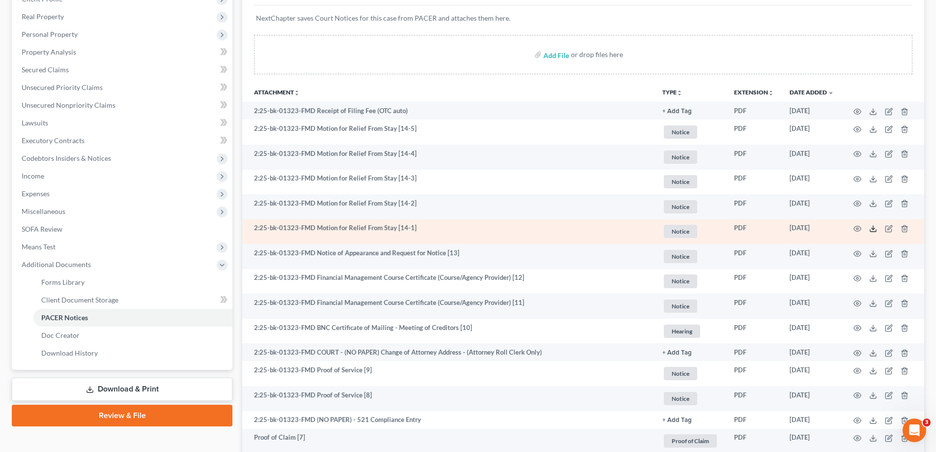
click at [872, 230] on icon at bounding box center [873, 229] width 8 height 8
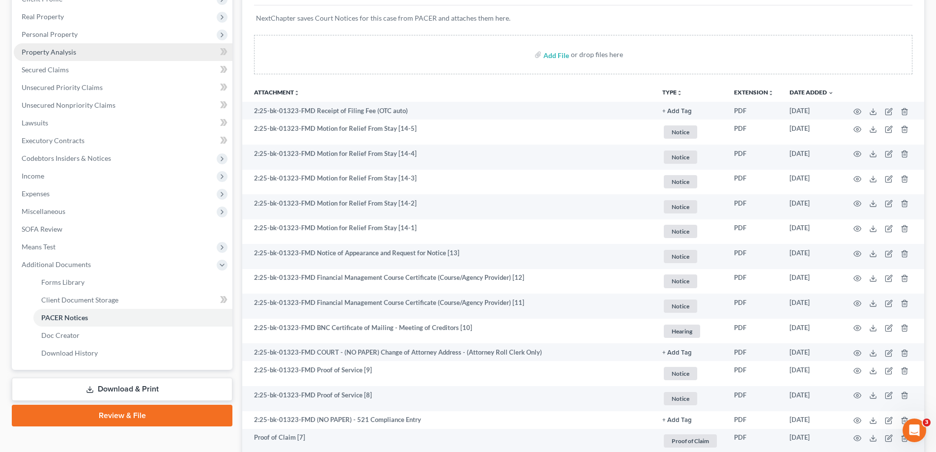
click at [65, 48] on span "Property Analysis" at bounding box center [49, 52] width 55 height 8
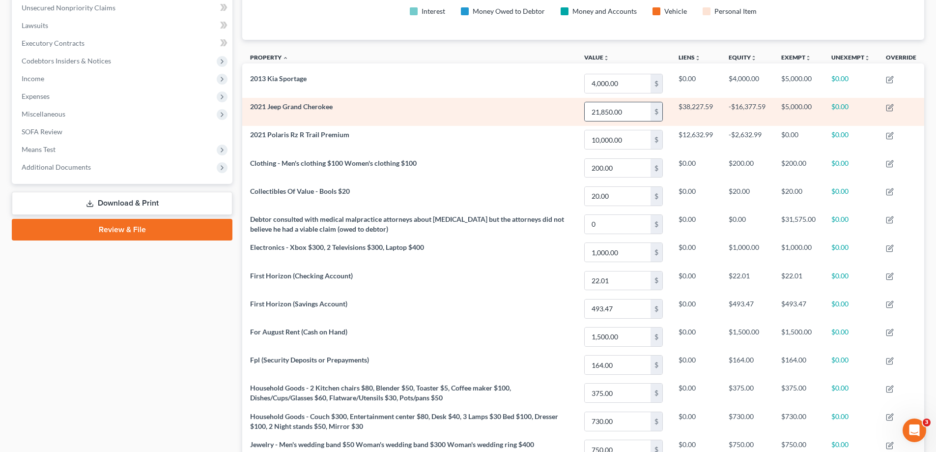
scroll to position [98, 0]
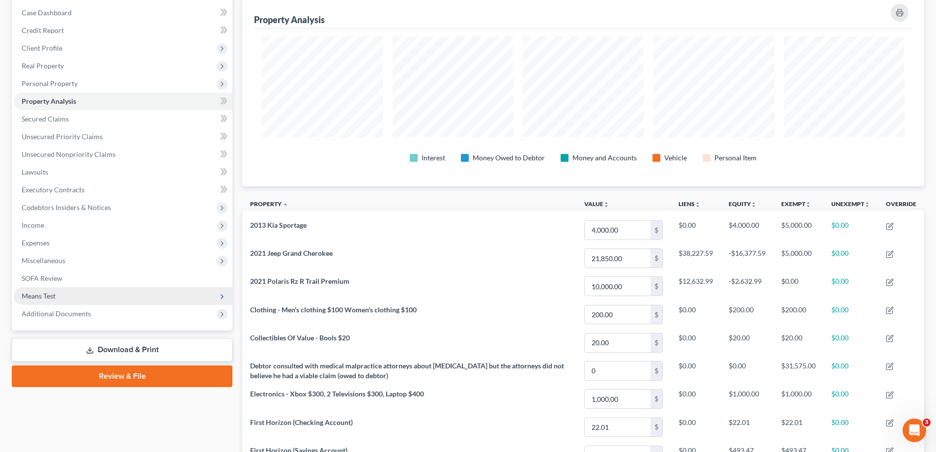
click at [51, 295] on span "Means Test" at bounding box center [39, 295] width 34 height 8
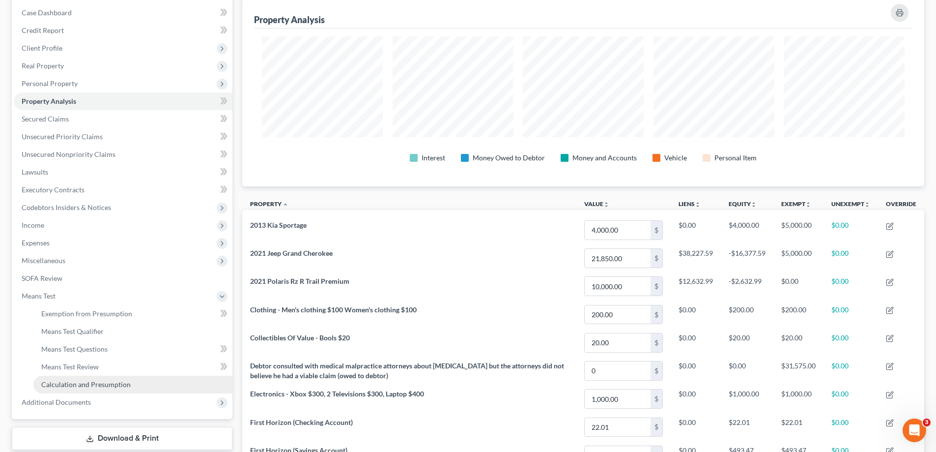
click at [90, 384] on span "Calculation and Presumption" at bounding box center [85, 384] width 89 height 8
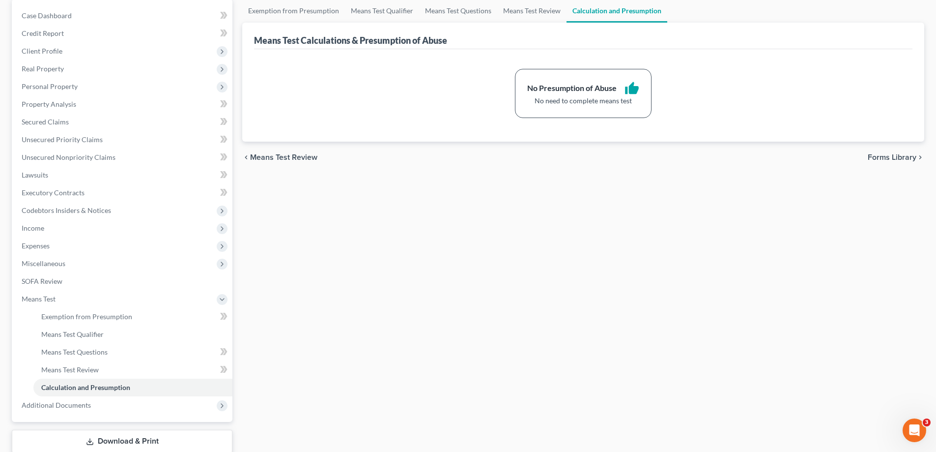
scroll to position [98, 0]
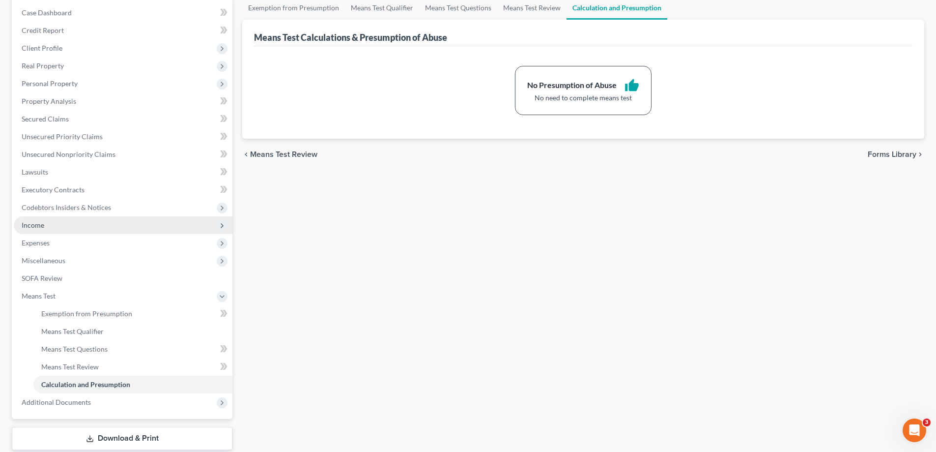
click at [40, 228] on span "Income" at bounding box center [33, 225] width 23 height 8
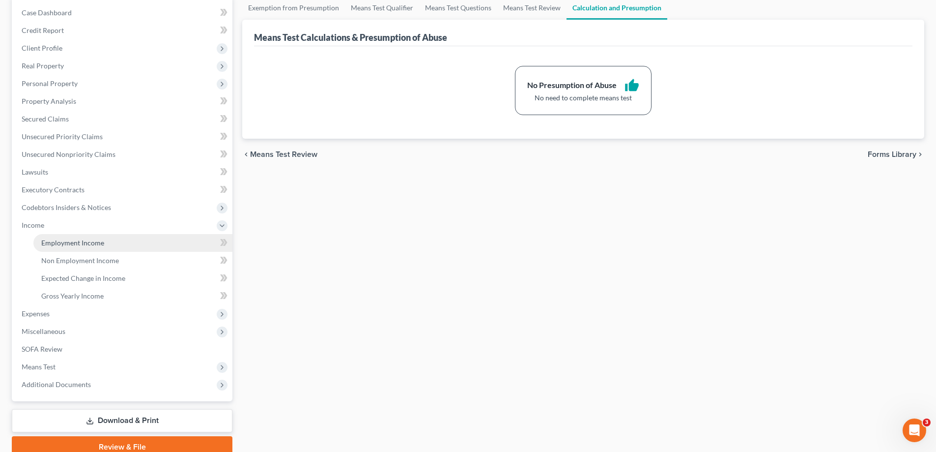
click at [57, 242] on span "Employment Income" at bounding box center [72, 242] width 63 height 8
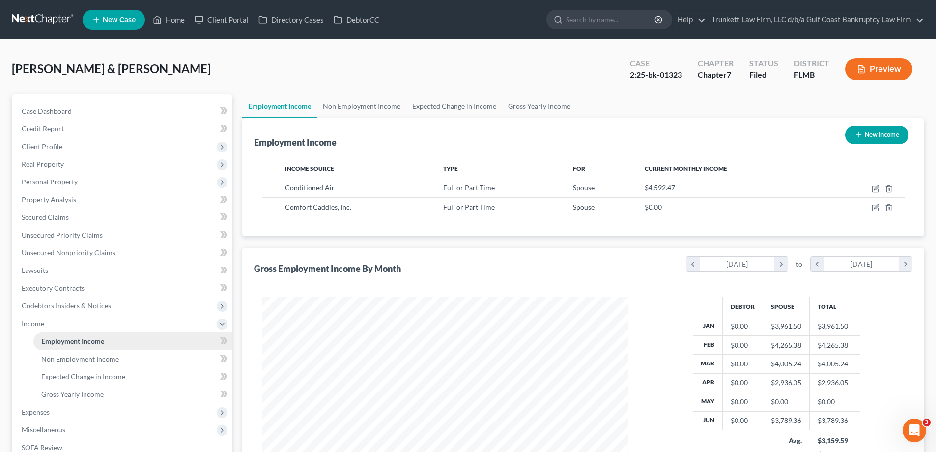
scroll to position [183, 386]
click at [72, 355] on span "Non Employment Income" at bounding box center [80, 358] width 78 height 8
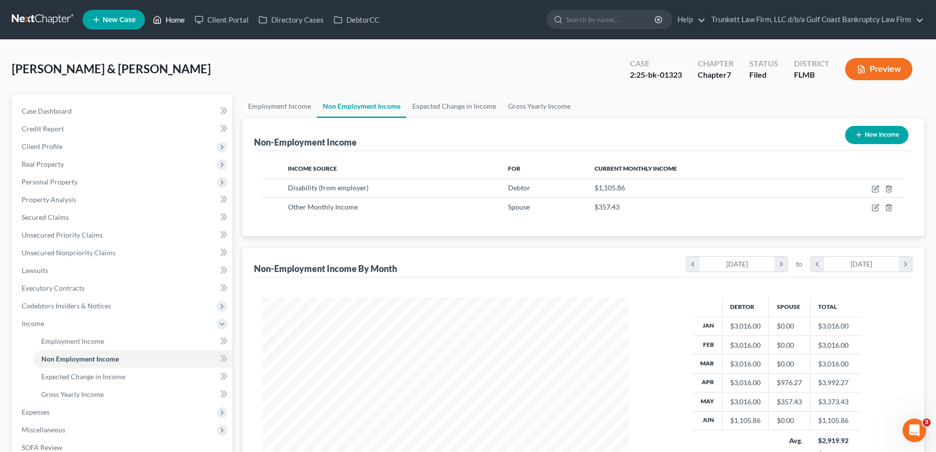
click at [177, 18] on link "Home" at bounding box center [169, 20] width 42 height 18
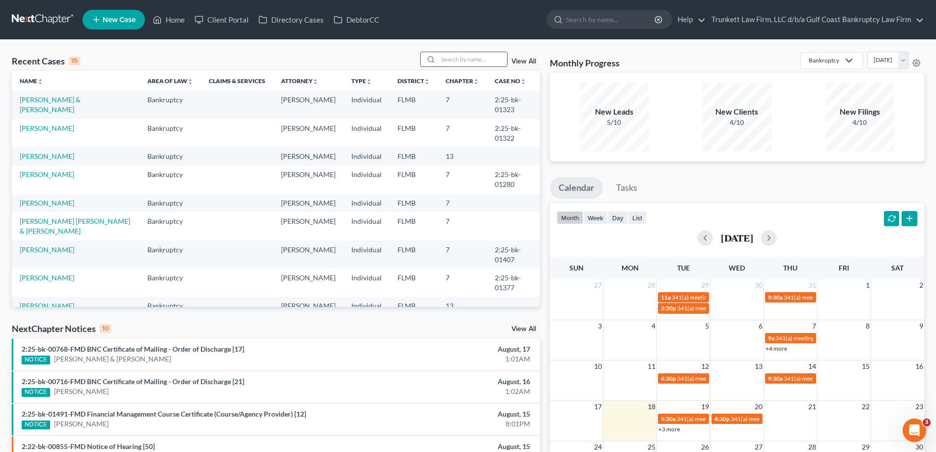
click at [458, 57] on input "search" at bounding box center [472, 59] width 69 height 14
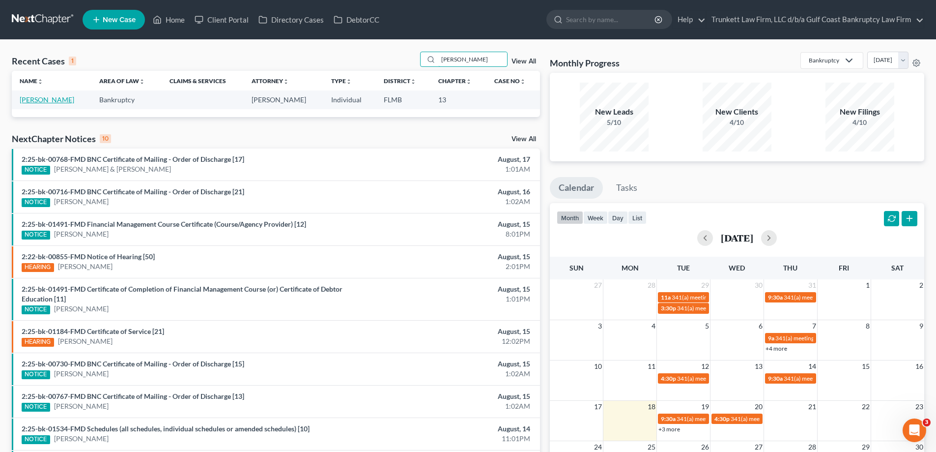
type input "ricket"
click at [48, 103] on link "Rickett, Robert" at bounding box center [47, 99] width 55 height 8
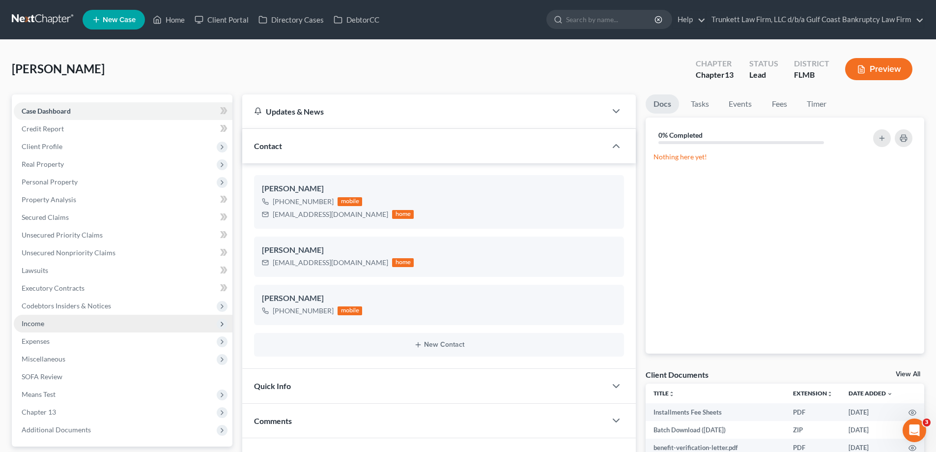
scroll to position [239, 0]
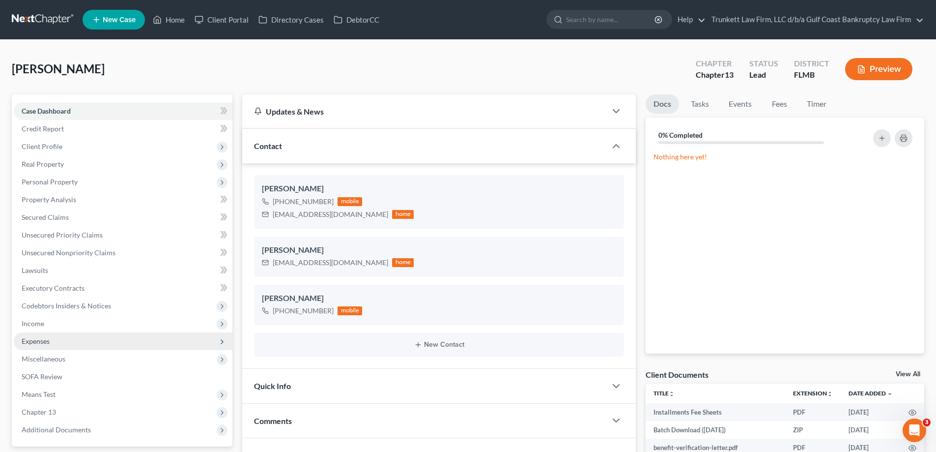
click at [50, 337] on span "Expenses" at bounding box center [123, 341] width 219 height 18
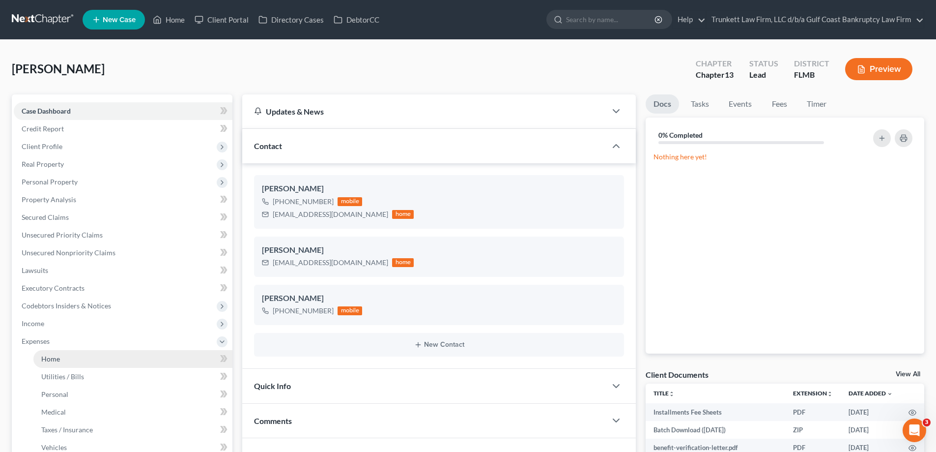
click at [61, 360] on link "Home" at bounding box center [132, 359] width 199 height 18
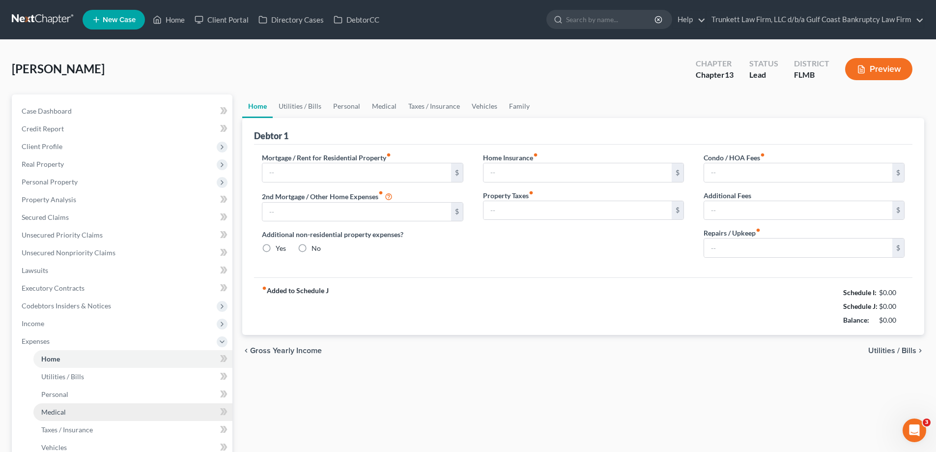
type input "1,289.00"
type input "0.00"
radio input "true"
type input "15.00"
type input "0.00"
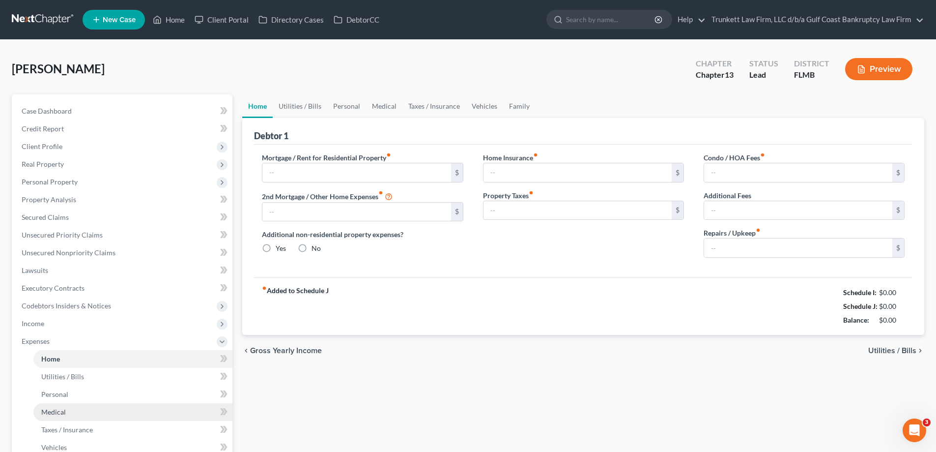
type input "50.00"
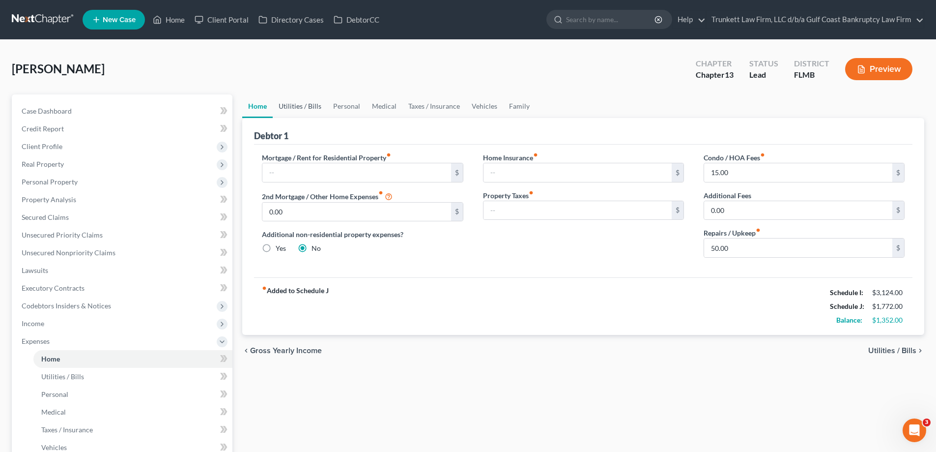
click at [300, 104] on link "Utilities / Bills" at bounding box center [300, 106] width 55 height 24
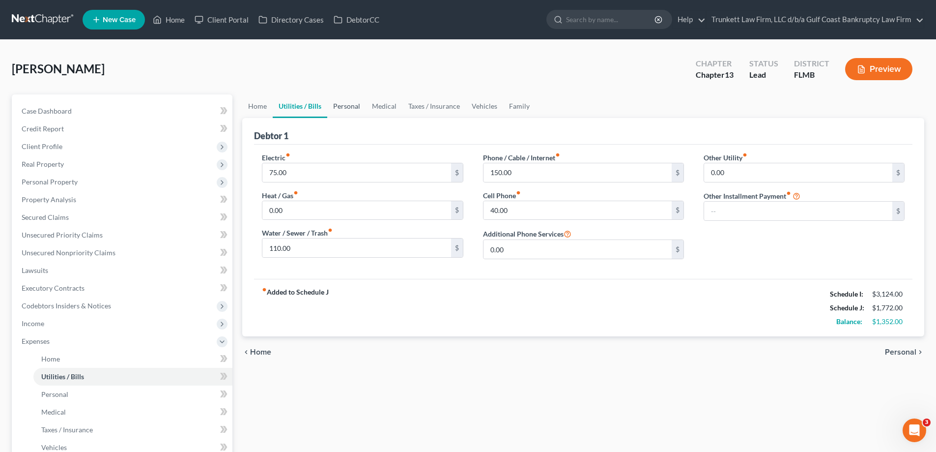
click at [351, 105] on link "Personal" at bounding box center [346, 106] width 39 height 24
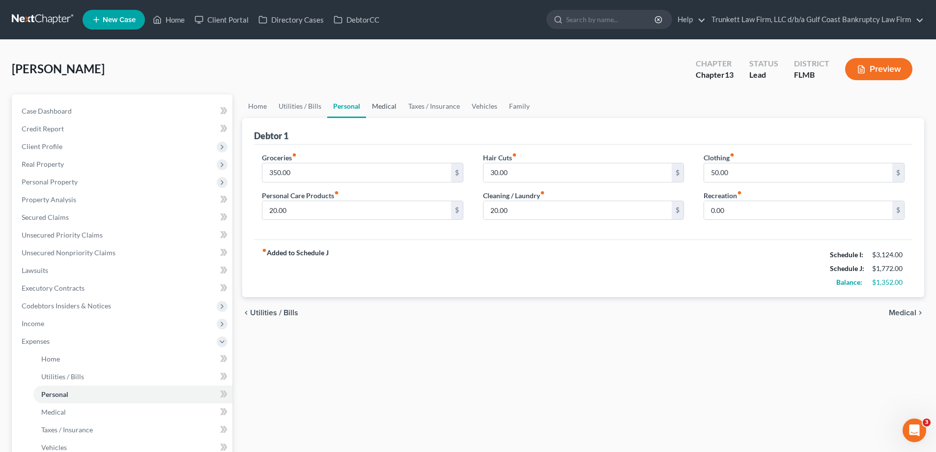
click at [371, 102] on link "Medical" at bounding box center [384, 106] width 36 height 24
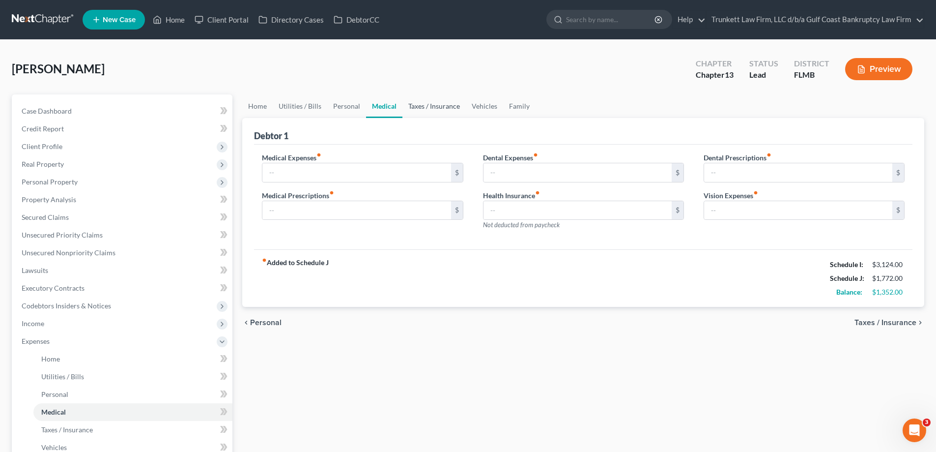
click at [434, 101] on link "Taxes / Insurance" at bounding box center [433, 106] width 63 height 24
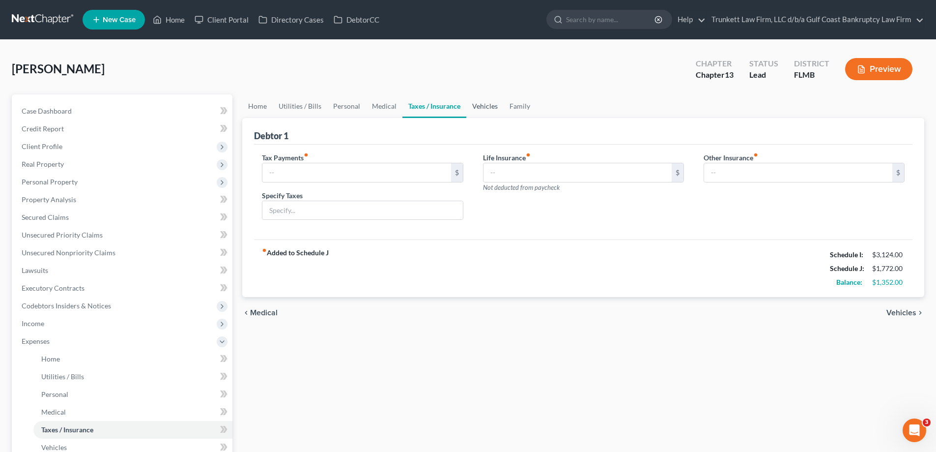
click at [480, 103] on link "Vehicles" at bounding box center [484, 106] width 37 height 24
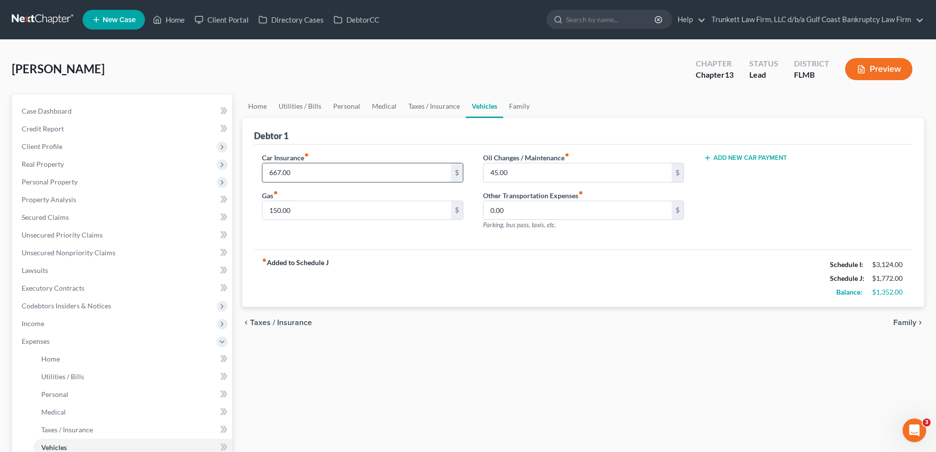
click at [332, 173] on input "667.00" at bounding box center [356, 172] width 188 height 19
type input "300"
click at [320, 208] on input "150.00" at bounding box center [356, 210] width 188 height 19
click at [351, 104] on link "Personal" at bounding box center [346, 106] width 39 height 24
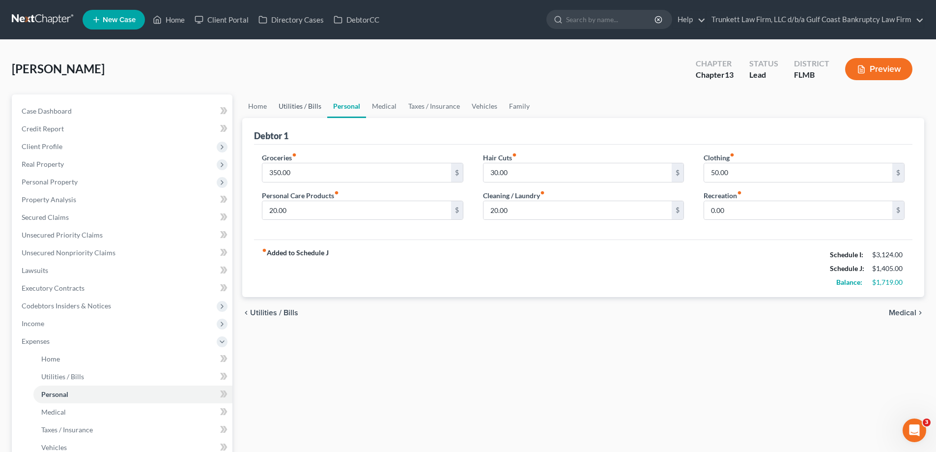
click at [297, 107] on link "Utilities / Bills" at bounding box center [300, 106] width 55 height 24
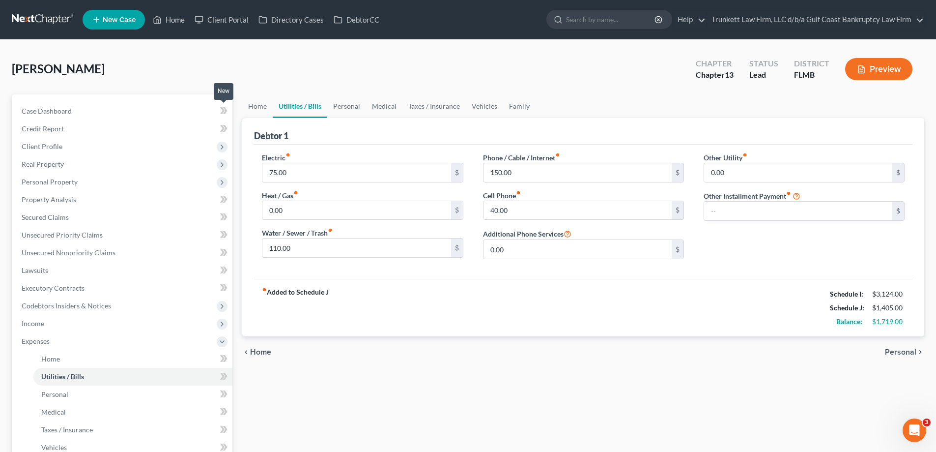
click at [227, 105] on icon at bounding box center [223, 111] width 7 height 12
click at [258, 105] on link "Home" at bounding box center [257, 106] width 30 height 24
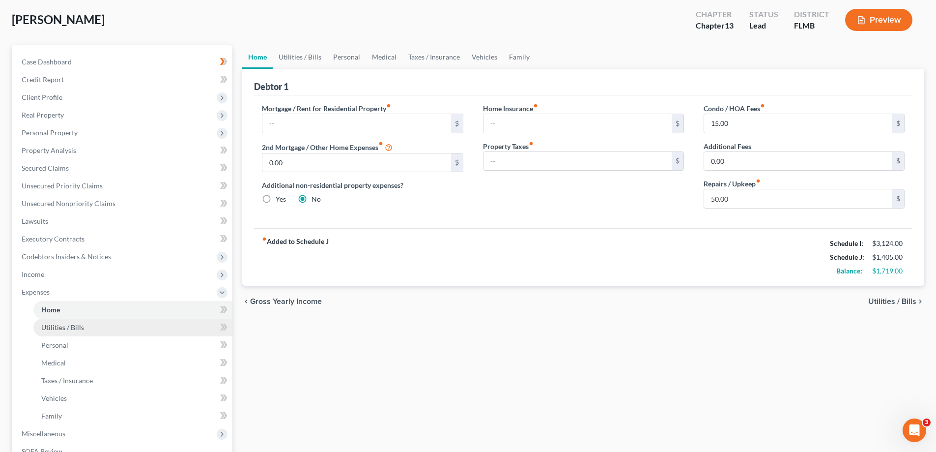
scroll to position [147, 0]
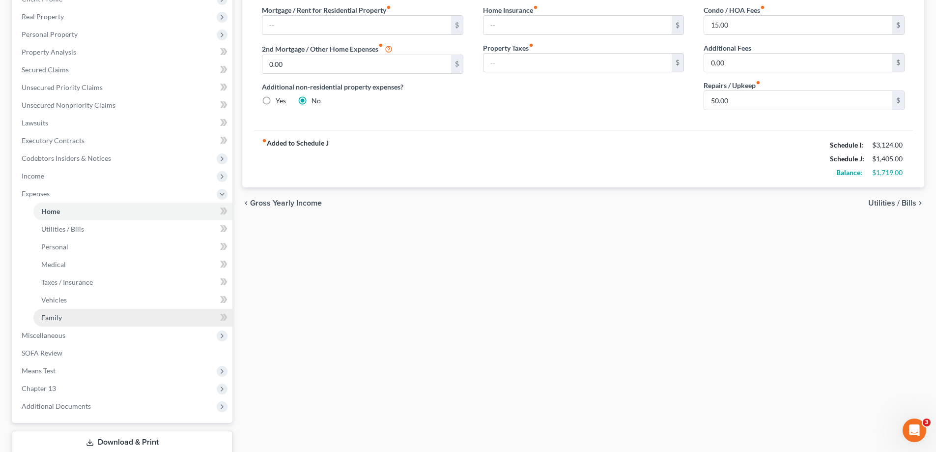
click at [71, 310] on link "Family" at bounding box center [132, 318] width 199 height 18
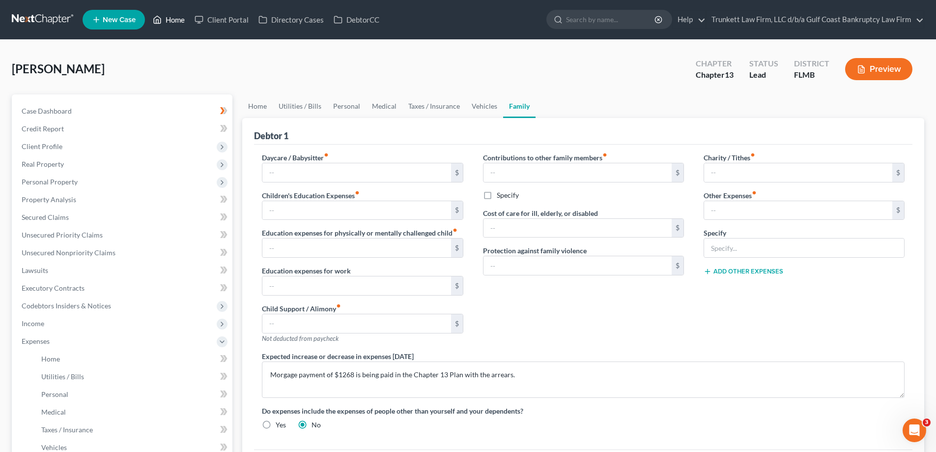
click at [177, 23] on link "Home" at bounding box center [169, 20] width 42 height 18
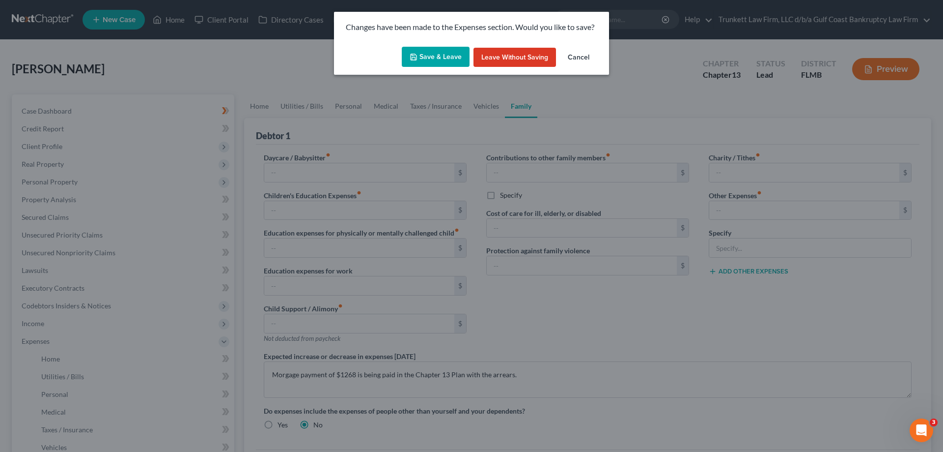
click at [423, 54] on button "Save & Leave" at bounding box center [436, 57] width 68 height 21
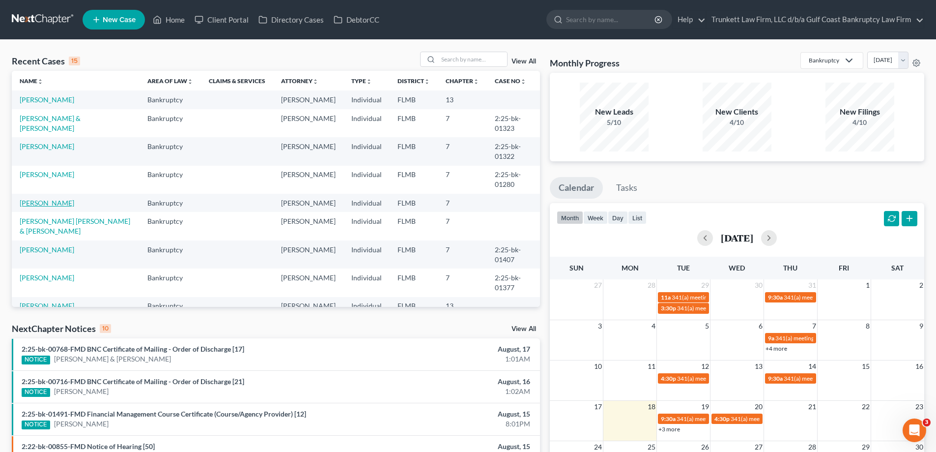
click at [41, 207] on link "Rose, Robert" at bounding box center [47, 203] width 55 height 8
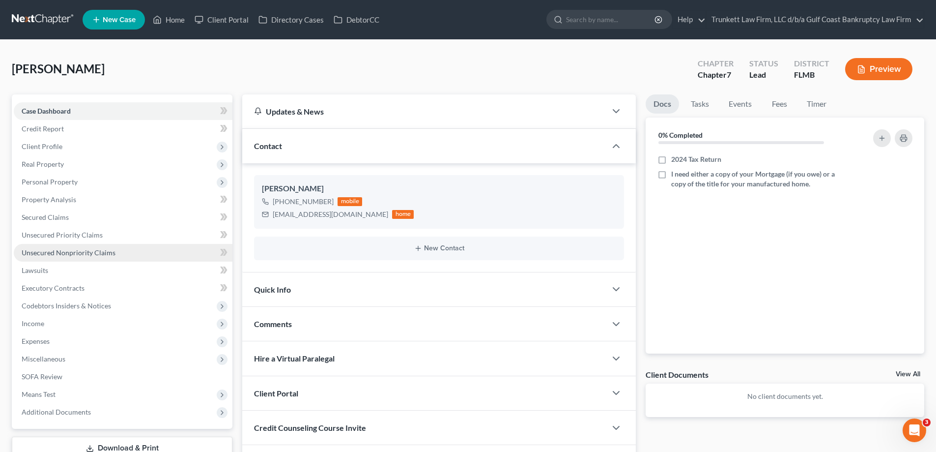
click at [60, 254] on span "Unsecured Nonpriority Claims" at bounding box center [69, 252] width 94 height 8
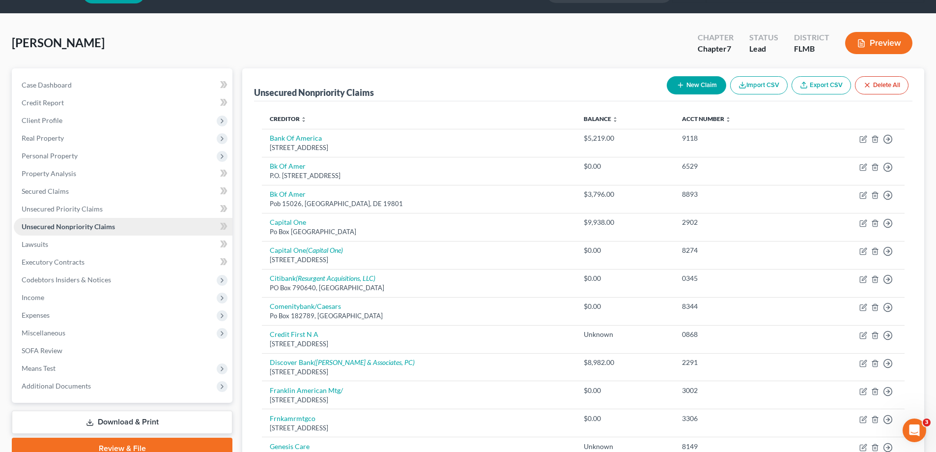
scroll to position [25, 0]
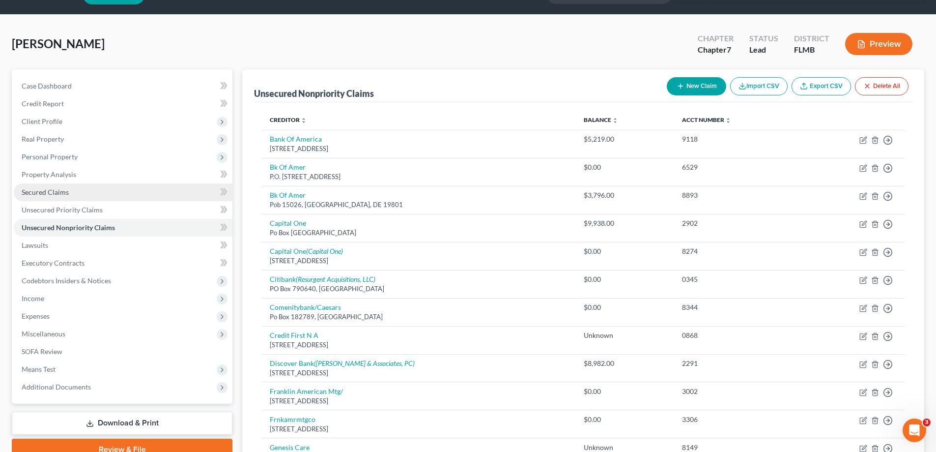
click at [62, 191] on span "Secured Claims" at bounding box center [45, 192] width 47 height 8
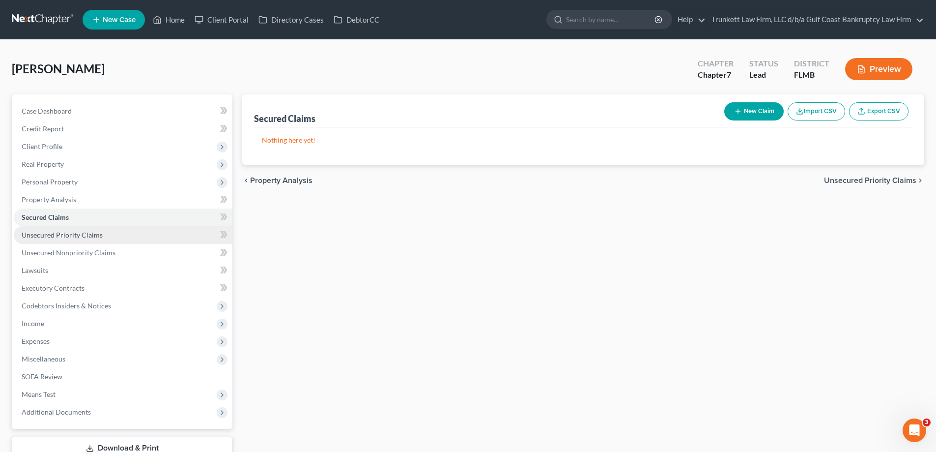
click at [92, 233] on span "Unsecured Priority Claims" at bounding box center [62, 234] width 81 height 8
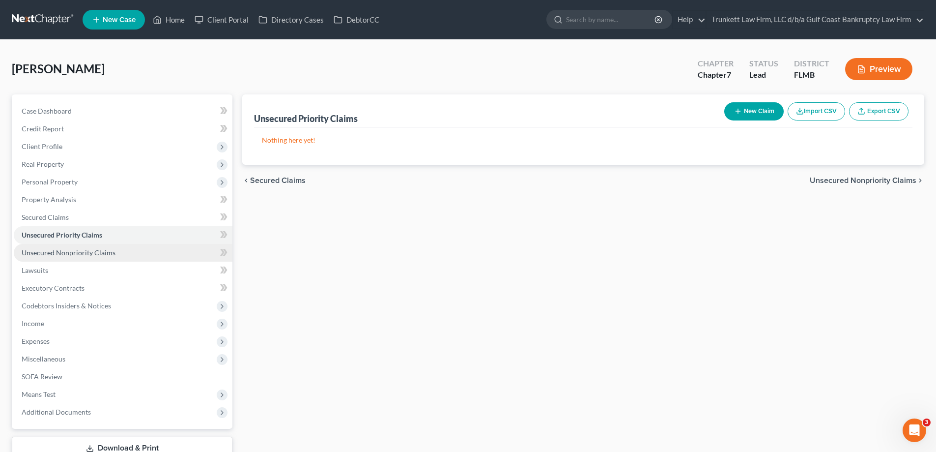
click at [87, 252] on span "Unsecured Nonpriority Claims" at bounding box center [69, 252] width 94 height 8
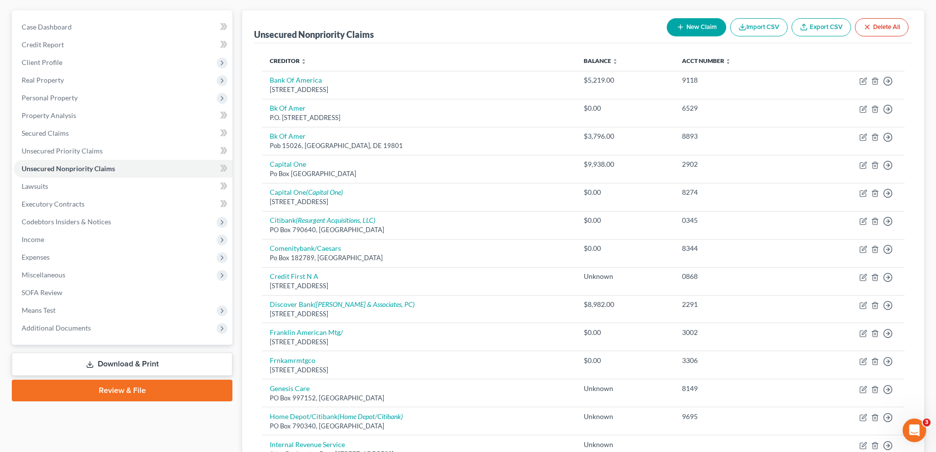
scroll to position [74, 0]
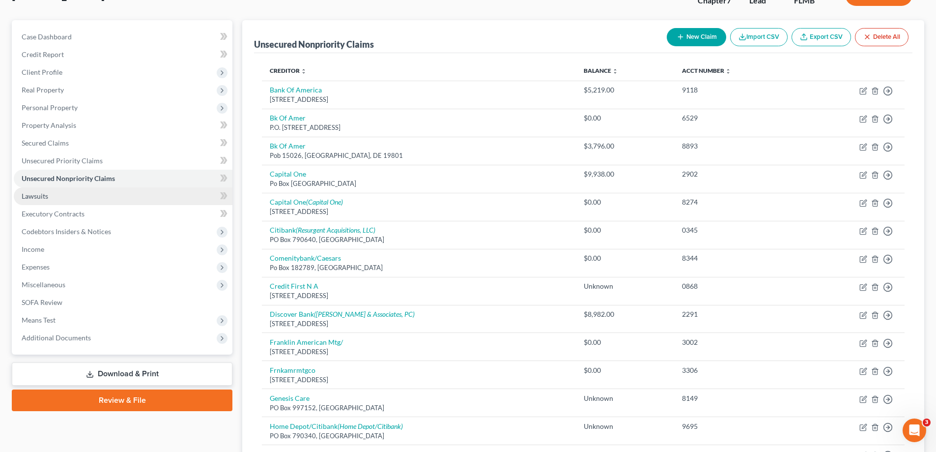
click at [42, 196] on span "Lawsuits" at bounding box center [35, 196] width 27 height 8
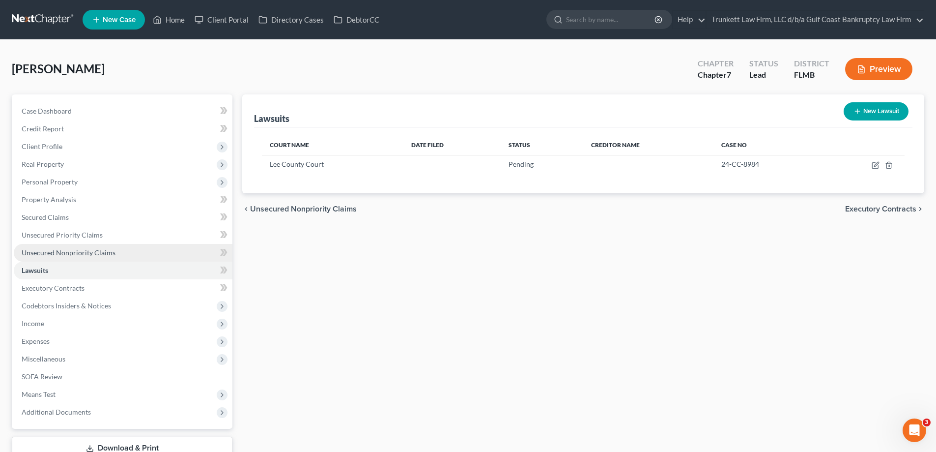
click at [84, 253] on span "Unsecured Nonpriority Claims" at bounding box center [69, 252] width 94 height 8
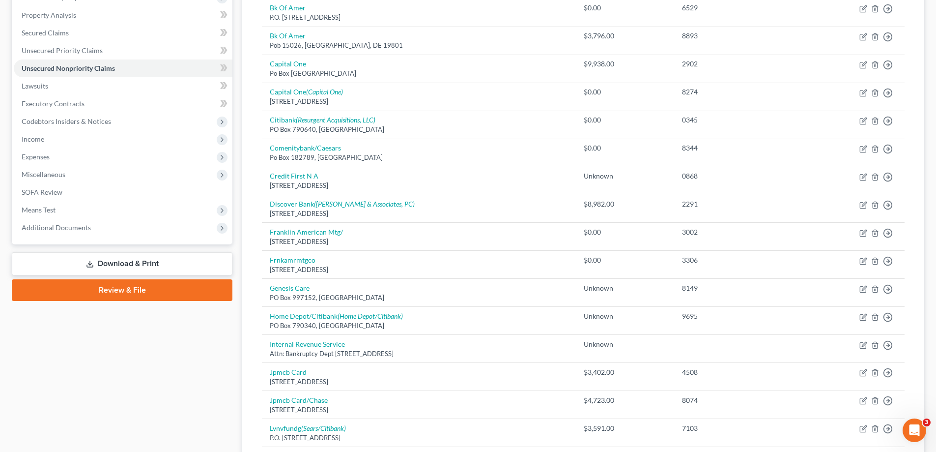
scroll to position [98, 0]
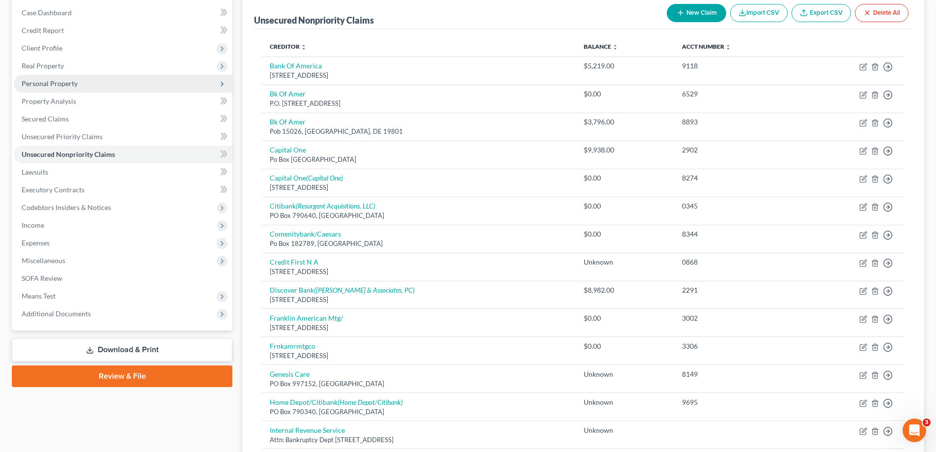
click at [69, 84] on span "Personal Property" at bounding box center [50, 83] width 56 height 8
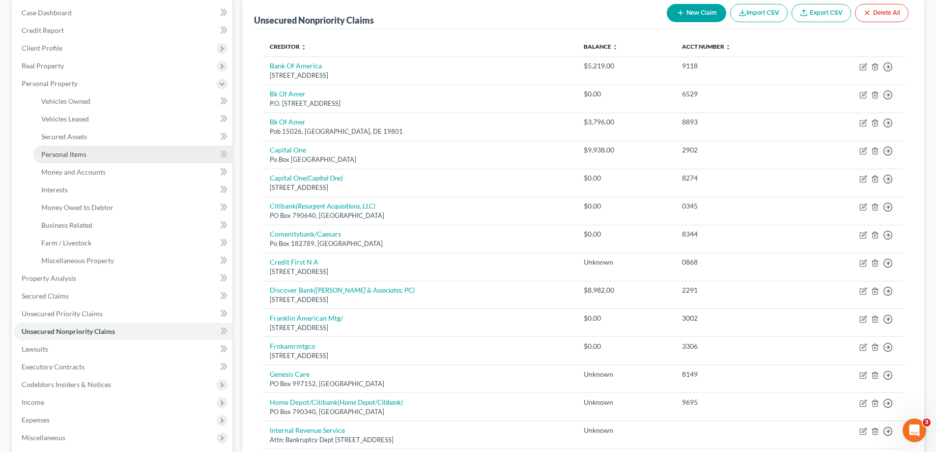
click at [90, 155] on link "Personal Items" at bounding box center [132, 154] width 199 height 18
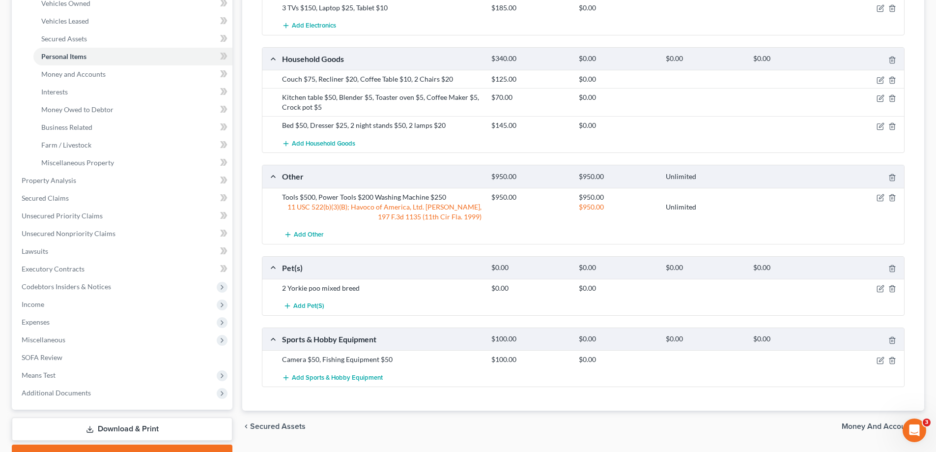
scroll to position [51, 0]
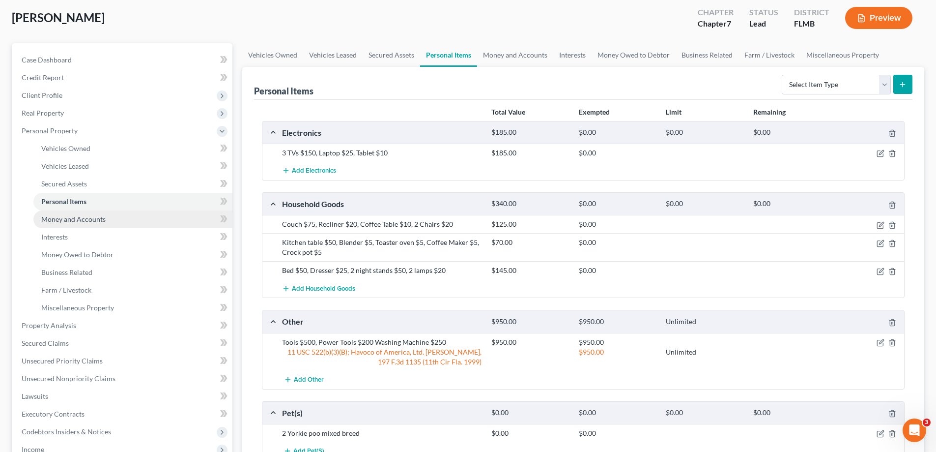
click at [97, 222] on span "Money and Accounts" at bounding box center [73, 219] width 64 height 8
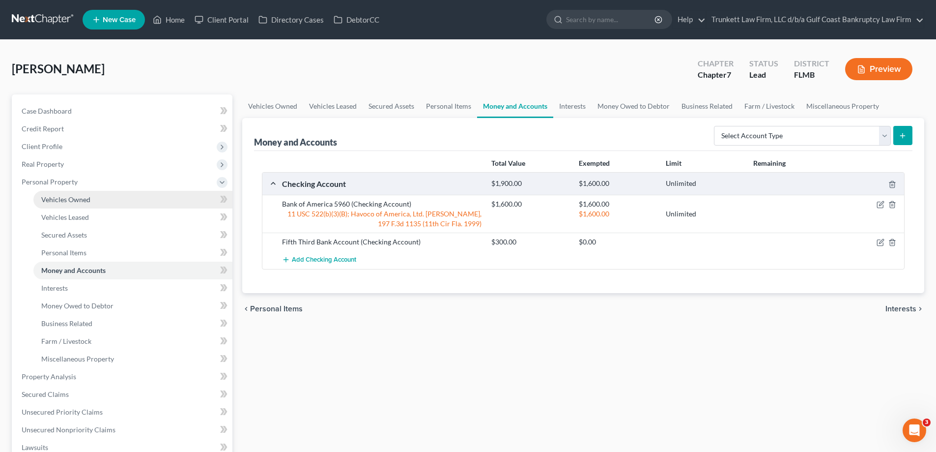
drag, startPoint x: 81, startPoint y: 200, endPoint x: 197, endPoint y: 199, distance: 115.5
click at [81, 200] on span "Vehicles Owned" at bounding box center [65, 199] width 49 height 8
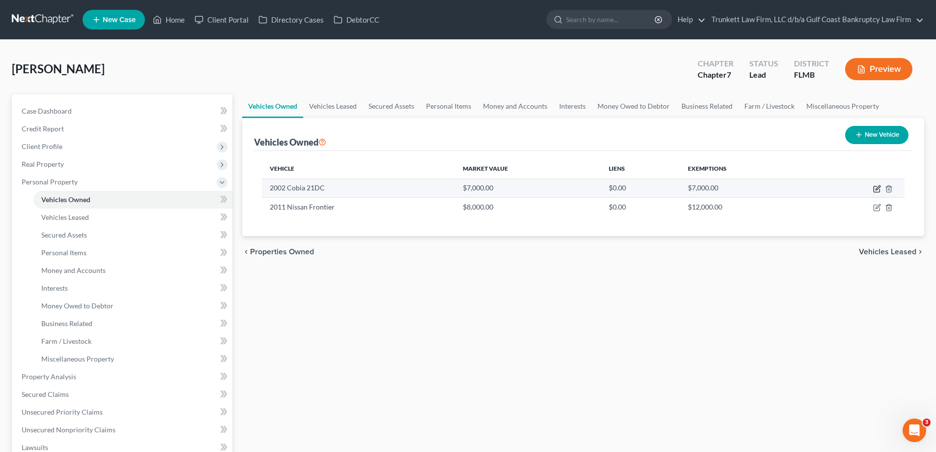
click at [877, 189] on icon "button" at bounding box center [877, 189] width 8 height 8
select select "3"
select select "24"
select select "3"
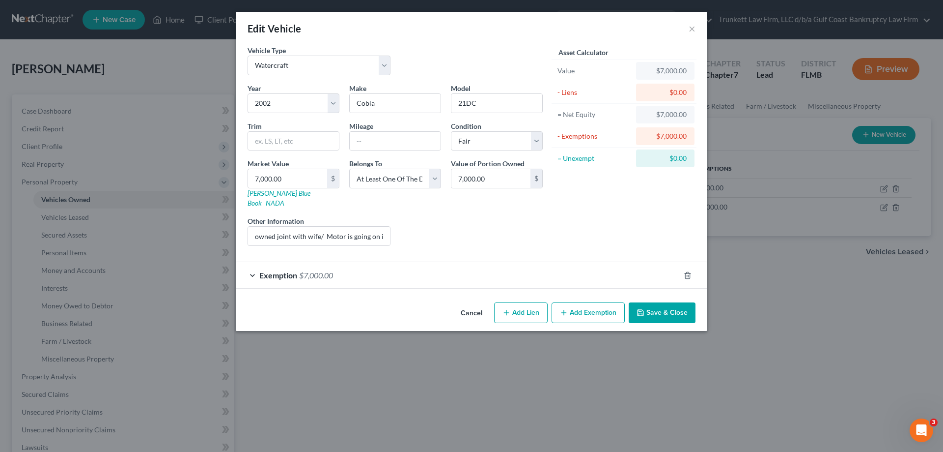
click at [434, 264] on div "Exemption $7,000.00" at bounding box center [458, 275] width 444 height 26
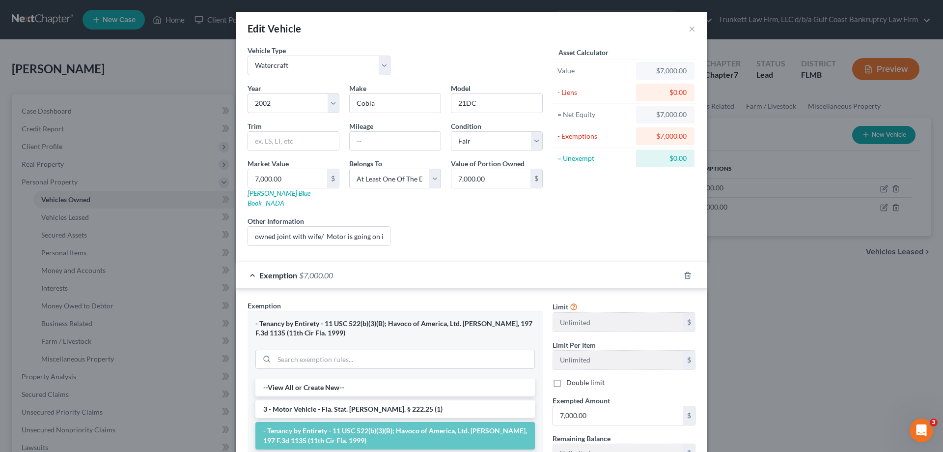
click at [682, 33] on div "Edit Vehicle ×" at bounding box center [472, 28] width 472 height 33
click at [693, 25] on div "Edit Vehicle ×" at bounding box center [472, 28] width 472 height 33
click at [689, 30] on button "×" at bounding box center [692, 29] width 7 height 12
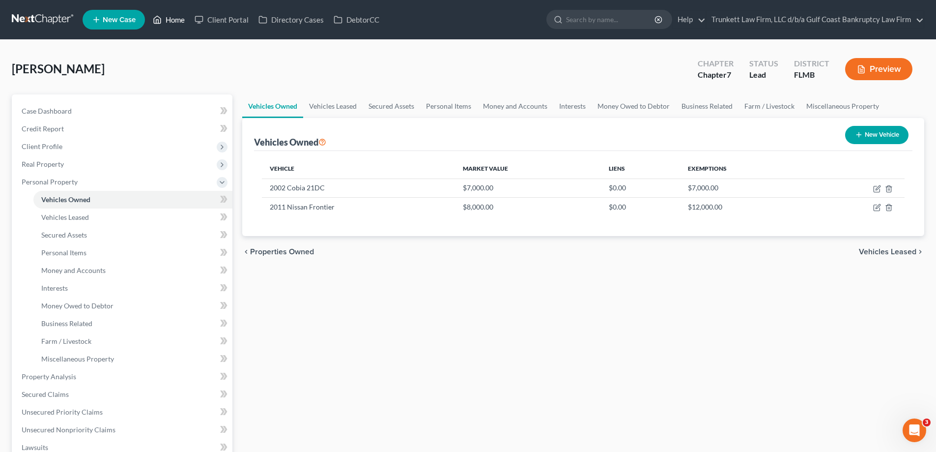
click at [177, 14] on link "Home" at bounding box center [169, 20] width 42 height 18
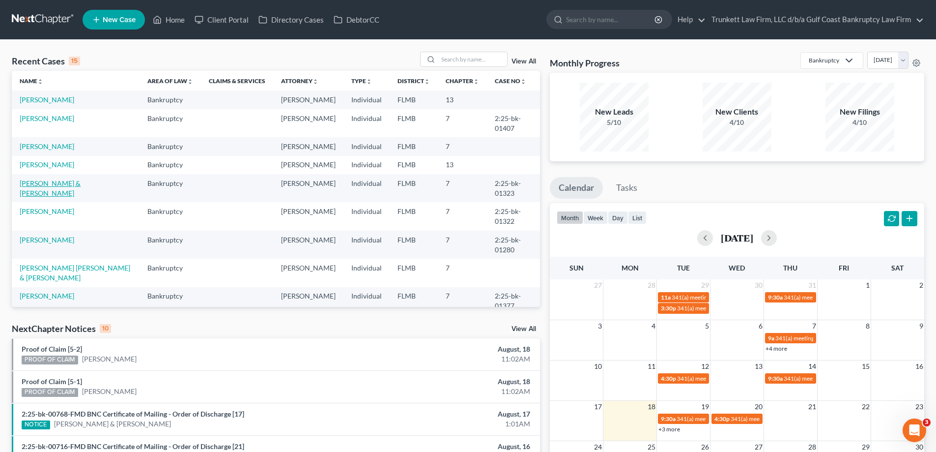
click at [58, 197] on link "Hansen, Travis & Maria" at bounding box center [50, 188] width 61 height 18
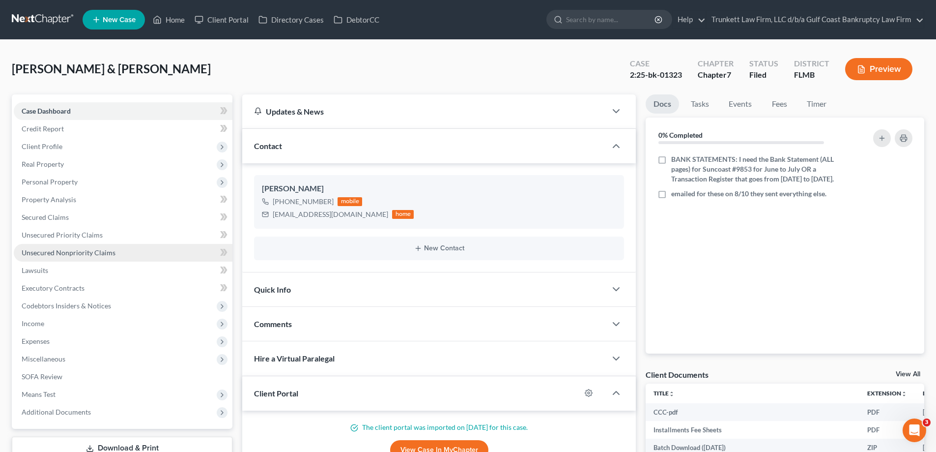
click at [61, 251] on span "Unsecured Nonpriority Claims" at bounding box center [69, 252] width 94 height 8
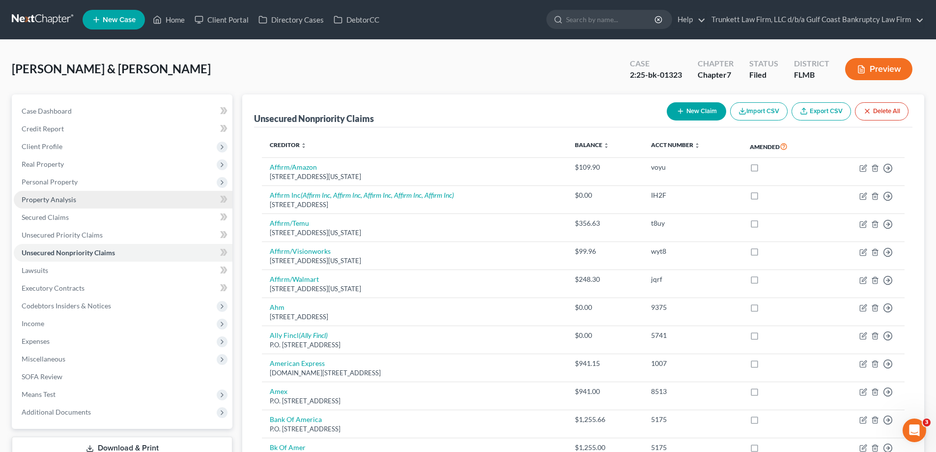
click at [55, 200] on span "Property Analysis" at bounding box center [49, 199] width 55 height 8
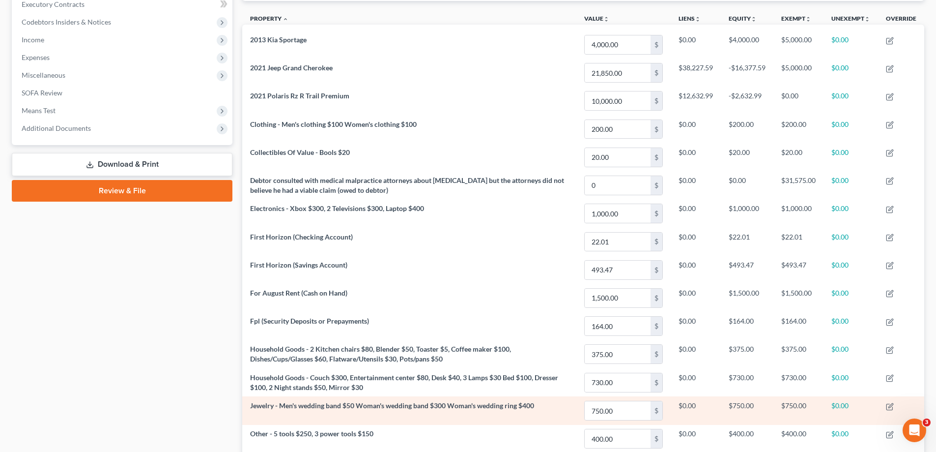
scroll to position [156, 0]
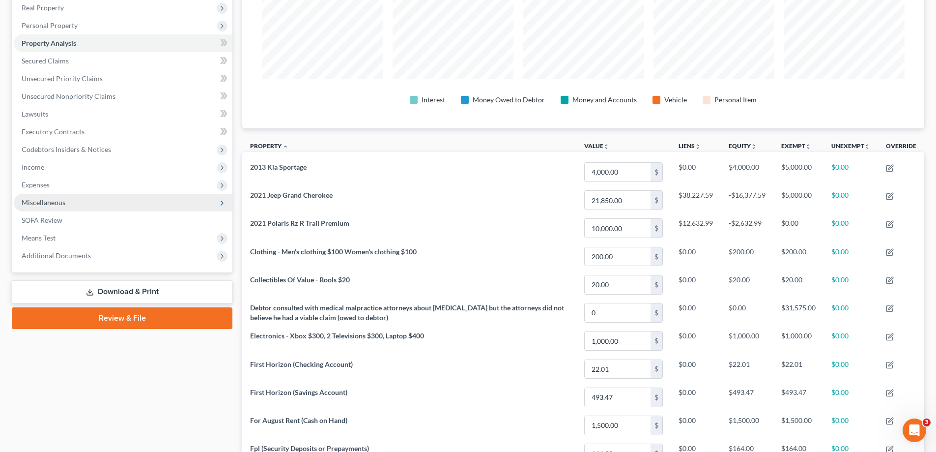
click at [57, 200] on span "Miscellaneous" at bounding box center [44, 202] width 44 height 8
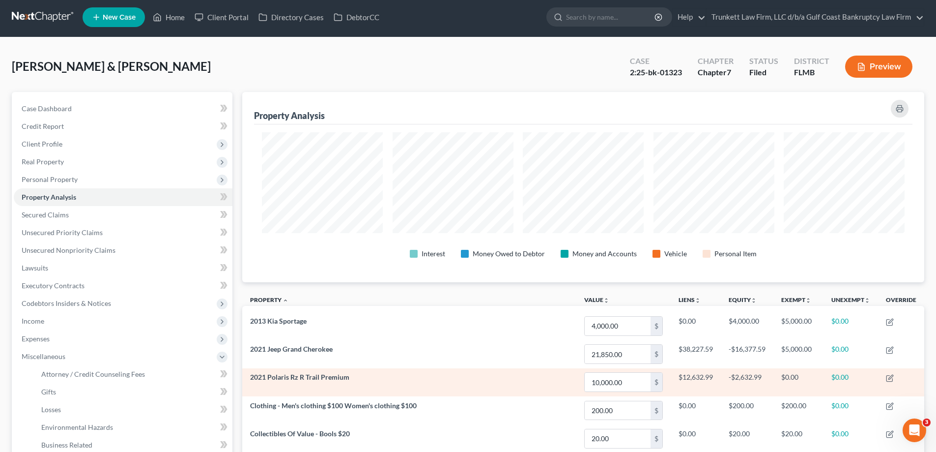
scroll to position [0, 0]
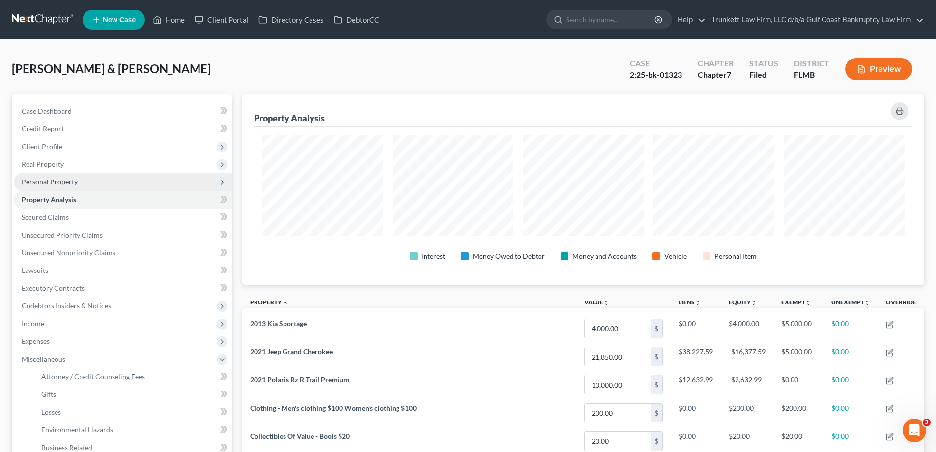
click at [62, 183] on span "Personal Property" at bounding box center [50, 181] width 56 height 8
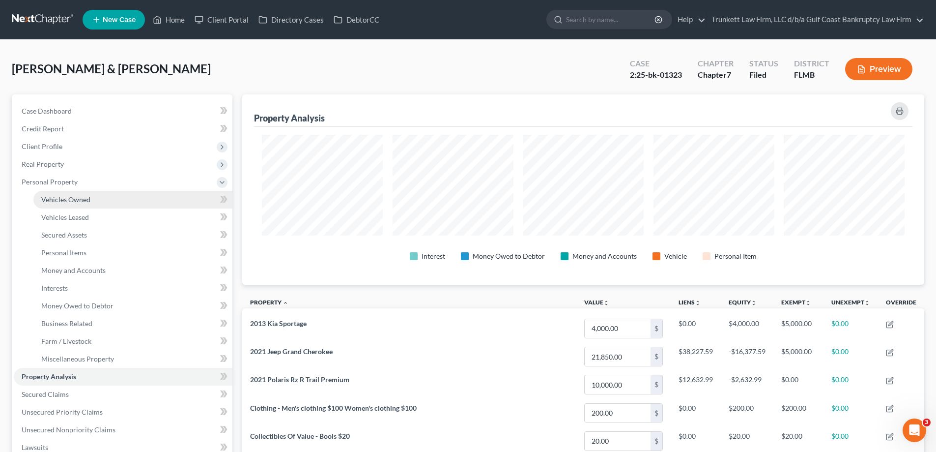
click at [74, 198] on span "Vehicles Owned" at bounding box center [65, 199] width 49 height 8
